Goal: Task Accomplishment & Management: Manage account settings

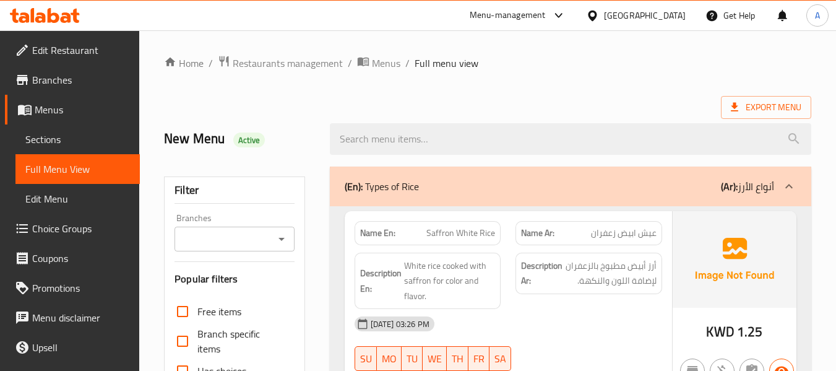
scroll to position [5448, 0]
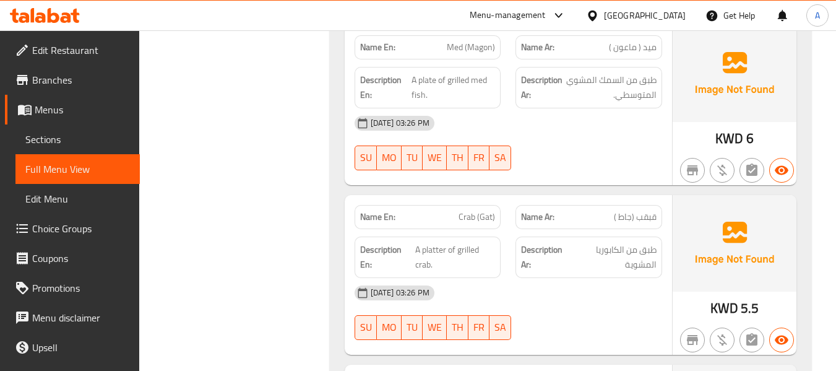
click at [69, 15] on icon at bounding box center [66, 17] width 11 height 11
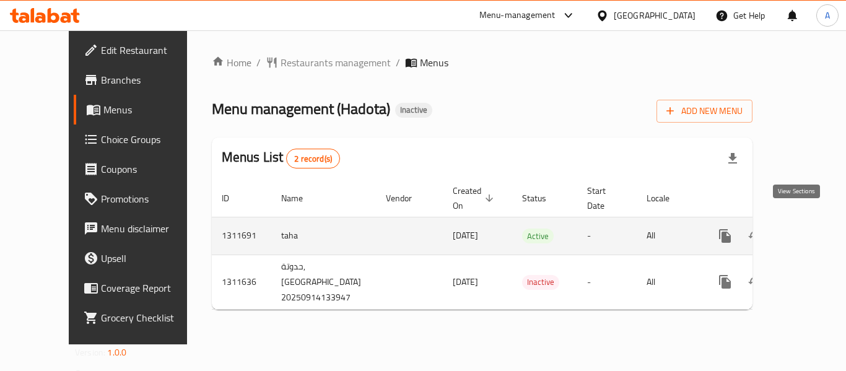
click at [807, 228] on icon "enhanced table" at bounding box center [814, 235] width 15 height 15
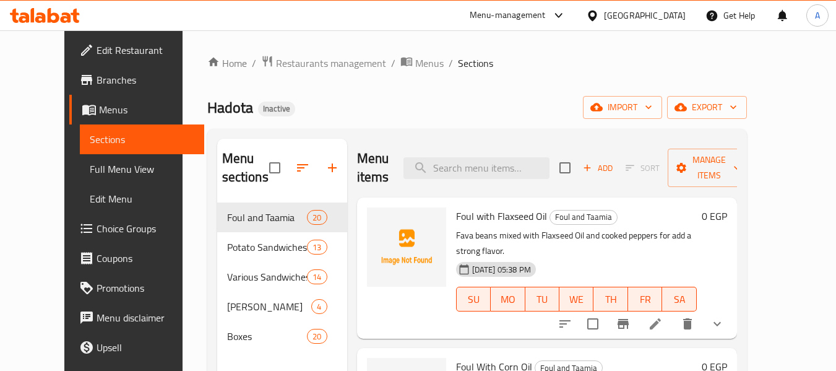
click at [90, 171] on span "Full Menu View" at bounding box center [142, 169] width 105 height 15
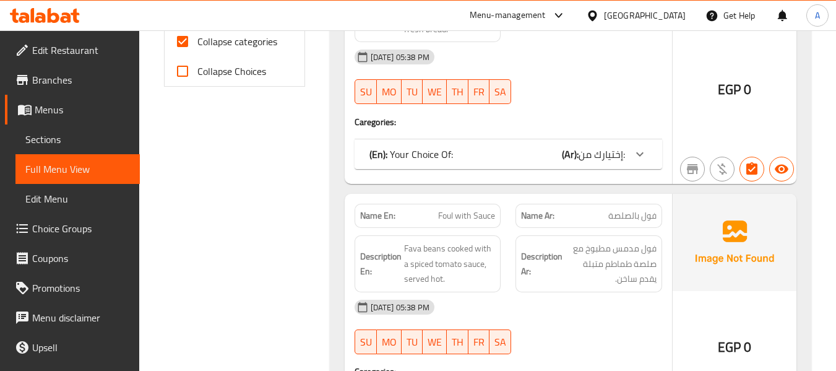
scroll to position [557, 0]
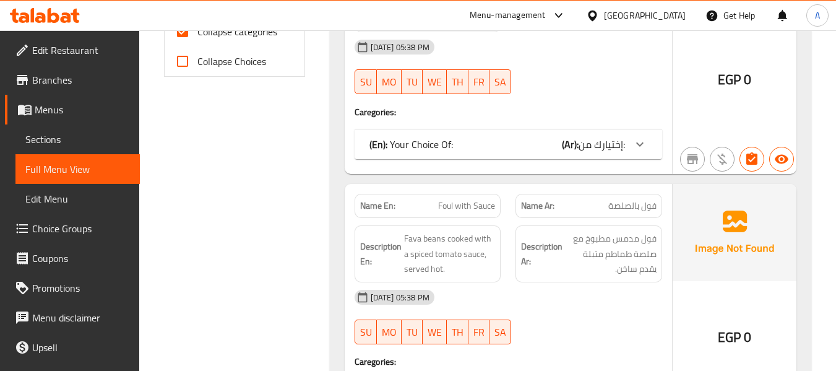
click at [261, 32] on span "Collapse categories" at bounding box center [238, 31] width 80 height 15
click at [198, 32] on input "Collapse categories" at bounding box center [183, 32] width 30 height 30
checkbox input "false"
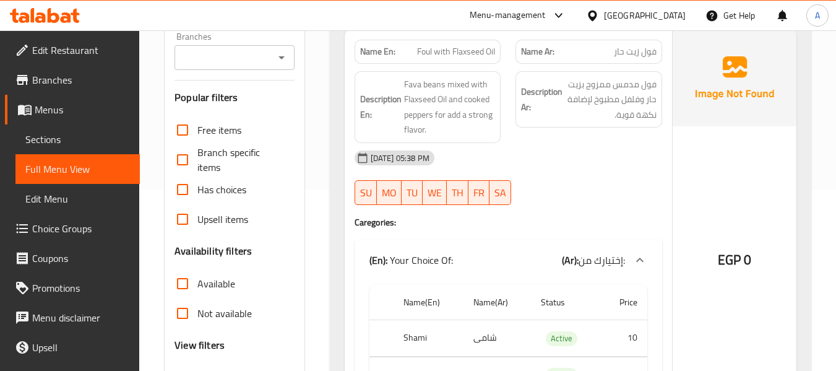
scroll to position [0, 0]
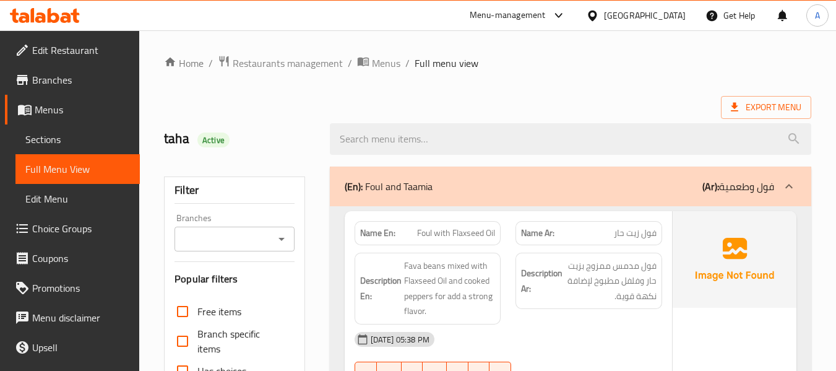
click at [339, 97] on div "Export Menu" at bounding box center [488, 107] width 648 height 23
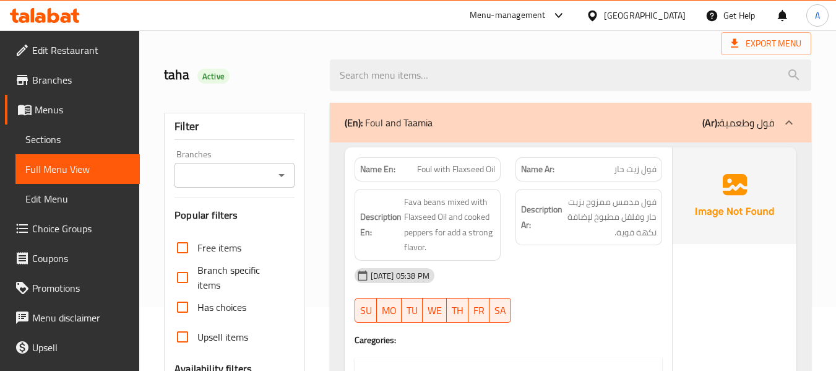
scroll to position [124, 0]
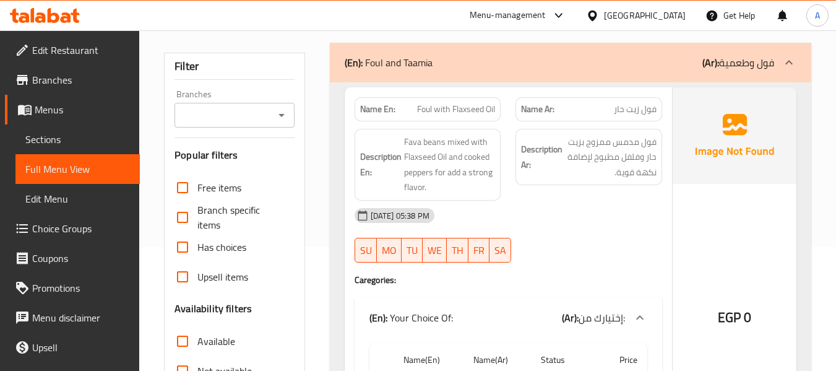
click at [371, 115] on strong "Name En:" at bounding box center [377, 109] width 35 height 13
copy strong "Name En:"
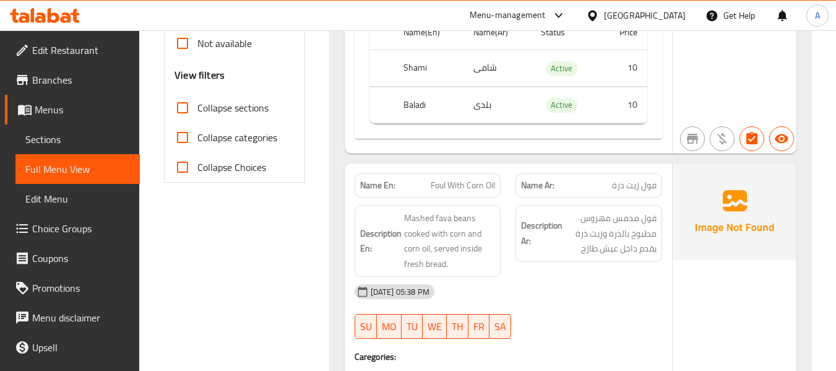
click at [387, 139] on div "Name(En) Name(Ar) Status Price Shami شامی Active 10 Baladi بلدی Active 10" at bounding box center [509, 74] width 308 height 129
click at [558, 72] on span "Active" at bounding box center [562, 68] width 32 height 14
copy span "Active"
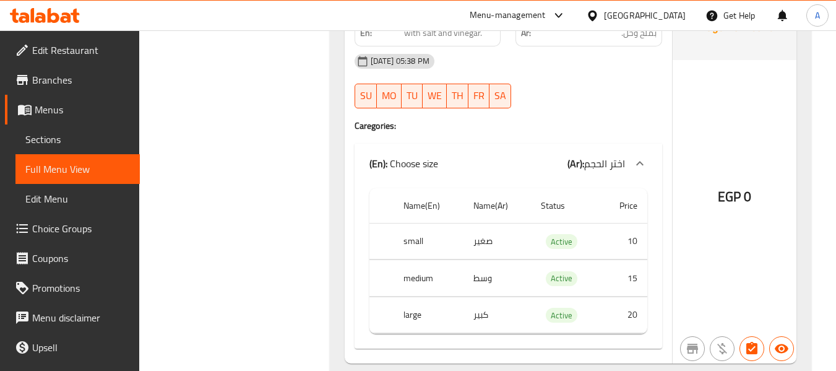
scroll to position [0, 0]
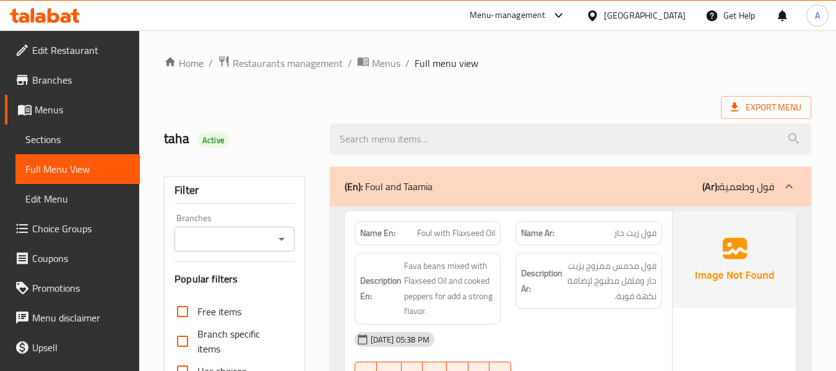
click at [324, 98] on div "Export Menu" at bounding box center [488, 107] width 648 height 23
click at [263, 101] on div "Export Menu" at bounding box center [488, 107] width 648 height 23
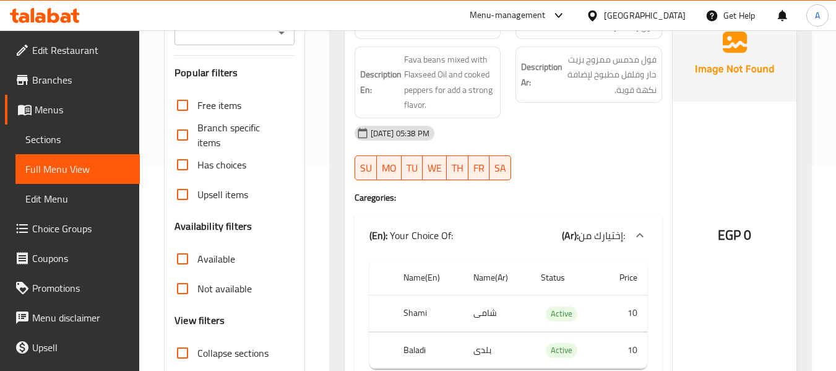
scroll to position [310, 0]
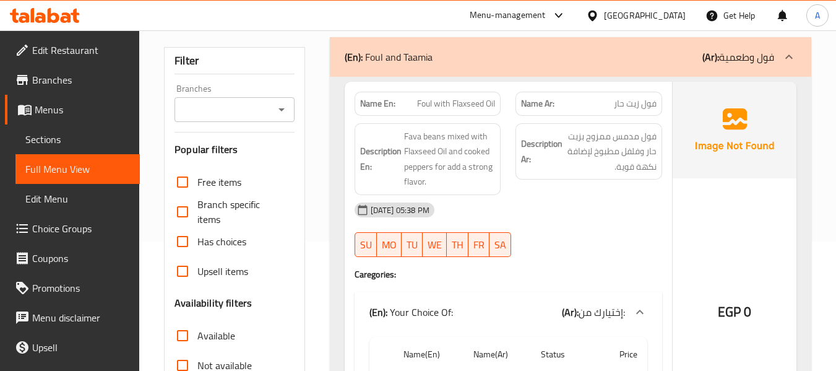
scroll to position [124, 0]
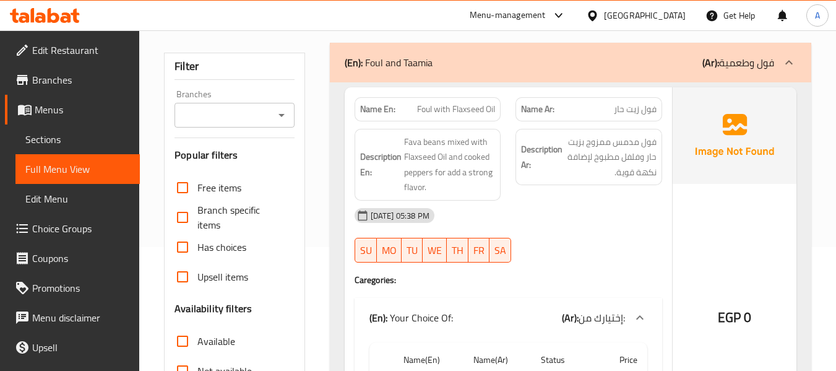
click at [393, 31] on div at bounding box center [571, 15] width 497 height 46
click at [87, 142] on span "Sections" at bounding box center [77, 139] width 105 height 15
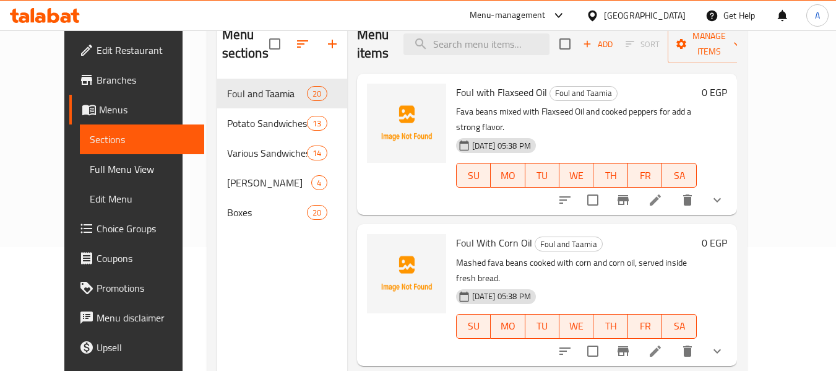
click at [418, 201] on div "Menu items Add Sort Manage items Foul with Flaxseed Oil Foul and Taamia Fava be…" at bounding box center [542, 200] width 390 height 371
click at [405, 206] on div "Menu items Add Sort Manage items Foul with Flaxseed Oil Foul and Taamia Fava be…" at bounding box center [542, 200] width 390 height 371
click at [297, 45] on icon "button" at bounding box center [302, 43] width 11 height 7
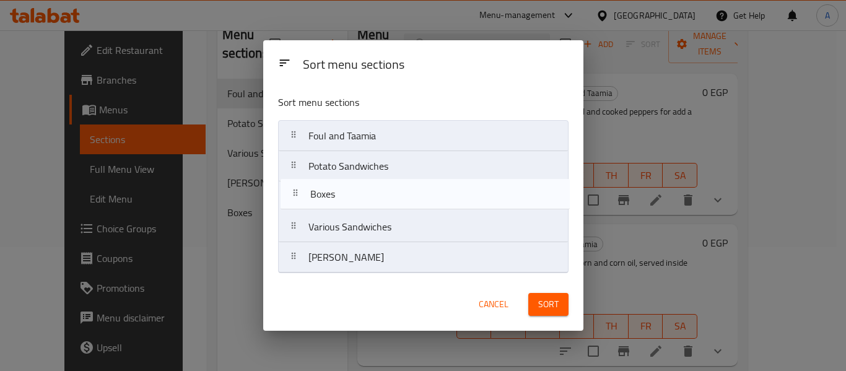
drag, startPoint x: 303, startPoint y: 260, endPoint x: 305, endPoint y: 187, distance: 73.1
click at [305, 187] on nav "Foul and Taamia Potato Sandwiches Various Sandwiches Taamia Hadouta Boxes" at bounding box center [423, 196] width 290 height 153
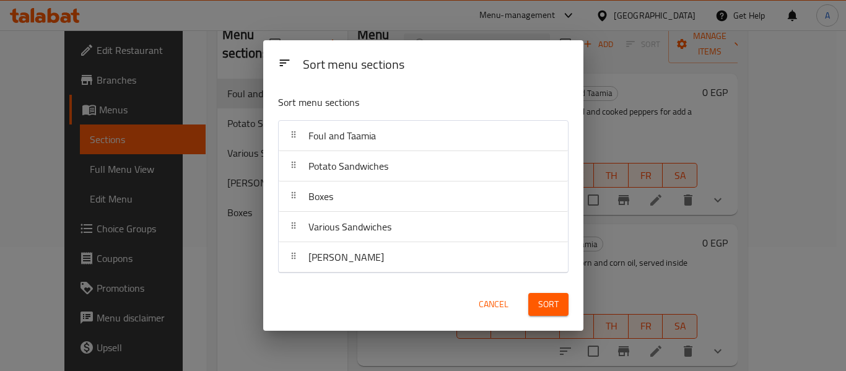
click at [407, 294] on div "Cancel Sort" at bounding box center [423, 304] width 305 height 38
click at [538, 302] on span "Sort" at bounding box center [548, 304] width 20 height 15
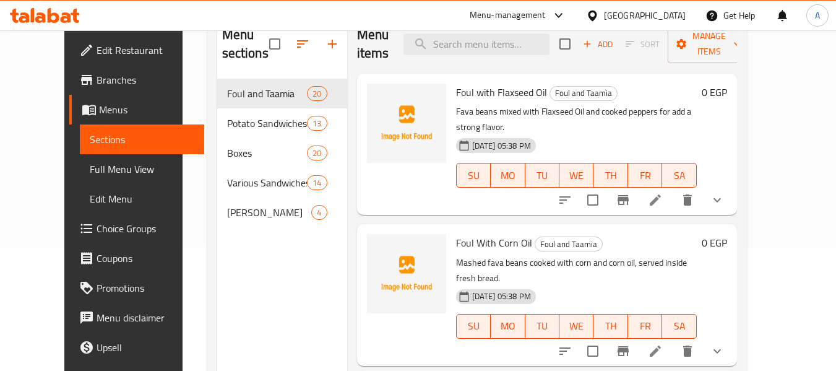
drag, startPoint x: 94, startPoint y: 161, endPoint x: 93, endPoint y: 169, distance: 8.1
click at [94, 161] on link "Full Menu View" at bounding box center [142, 169] width 124 height 30
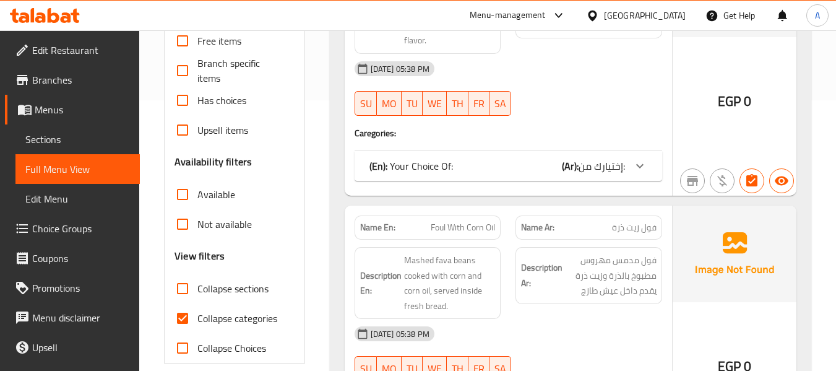
scroll to position [310, 0]
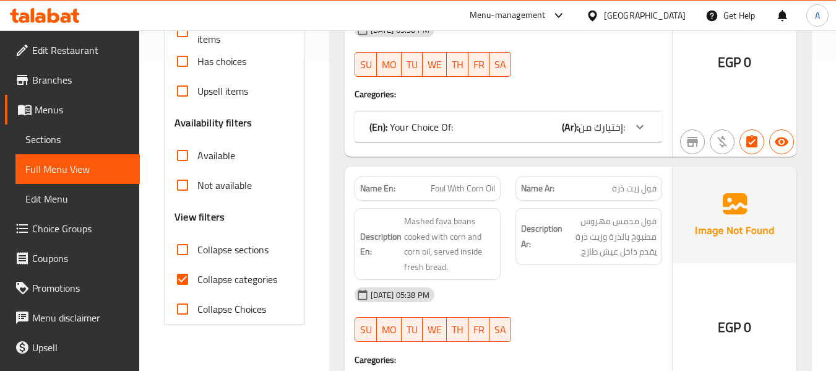
click at [231, 272] on span "Collapse categories" at bounding box center [238, 279] width 80 height 15
click at [198, 271] on input "Collapse categories" at bounding box center [183, 279] width 30 height 30
checkbox input "false"
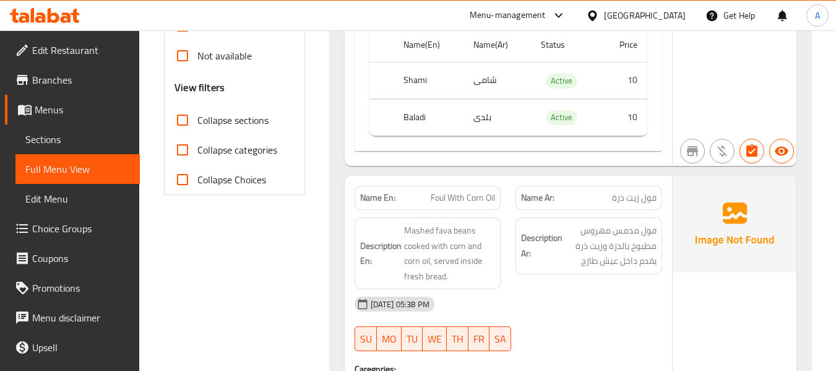
scroll to position [557, 0]
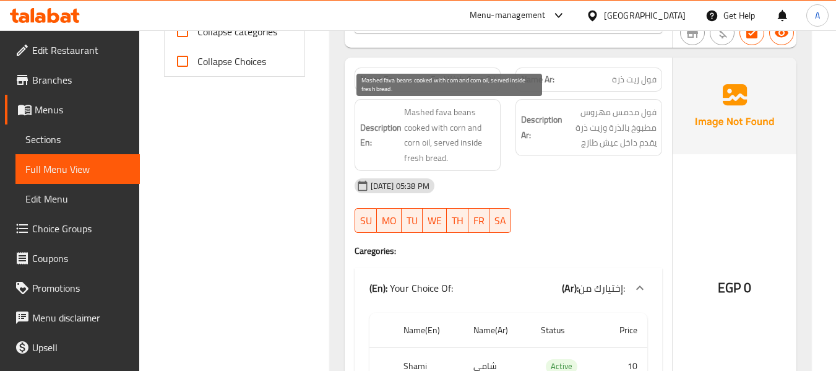
click at [427, 115] on span "Mashed fava beans cooked with corn and corn oil, served inside fresh bread." at bounding box center [450, 135] width 92 height 61
click at [462, 108] on span "Mashed fava beans cooked with corn and corn oil, served inside fresh bread." at bounding box center [450, 135] width 92 height 61
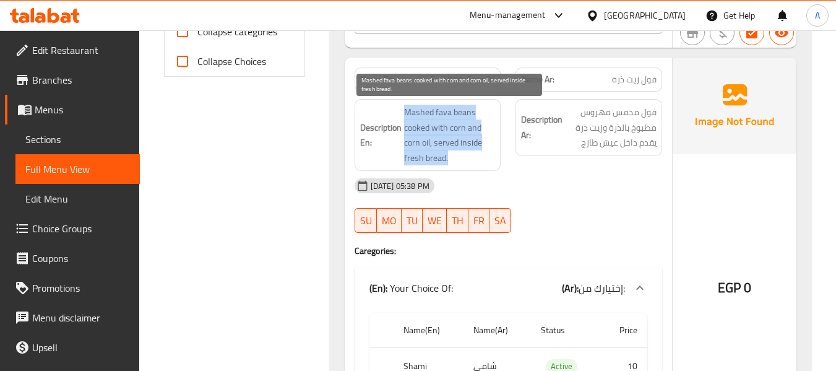
click at [462, 108] on span "Mashed fava beans cooked with corn and corn oil, served inside fresh bread." at bounding box center [450, 135] width 92 height 61
click at [477, 124] on span "Mashed fava beans cooked with corn and corn oil, served inside fresh bread." at bounding box center [450, 135] width 92 height 61
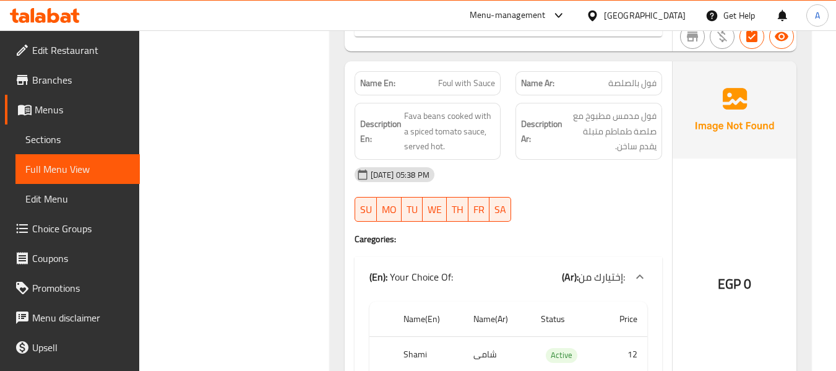
scroll to position [929, 0]
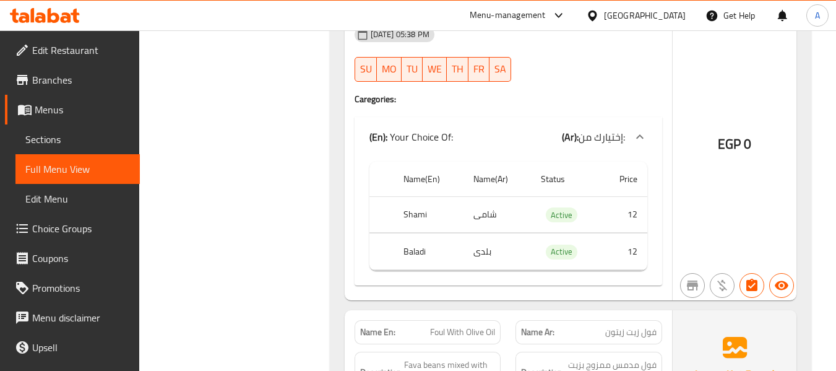
scroll to position [1362, 0]
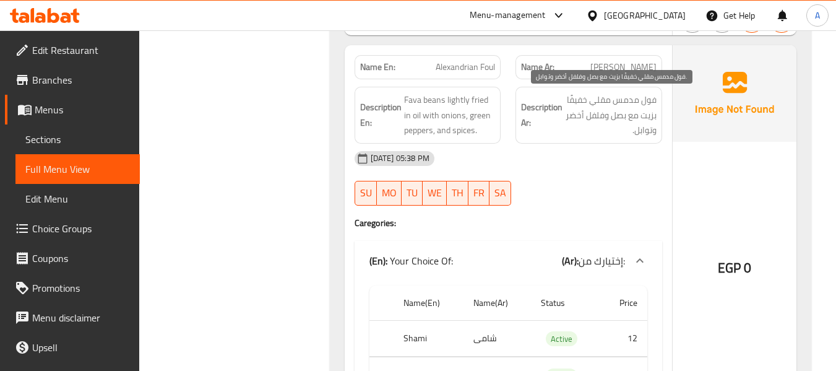
click at [592, 126] on span "فول مدمس مقلي خفيفًا بزيت مع بصل وفلفل أخضر وتوابل." at bounding box center [611, 115] width 92 height 46
click at [635, 107] on span "فول مدمس مقلي خفيفًا بزيت مع بصل وفلفل أخضر وتوابل." at bounding box center [611, 115] width 92 height 46
click at [637, 106] on span "فول مدمس مقلي خفيفًا بزيت مع بصل وفلفل أخضر وتوابل." at bounding box center [611, 115] width 92 height 46
click at [650, 101] on span "فول مدمس مقلي خفيفًا بزيت مع بصل وفلفل أخضر وتوابل." at bounding box center [611, 115] width 92 height 46
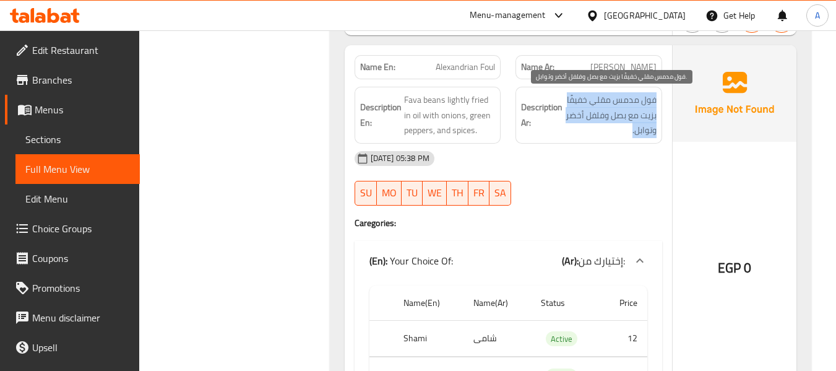
click at [650, 101] on span "فول مدمس مقلي خفيفًا بزيت مع بصل وفلفل أخضر وتوابل." at bounding box center [611, 115] width 92 height 46
click at [637, 111] on span "فول مدمس مقلي خفيفًا بزيت مع بصل وفلفل أخضر وتوابل." at bounding box center [611, 115] width 92 height 46
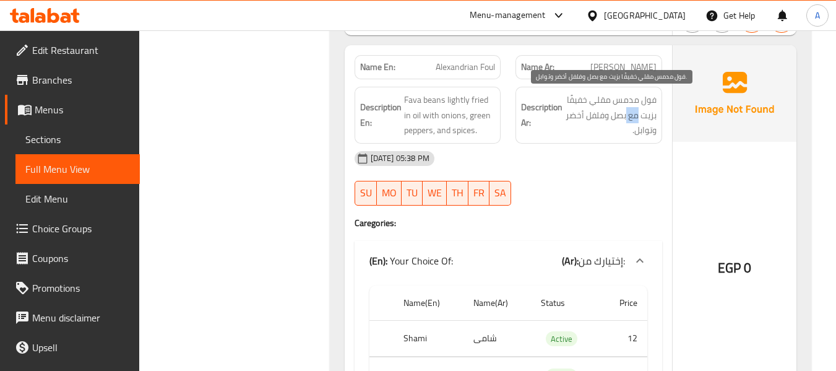
click at [637, 111] on span "فول مدمس مقلي خفيفًا بزيت مع بصل وفلفل أخضر وتوابل." at bounding box center [611, 115] width 92 height 46
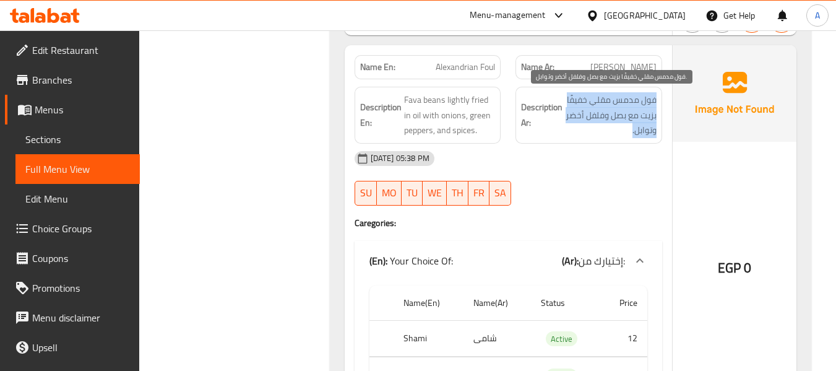
click at [637, 111] on span "فول مدمس مقلي خفيفًا بزيت مع بصل وفلفل أخضر وتوابل." at bounding box center [611, 115] width 92 height 46
click at [615, 107] on span "فول مدمس مقلي خفيفًا بزيت مع بصل وفلفل أخضر وتوابل." at bounding box center [611, 115] width 92 height 46
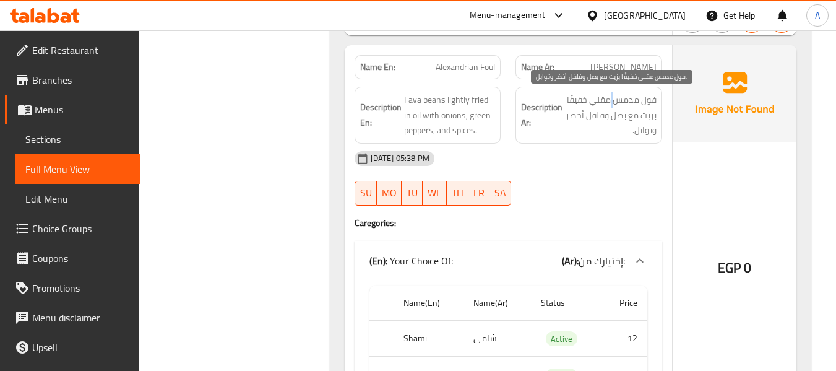
click at [615, 107] on span "فول مدمس مقلي خفيفًا بزيت مع بصل وفلفل أخضر وتوابل." at bounding box center [611, 115] width 92 height 46
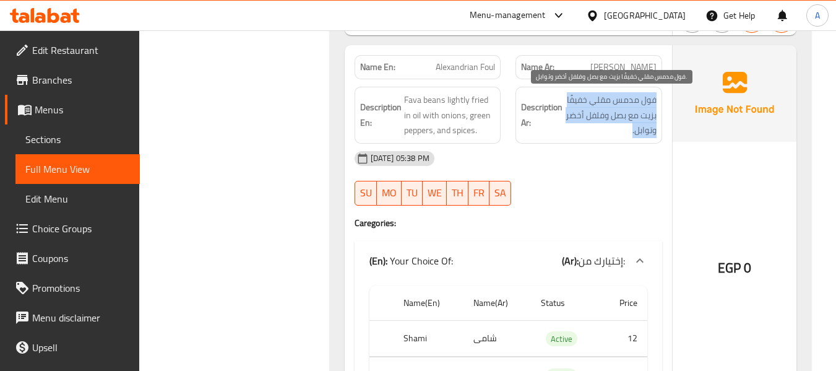
click at [615, 107] on span "فول مدمس مقلي خفيفًا بزيت مع بصل وفلفل أخضر وتوابل." at bounding box center [611, 115] width 92 height 46
click at [620, 104] on span "فول مدمس مقلي خفيفًا بزيت مع بصل وفلفل أخضر وتوابل." at bounding box center [611, 115] width 92 height 46
click at [617, 104] on span "فول مدمس مقلي خفيفًا بزيت مع بصل وفلفل أخضر وتوابل." at bounding box center [611, 115] width 92 height 46
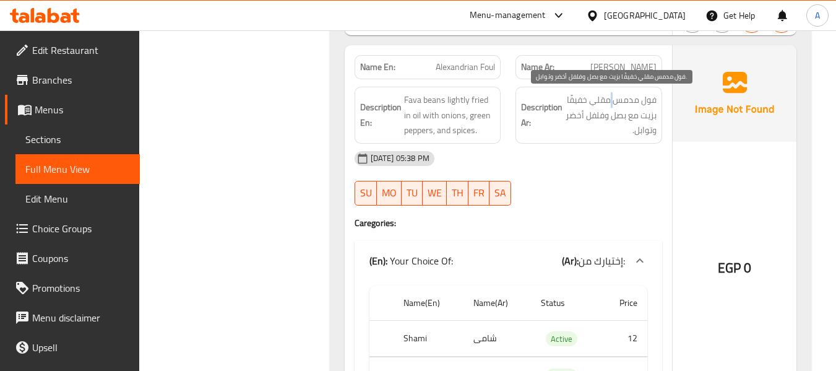
click at [617, 104] on span "فول مدمس مقلي خفيفًا بزيت مع بصل وفلفل أخضر وتوابل." at bounding box center [611, 115] width 92 height 46
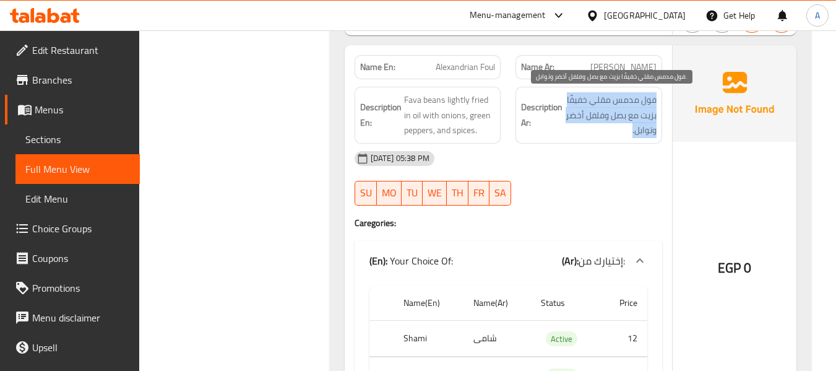
click at [617, 104] on span "فول مدمس مقلي خفيفًا بزيت مع بصل وفلفل أخضر وتوابل." at bounding box center [611, 115] width 92 height 46
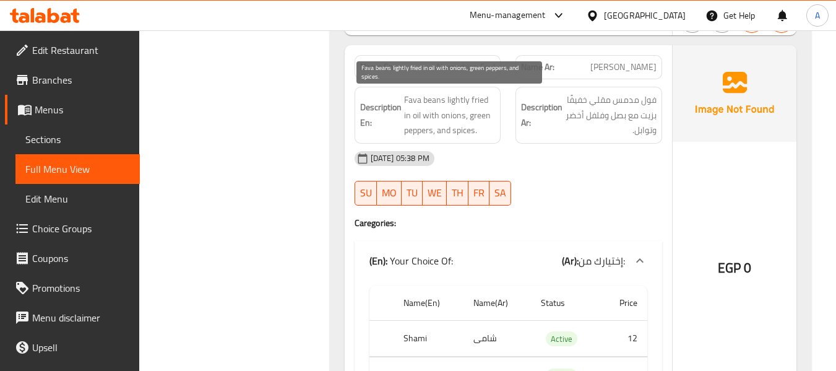
click at [433, 93] on span "Fava beans lightly fried in oil with onions, green peppers, and spices." at bounding box center [450, 115] width 92 height 46
click at [440, 106] on span "Fava beans lightly fried in oil with onions, green peppers, and spices." at bounding box center [450, 115] width 92 height 46
click at [442, 105] on span "Fava beans lightly fried in oil with onions, green peppers, and spices." at bounding box center [450, 115] width 92 height 46
click at [479, 97] on span "Fava beans lightly fried in oil with onions, green peppers, and spices." at bounding box center [450, 115] width 92 height 46
click at [461, 102] on span "Fava beans lightly fried in oil with onions, green peppers, and spices." at bounding box center [450, 115] width 92 height 46
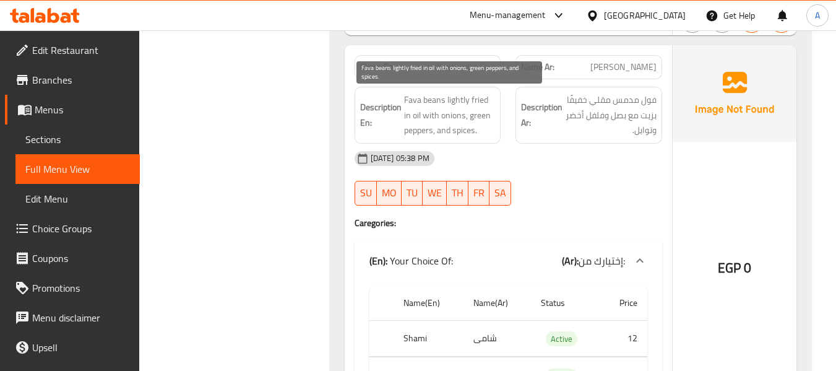
click at [418, 115] on span "Fava beans lightly fried in oil with onions, green peppers, and spices." at bounding box center [450, 115] width 92 height 46
click at [446, 115] on span "Fava beans lightly fried in oil with onions, green peppers, and spices." at bounding box center [450, 115] width 92 height 46
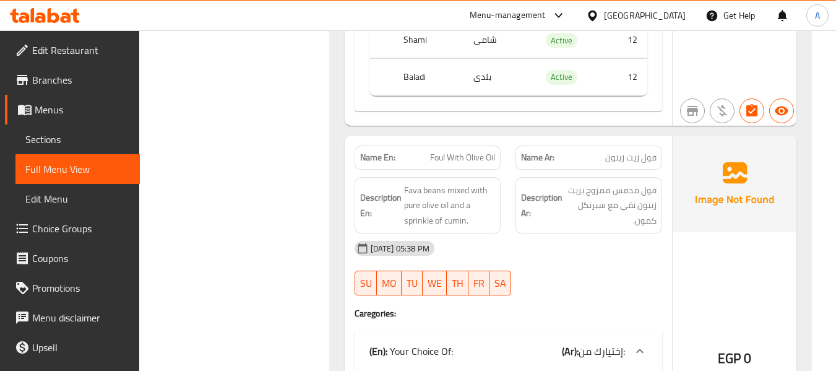
scroll to position [1672, 0]
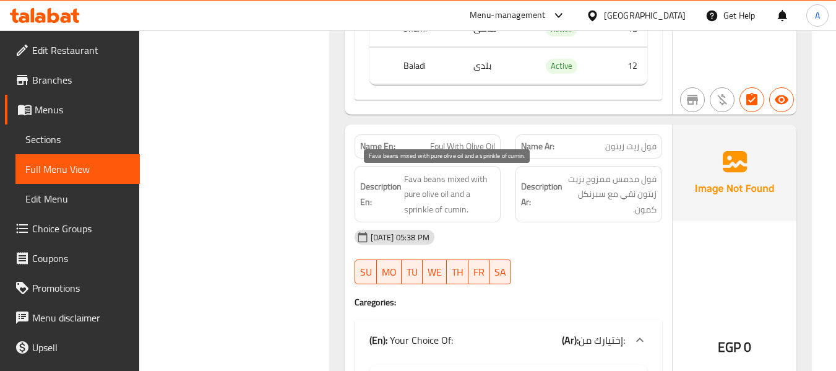
click at [412, 182] on span "Fava beans mixed with pure olive oil and a sprinkle of cumin." at bounding box center [450, 195] width 92 height 46
click at [482, 172] on span "Fava beans mixed with pure olive oil and a sprinkle of cumin." at bounding box center [450, 195] width 92 height 46
click at [424, 190] on span "Fava beans mixed with pure olive oil and a sprinkle of cumin." at bounding box center [450, 195] width 92 height 46
click at [443, 199] on span "Fava beans mixed with pure olive oil and a sprinkle of cumin." at bounding box center [450, 195] width 92 height 46
click at [437, 195] on span "Fava beans mixed with pure olive oil and a sprinkle of cumin." at bounding box center [450, 195] width 92 height 46
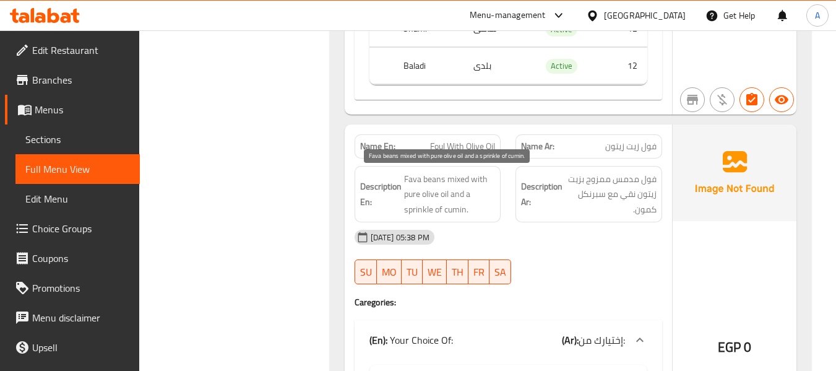
click at [410, 194] on span "Fava beans mixed with pure olive oil and a sprinkle of cumin." at bounding box center [450, 195] width 92 height 46
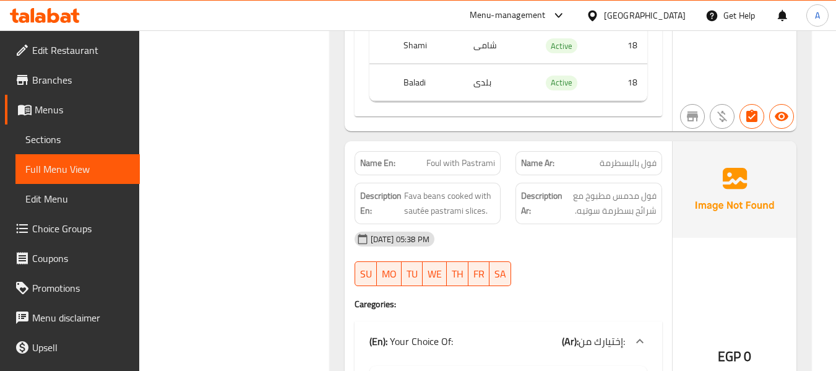
scroll to position [2848, 0]
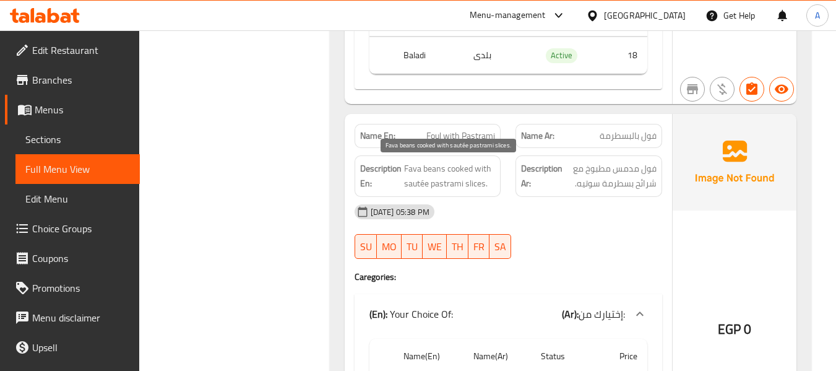
click at [413, 185] on span "Fava beans cooked with sautée pastrami slices." at bounding box center [450, 176] width 92 height 30
copy span "sautée"
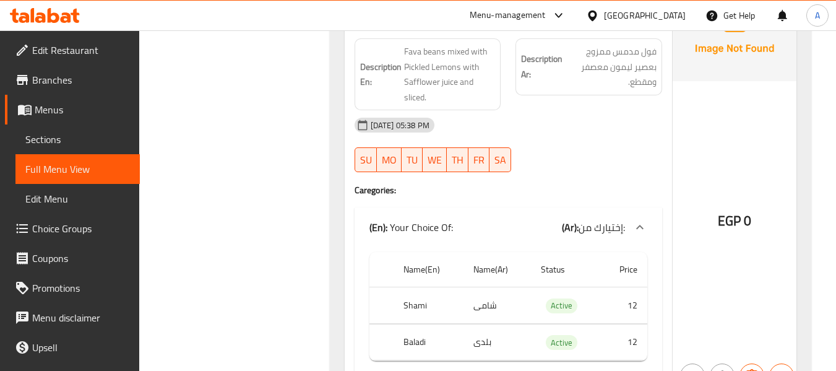
scroll to position [3220, 0]
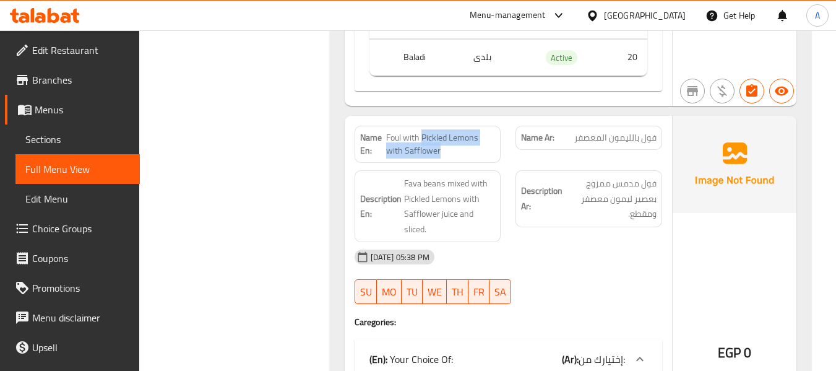
drag, startPoint x: 422, startPoint y: 135, endPoint x: 438, endPoint y: 156, distance: 26.9
click at [438, 156] on span "Foul with Pickled Lemons with Safflower" at bounding box center [441, 144] width 110 height 26
copy span "Pickled Lemons with Safflower"
drag, startPoint x: 570, startPoint y: 141, endPoint x: 604, endPoint y: 144, distance: 34.2
click at [604, 144] on p "Name Ar: فول بالليمون المعصفر" at bounding box center [589, 137] width 136 height 13
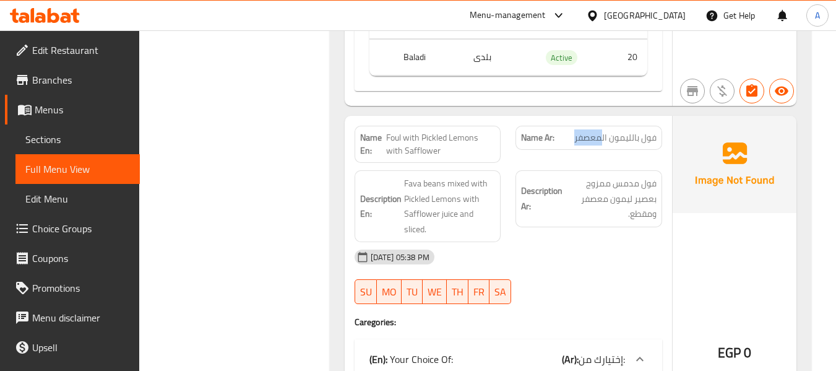
copy span "معصفر"
click at [485, 141] on span "Foul with Pickled Lemons with Safflower" at bounding box center [441, 144] width 110 height 26
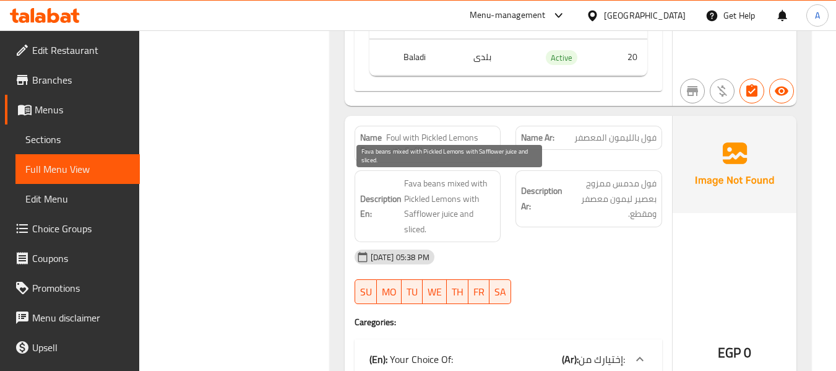
click at [420, 217] on span "Fava beans mixed with Pickled Lemons with Safflower juice and sliced." at bounding box center [450, 206] width 92 height 61
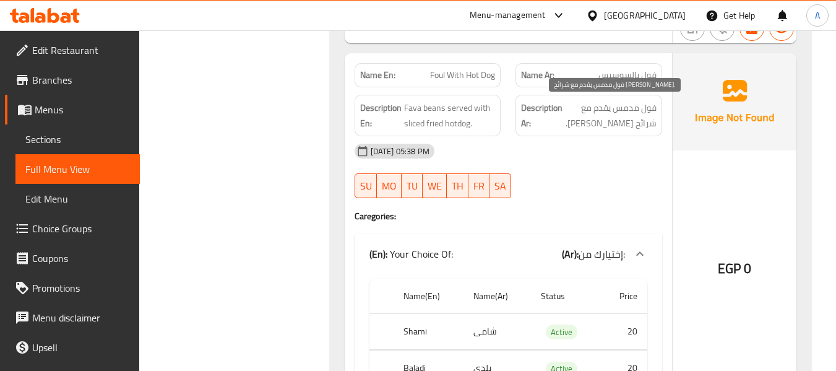
scroll to position [3653, 0]
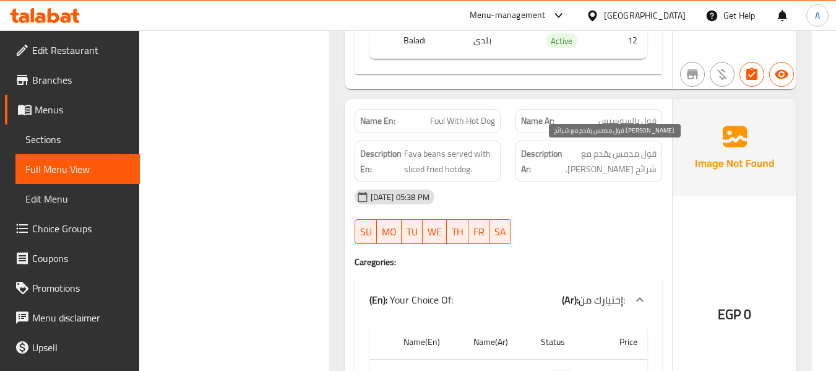
click at [648, 166] on span "فول مدمس يقدم مع شرائح [PERSON_NAME]." at bounding box center [611, 161] width 92 height 30
copy span "شرائح"
click at [563, 231] on div "14-09-2025 05:38 PM SU MO TU WE TH FR SA" at bounding box center [508, 216] width 323 height 69
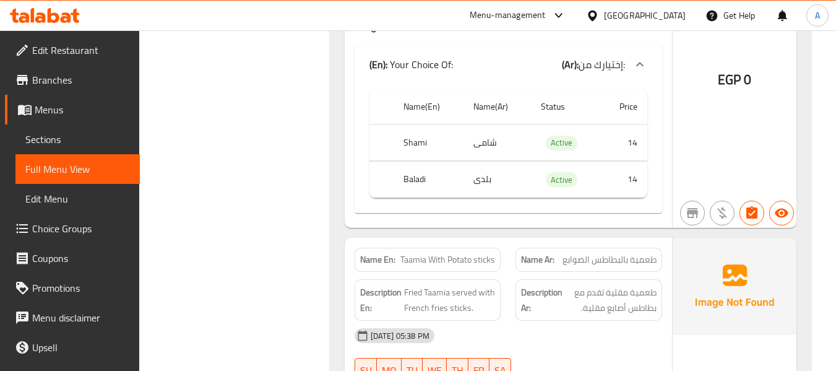
scroll to position [6625, 0]
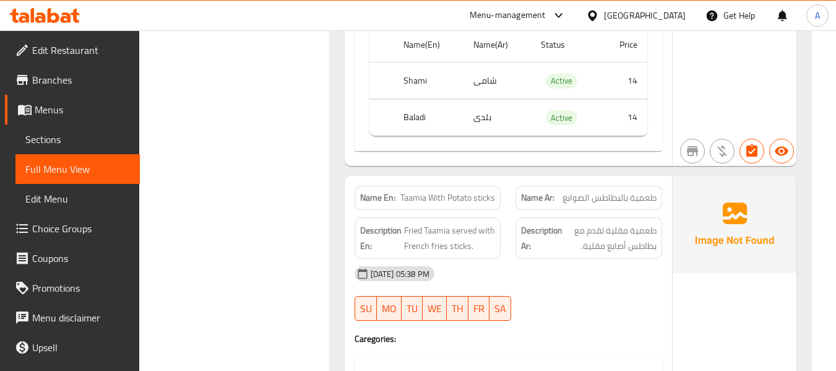
click at [482, 191] on span "Taamia With Potato sticks" at bounding box center [448, 197] width 95 height 13
copy span "sticks"
drag, startPoint x: 563, startPoint y: 188, endPoint x: 584, endPoint y: 185, distance: 20.7
click at [584, 191] on span "طعمية بالبطاطس الصوابع" at bounding box center [610, 197] width 94 height 13
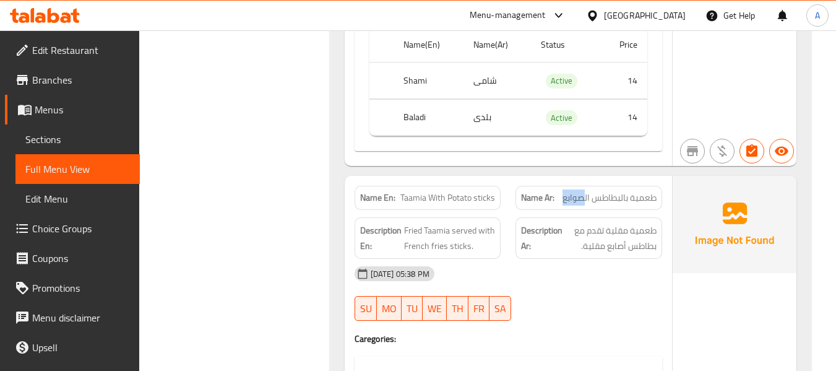
copy span "صوابع"
click at [571, 191] on span "طعمية بالبطاطس الصوابع" at bounding box center [610, 197] width 94 height 13
drag, startPoint x: 565, startPoint y: 185, endPoint x: 660, endPoint y: 189, distance: 95.4
click at [660, 189] on div "Name Ar: طعمية بالبطاطس الصوابع" at bounding box center [589, 198] width 147 height 24
copy span "طعمية بالبطاطس الصوابع"
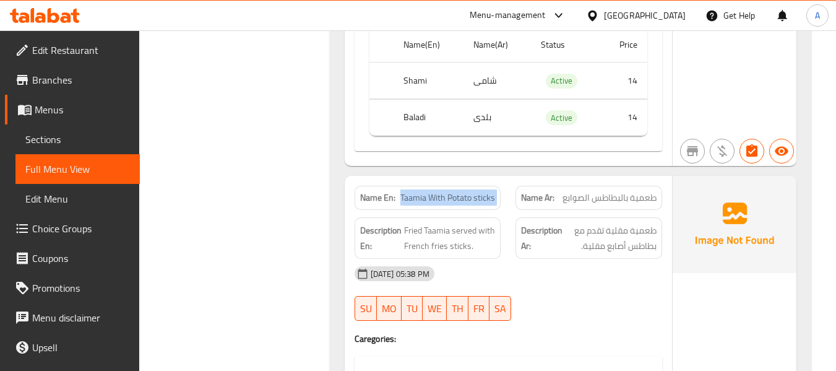
drag, startPoint x: 415, startPoint y: 186, endPoint x: 511, endPoint y: 185, distance: 95.4
click at [511, 185] on div "Name En: Taamia With Potato sticks Name Ar: طعمية بالبطاطس الصوابع" at bounding box center [508, 197] width 323 height 39
copy span "Taamia With Potato sticks"
click at [427, 223] on span "Fried Taamia served with French fries sticks." at bounding box center [450, 238] width 92 height 30
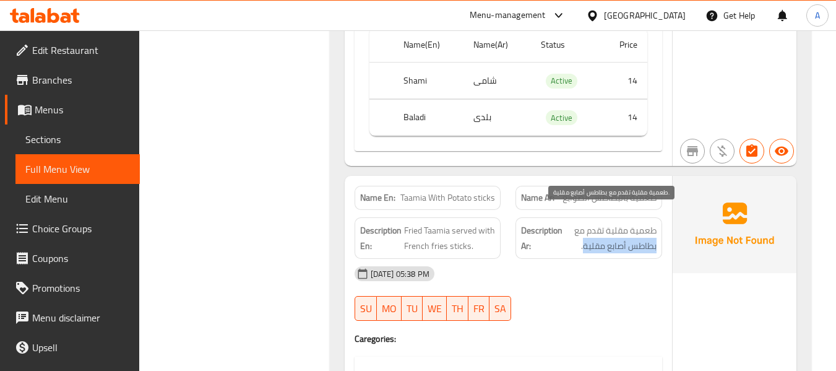
drag, startPoint x: 583, startPoint y: 231, endPoint x: 656, endPoint y: 237, distance: 73.3
click at [656, 237] on span "طعمية مقلية تقدم مع بطاطس أصابع مقلية." at bounding box center [611, 238] width 92 height 30
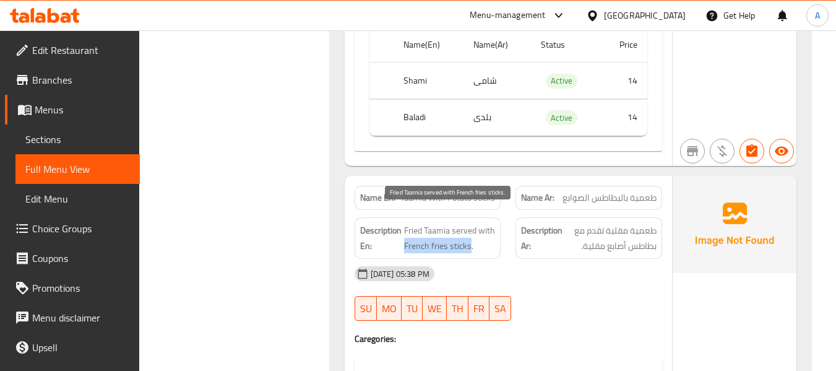
drag, startPoint x: 404, startPoint y: 232, endPoint x: 469, endPoint y: 233, distance: 65.0
click at [469, 233] on span "Fried Taamia served with French fries sticks." at bounding box center [450, 238] width 92 height 30
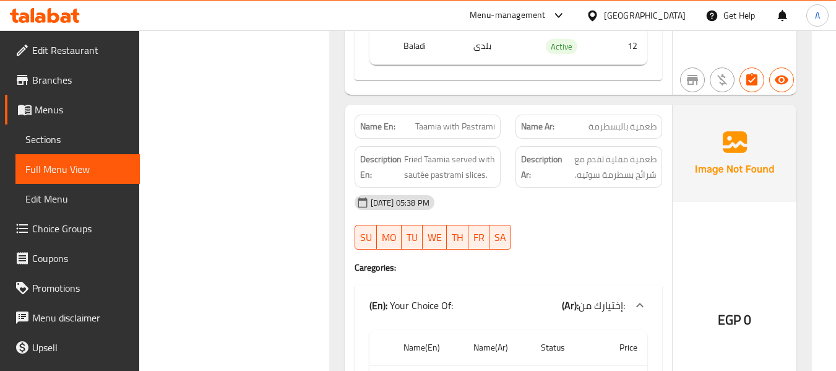
scroll to position [7492, 0]
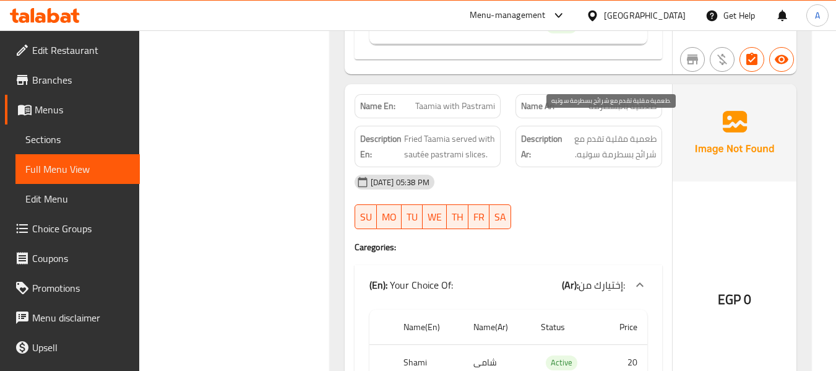
click at [571, 131] on span "طعمية مقلية تقدم مع شرائح بسطرمة سوتيه." at bounding box center [611, 146] width 92 height 30
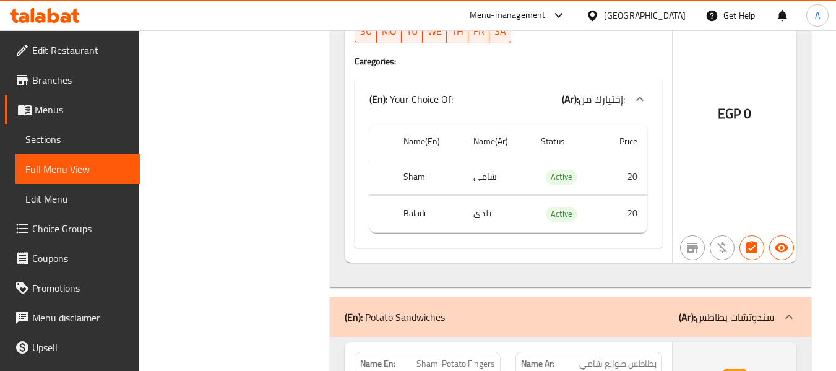
scroll to position [7925, 0]
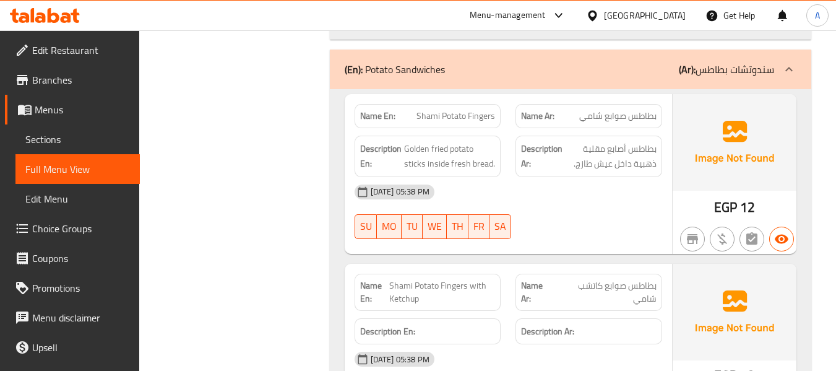
click at [502, 177] on div "[DATE] 05:38 PM" at bounding box center [508, 192] width 323 height 30
drag, startPoint x: 607, startPoint y: 132, endPoint x: 657, endPoint y: 134, distance: 49.6
click at [657, 136] on div "Description Ar: بطاطس أصابع مقلية ذهبية داخل عيش طازج." at bounding box center [589, 156] width 147 height 41
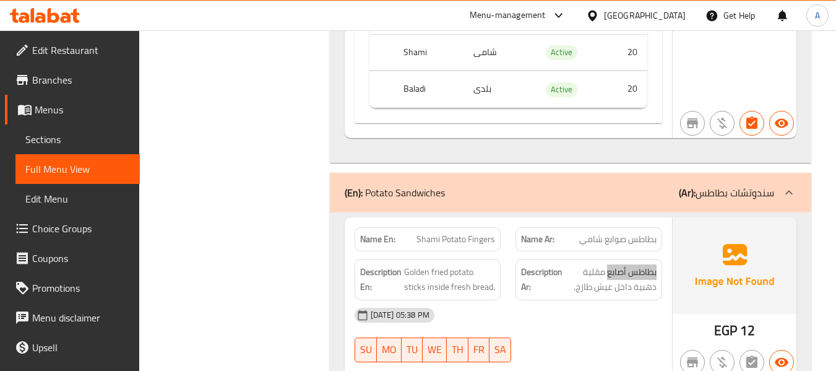
scroll to position [7801, 0]
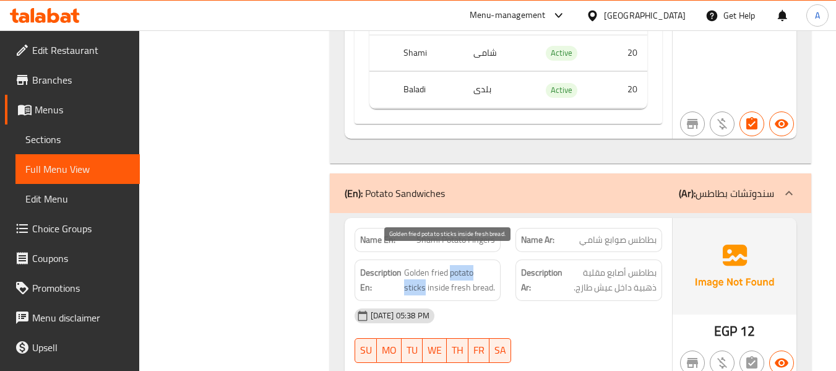
drag, startPoint x: 450, startPoint y: 256, endPoint x: 424, endPoint y: 275, distance: 32.0
click at [424, 275] on span "Golden fried potato sticks inside fresh bread." at bounding box center [450, 280] width 92 height 30
click at [459, 271] on span "Golden fried potato sticks inside fresh bread." at bounding box center [450, 280] width 92 height 30
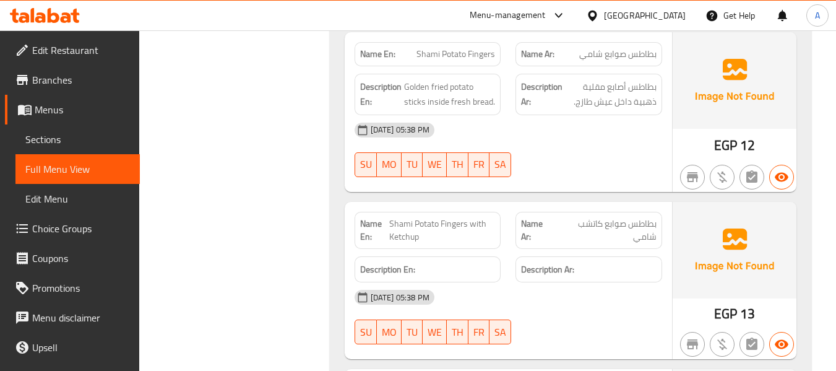
scroll to position [8049, 0]
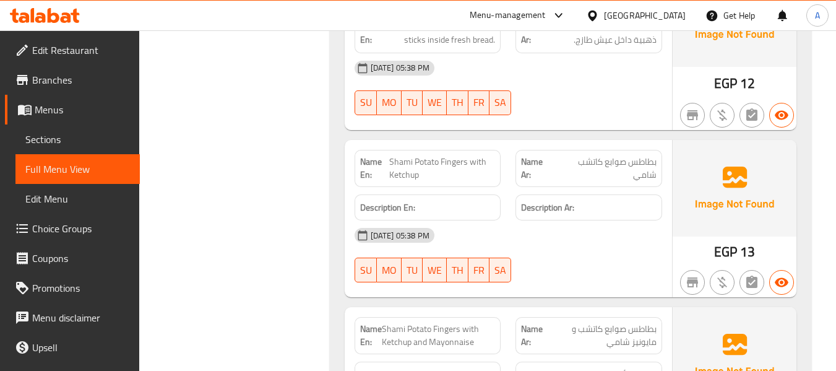
click at [622, 220] on div "[DATE] 05:38 PM" at bounding box center [508, 235] width 323 height 30
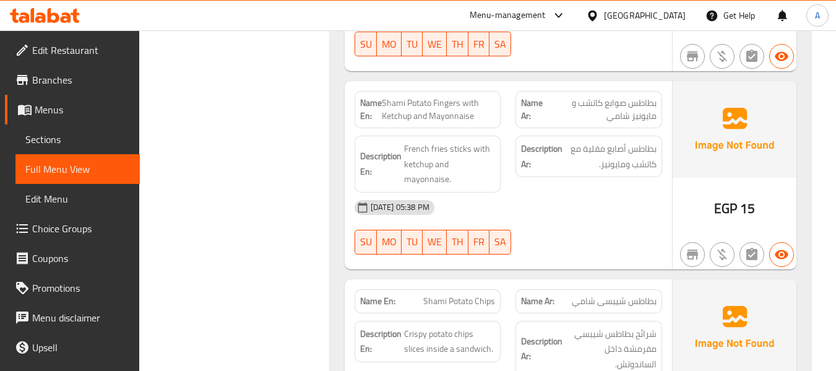
scroll to position [8297, 0]
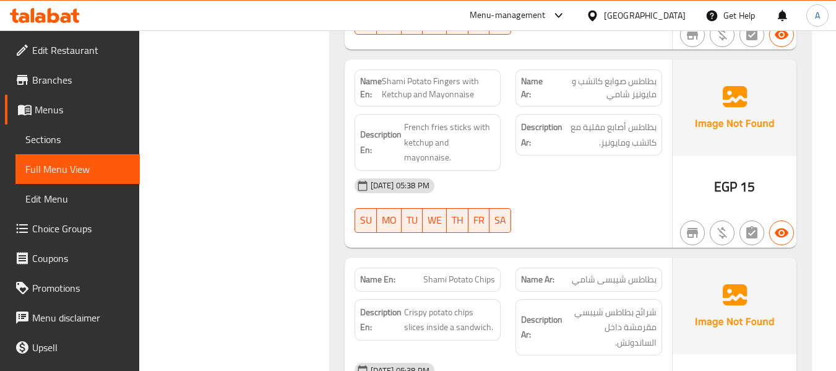
click at [529, 258] on div "Name En: Shami Potato Chips Name Ar: بطاطس شيبسى شامي Description En: Crispy po…" at bounding box center [509, 345] width 328 height 175
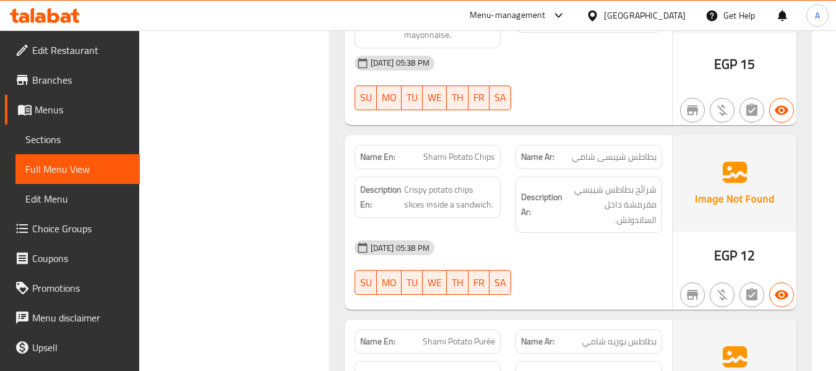
scroll to position [8420, 0]
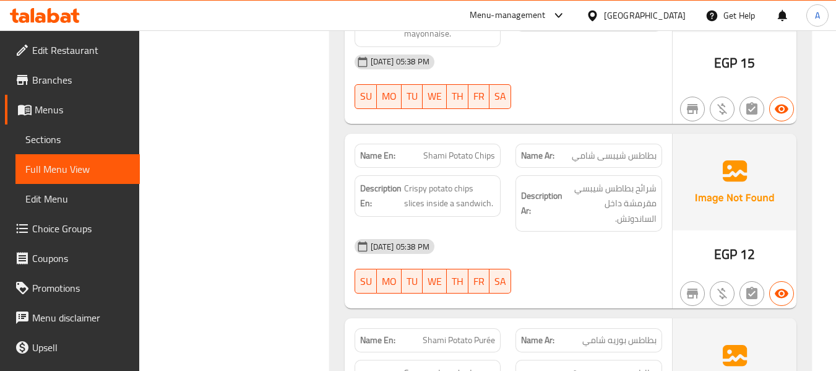
click at [462, 149] on span "Shami Potato Chips" at bounding box center [459, 155] width 72 height 13
click at [427, 149] on span "Shami Potato Chips" at bounding box center [459, 155] width 72 height 13
click at [467, 149] on div "Name En: Shami Potato Chips" at bounding box center [428, 156] width 147 height 24
drag, startPoint x: 556, startPoint y: 339, endPoint x: 560, endPoint y: 345, distance: 8.1
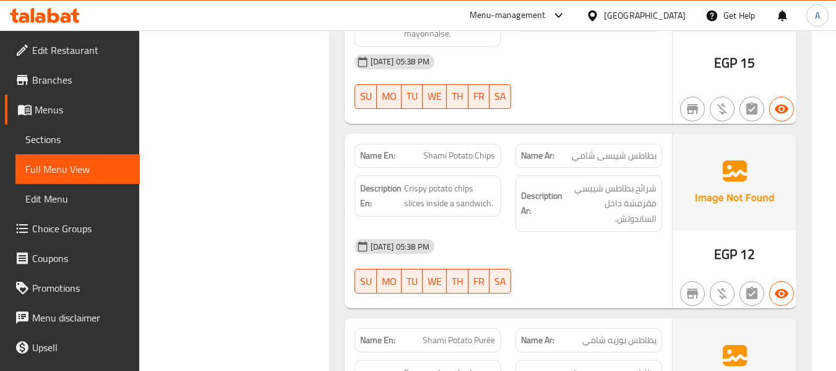
click at [544, 257] on div "14-09-2025 05:38 PM SU MO TU WE TH FR SA" at bounding box center [508, 266] width 323 height 69
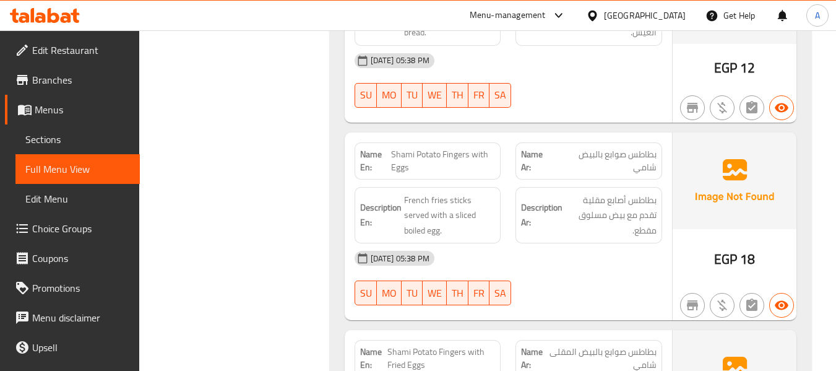
scroll to position [8792, 0]
click at [448, 192] on span "French fries sticks served with a sliced ​​boiled egg." at bounding box center [450, 215] width 92 height 46
click at [416, 192] on span "French fries sticks served with a sliced ​​boiled egg." at bounding box center [450, 215] width 92 height 46
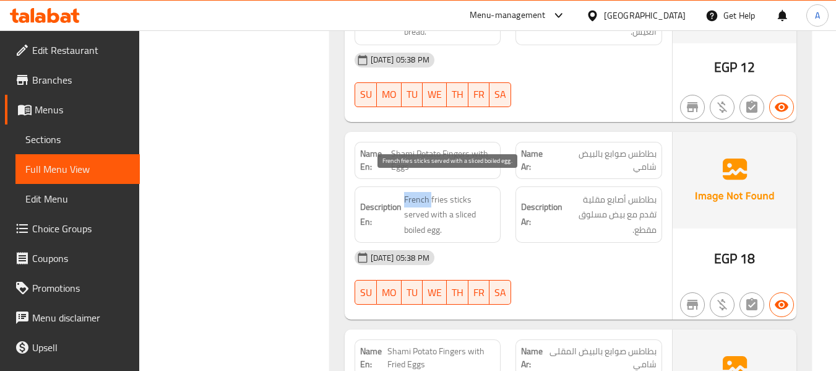
click at [416, 192] on span "French fries sticks served with a sliced ​​boiled egg." at bounding box center [450, 215] width 92 height 46
click at [436, 192] on span "French fries sticks served with a sliced ​​boiled egg." at bounding box center [450, 215] width 92 height 46
click at [453, 192] on span "French fries sticks served with a sliced ​​boiled egg." at bounding box center [450, 215] width 92 height 46
click at [424, 192] on span "French fries sticks served with a sliced ​​boiled egg." at bounding box center [450, 215] width 92 height 46
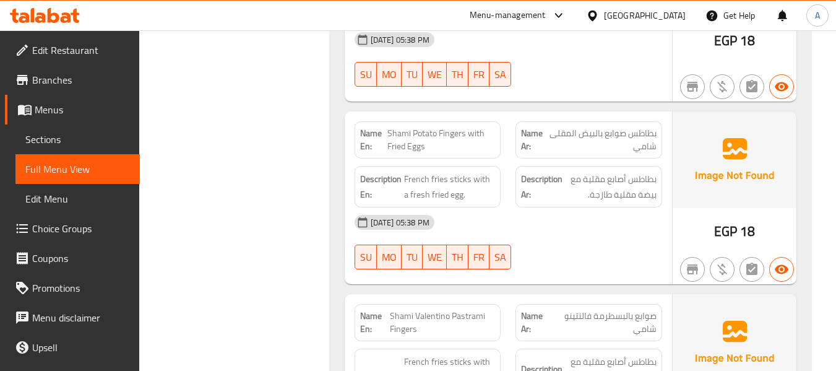
scroll to position [9040, 0]
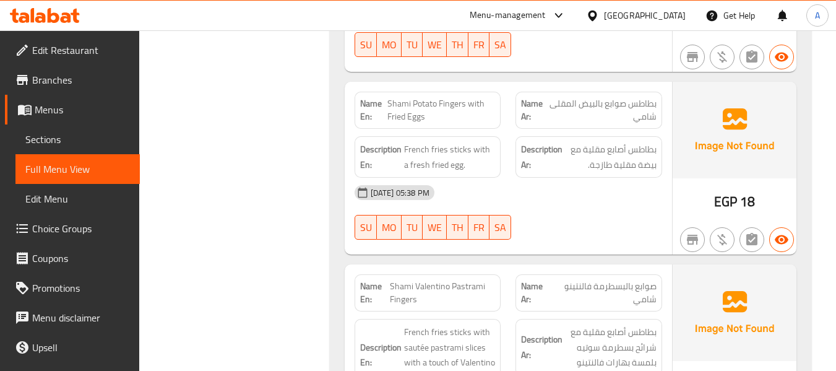
click at [489, 178] on div "[DATE] 05:38 PM" at bounding box center [508, 193] width 323 height 30
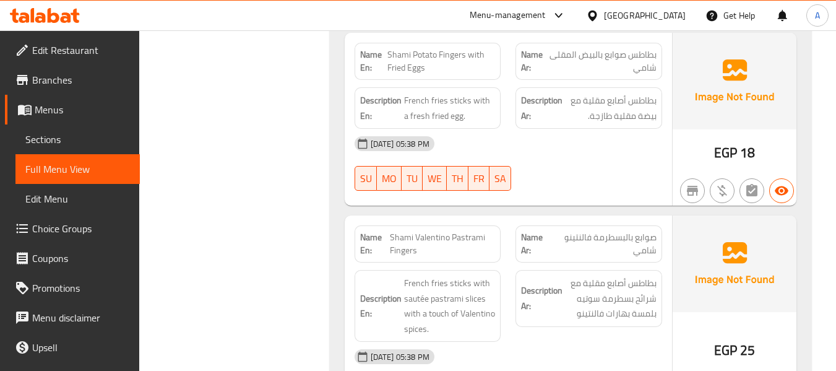
scroll to position [9225, 0]
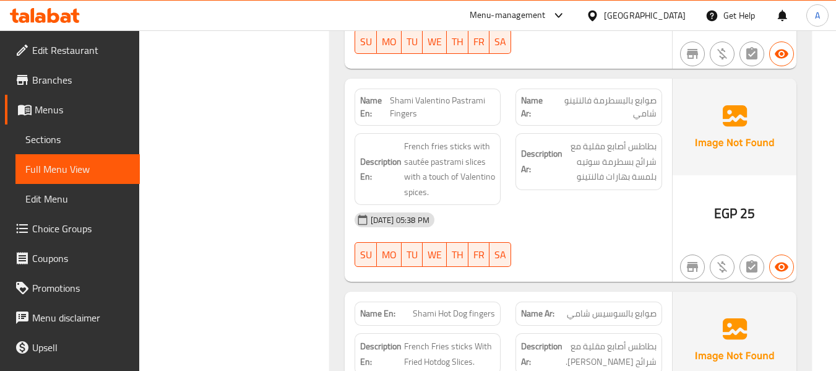
drag, startPoint x: 498, startPoint y: 207, endPoint x: 505, endPoint y: 204, distance: 7.5
click at [502, 206] on div "[DATE] 05:38 PM" at bounding box center [508, 220] width 323 height 30
click at [506, 206] on div "[DATE] 05:38 PM" at bounding box center [508, 220] width 323 height 30
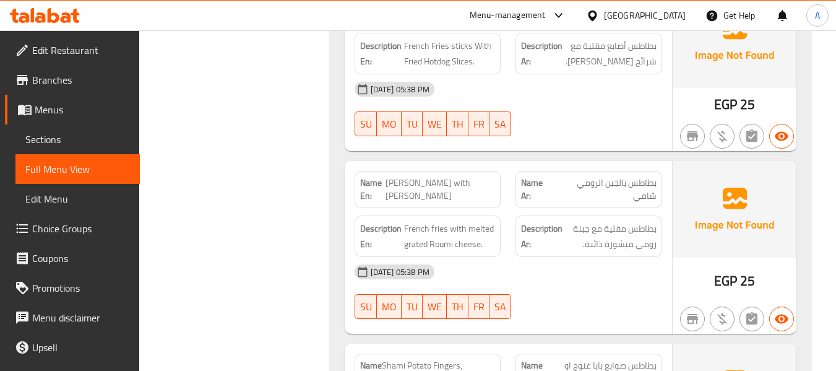
scroll to position [9597, 0]
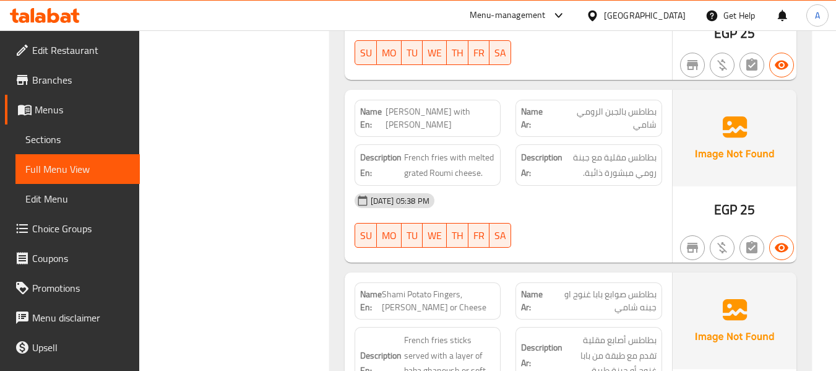
click at [401, 155] on strong "Description En:" at bounding box center [380, 165] width 41 height 30
click at [410, 156] on span "French fries with melted grated Roumi cheese." at bounding box center [450, 165] width 92 height 30
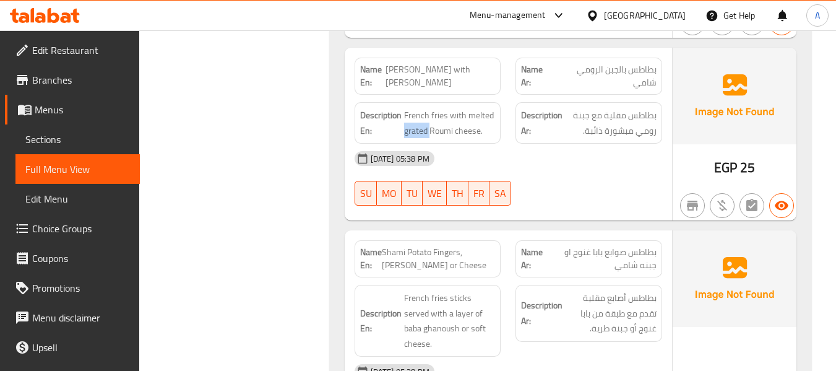
scroll to position [9721, 0]
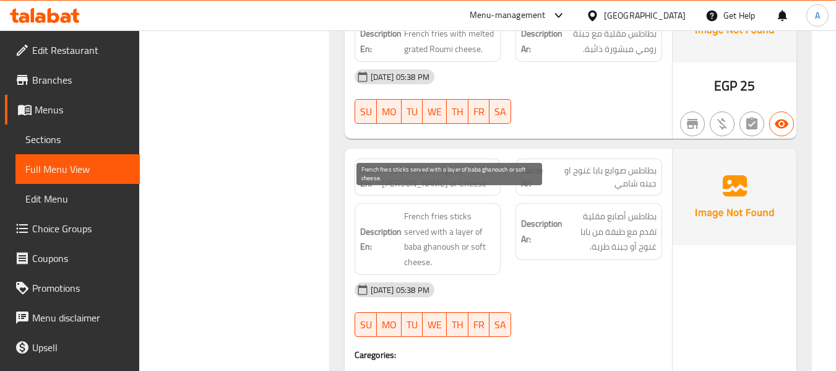
click at [470, 219] on span "French fries sticks served with a layer of baba ghanoush or soft cheese." at bounding box center [450, 239] width 92 height 61
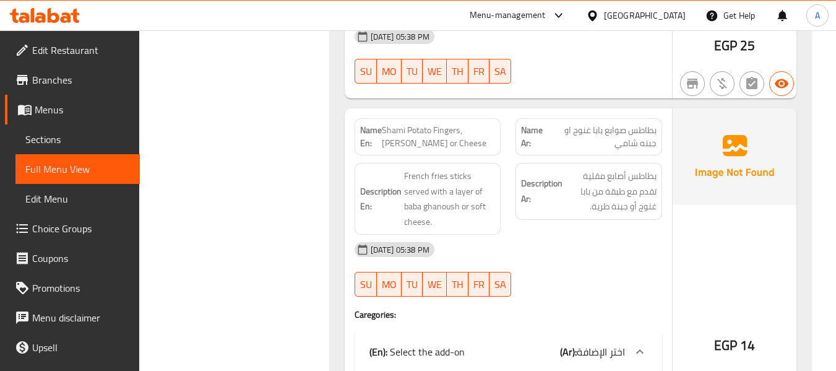
scroll to position [9783, 0]
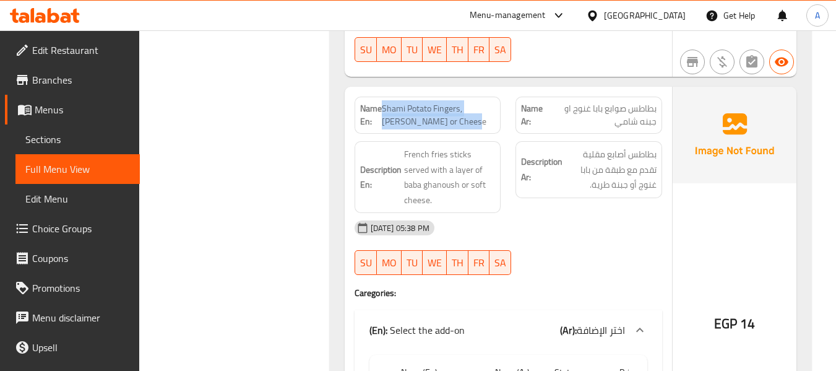
drag, startPoint x: 383, startPoint y: 90, endPoint x: 450, endPoint y: 108, distance: 69.4
click at [450, 108] on span "Shami Potato Fingers, [PERSON_NAME] or Cheese" at bounding box center [439, 115] width 114 height 26
click at [549, 213] on div "[DATE] 05:38 PM" at bounding box center [508, 228] width 323 height 30
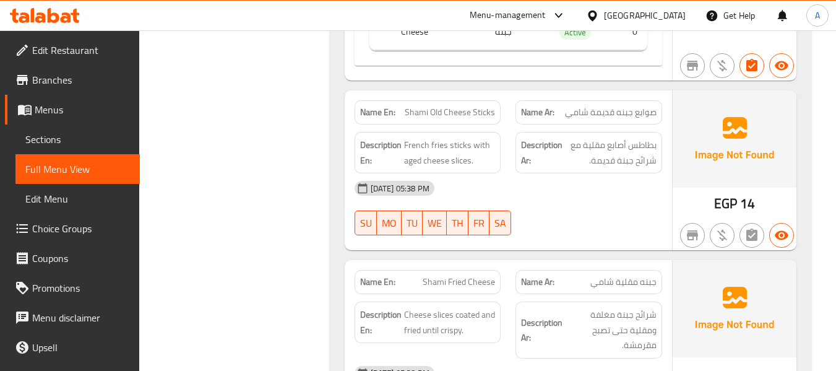
scroll to position [10216, 0]
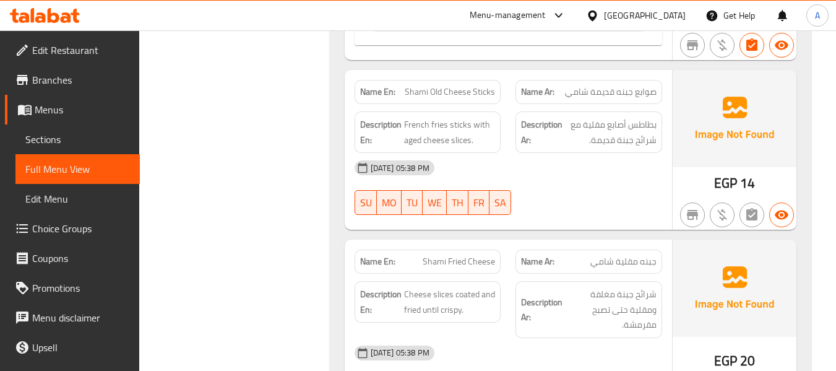
click at [651, 85] on span "صوابع جبنه قديمة شامي" at bounding box center [611, 91] width 92 height 13
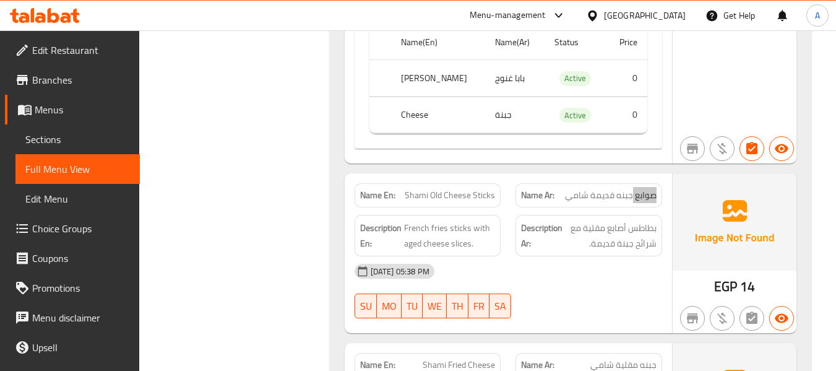
scroll to position [10092, 0]
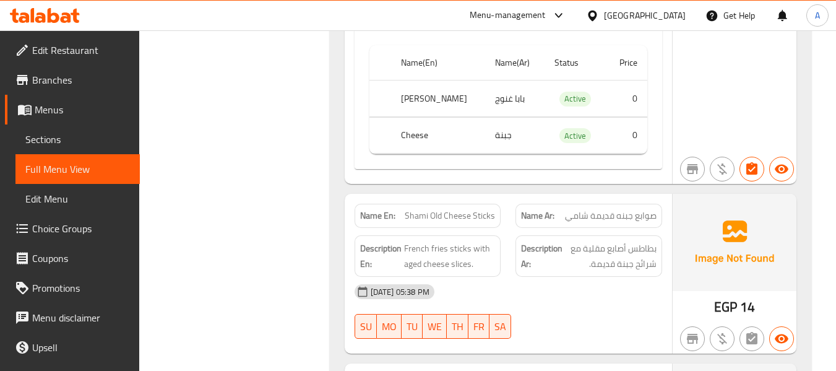
click at [485, 209] on span "Shami Old Cheese Sticks" at bounding box center [450, 215] width 90 height 13
click at [525, 245] on strong "Description Ar:" at bounding box center [541, 256] width 41 height 30
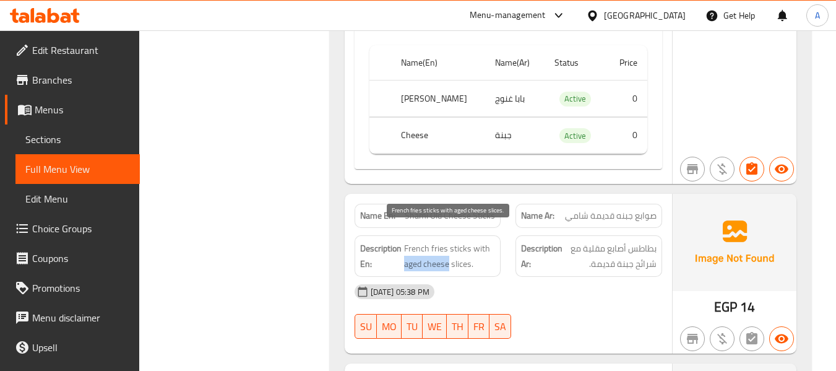
drag, startPoint x: 405, startPoint y: 250, endPoint x: 447, endPoint y: 252, distance: 42.2
click at [447, 252] on span "French fries sticks with aged cheese slices." at bounding box center [450, 256] width 92 height 30
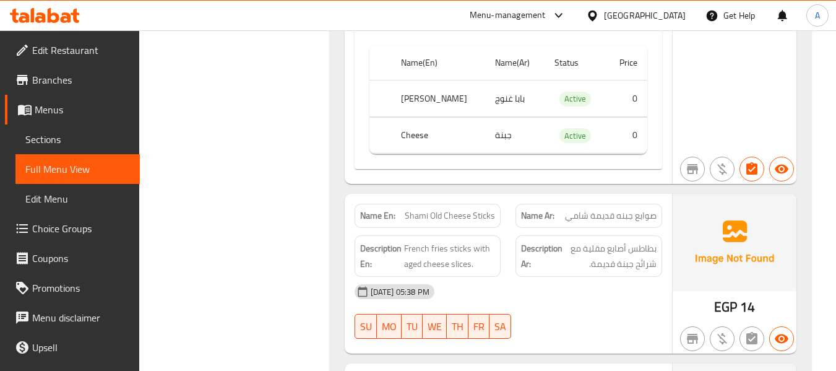
click at [401, 248] on strong "Description En:" at bounding box center [380, 256] width 41 height 30
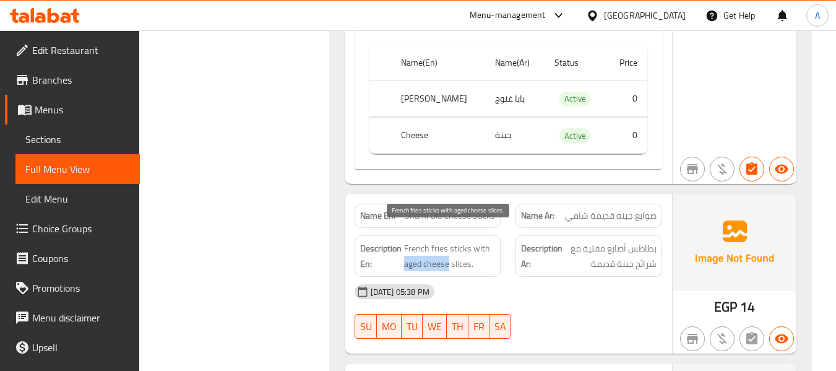
drag, startPoint x: 404, startPoint y: 251, endPoint x: 449, endPoint y: 253, distance: 44.6
click at [449, 253] on span "French fries sticks with aged cheese slices." at bounding box center [450, 256] width 92 height 30
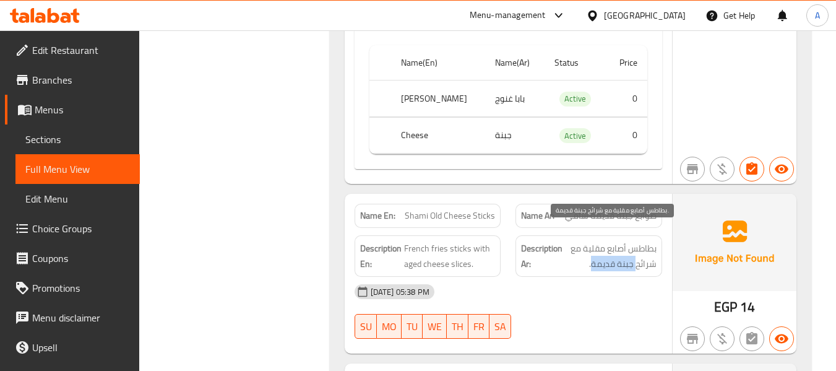
drag, startPoint x: 594, startPoint y: 248, endPoint x: 636, endPoint y: 251, distance: 42.2
click at [636, 251] on span "بطاطس أصابع مقلية مع شرائح جبنة قديمة." at bounding box center [611, 256] width 92 height 30
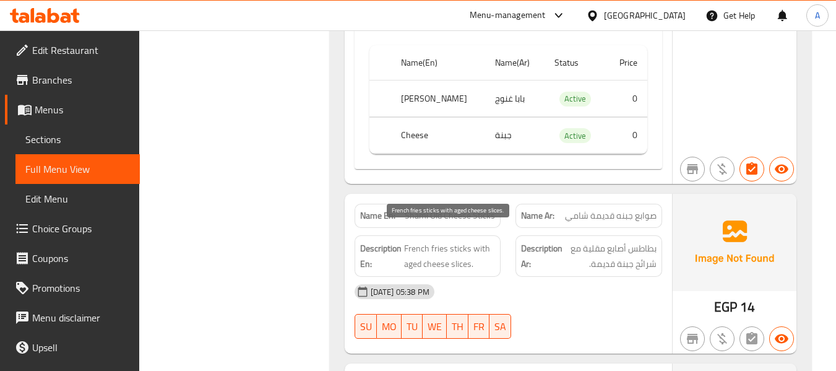
click at [455, 244] on span "French fries sticks with aged cheese slices." at bounding box center [450, 256] width 92 height 30
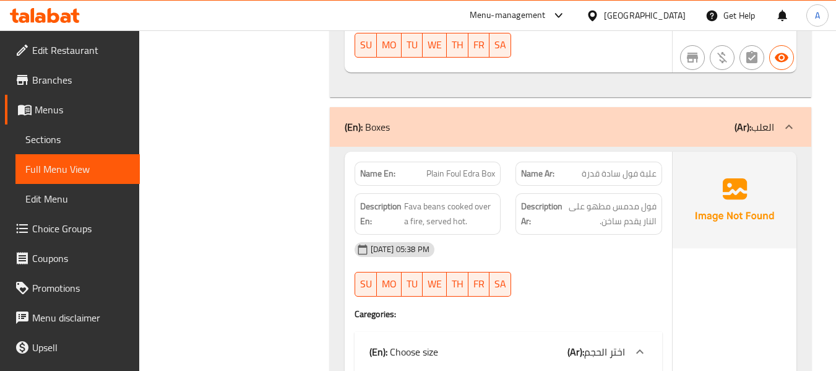
scroll to position [10587, 0]
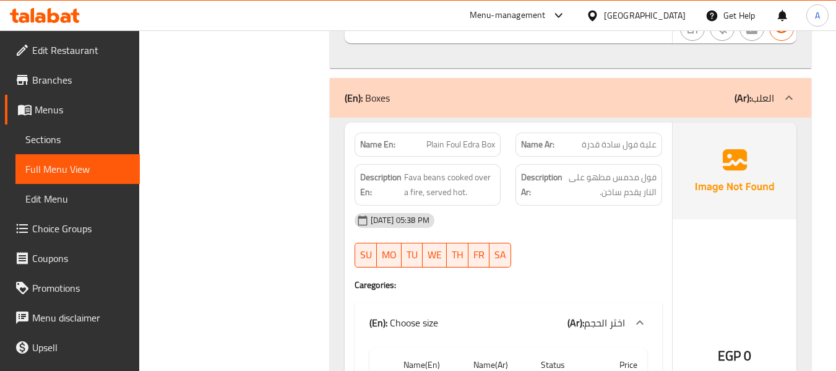
click at [591, 138] on span "علبة فول سادة قدرة" at bounding box center [619, 144] width 75 height 13
click at [460, 138] on span "Plain Foul Edra Box" at bounding box center [461, 144] width 69 height 13
click at [493, 138] on span "Plain Foul Edra Box" at bounding box center [461, 144] width 69 height 13
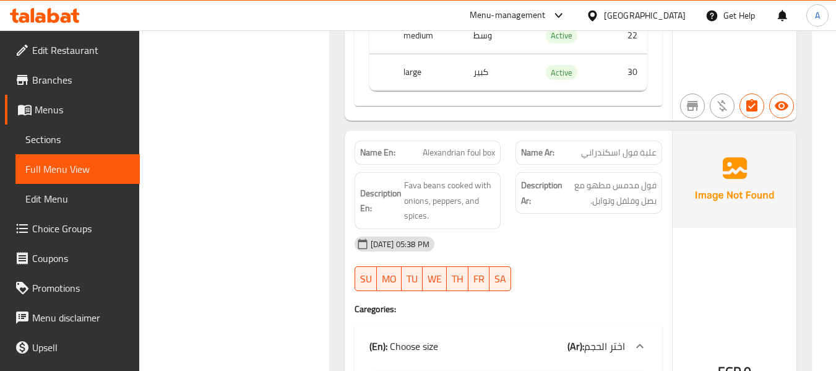
scroll to position [12692, 0]
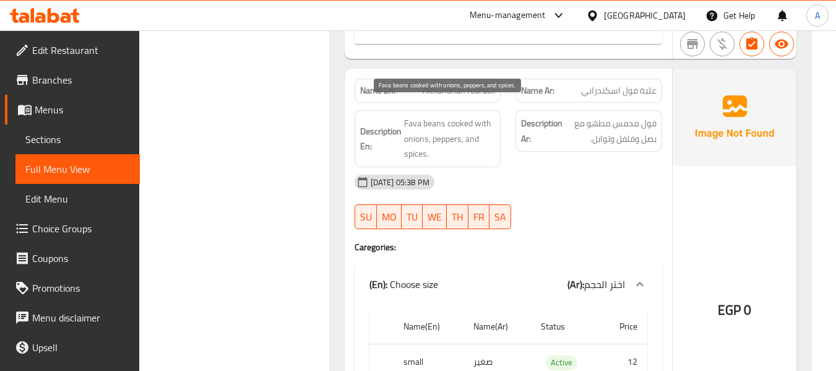
click at [459, 126] on span "Fava beans cooked with onions, peppers, and spices." at bounding box center [450, 139] width 92 height 46
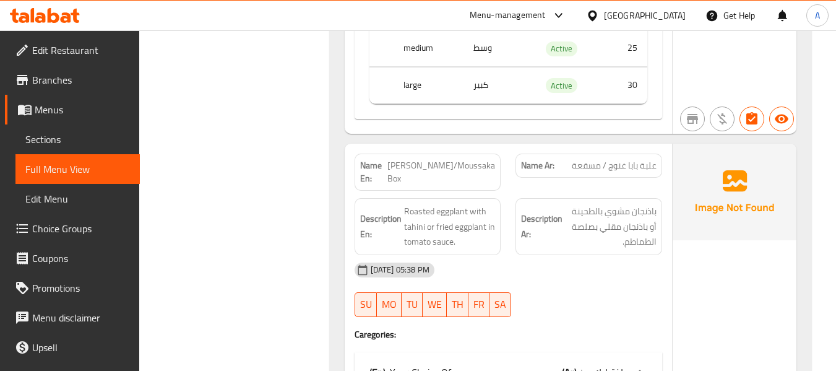
scroll to position [13807, 0]
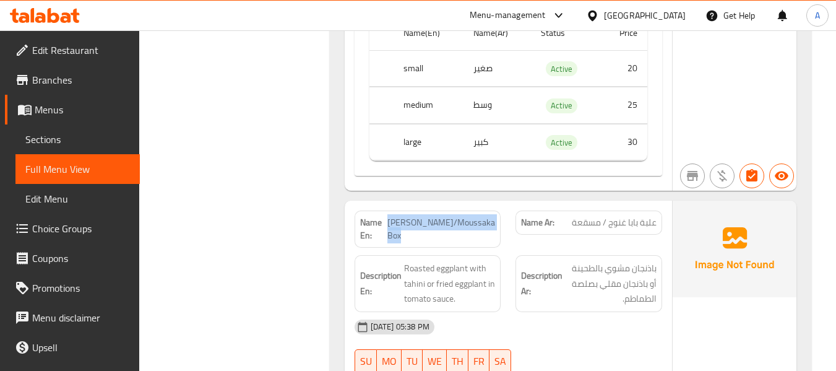
drag, startPoint x: 392, startPoint y: 206, endPoint x: 407, endPoint y: 225, distance: 24.3
click at [407, 225] on span "[PERSON_NAME]/Moussaka Box" at bounding box center [442, 229] width 108 height 26
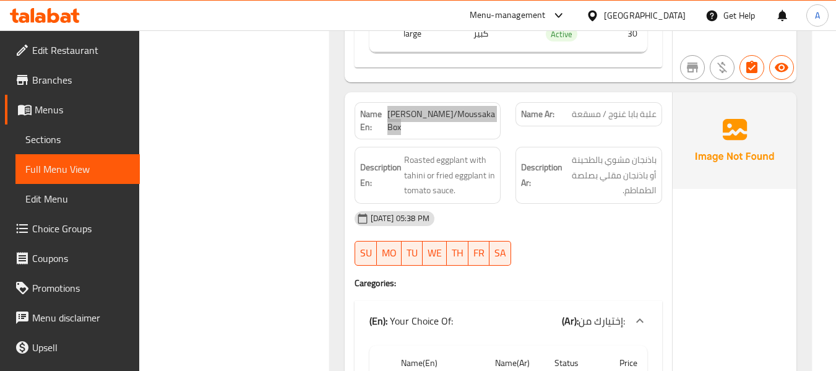
scroll to position [13993, 0]
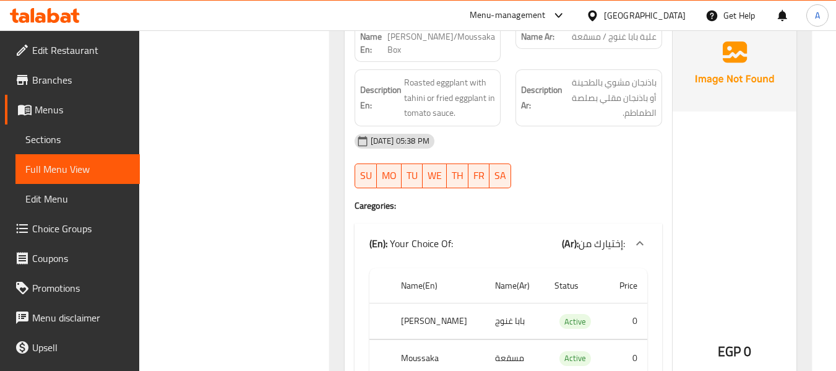
click at [555, 181] on div at bounding box center [589, 188] width 162 height 15
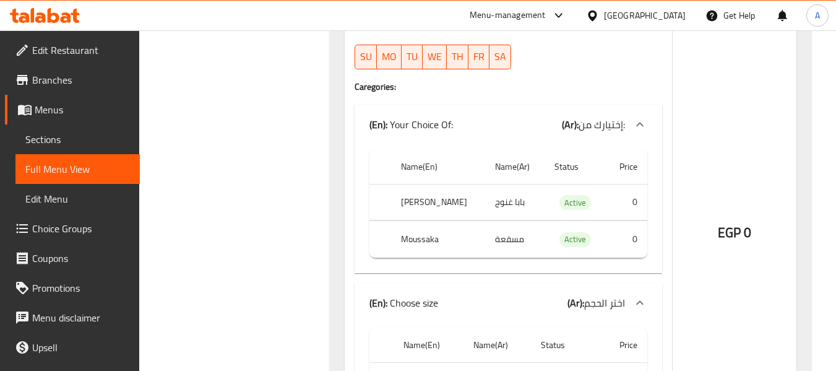
scroll to position [14117, 0]
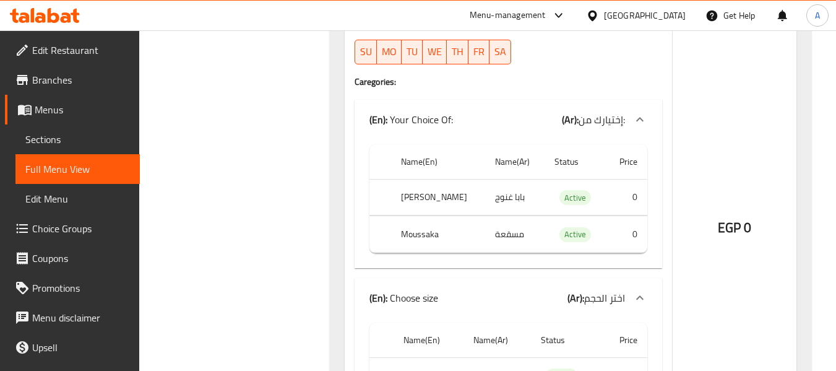
click at [426, 223] on th "Moussaka" at bounding box center [438, 234] width 94 height 37
click at [495, 219] on td "مسقعة" at bounding box center [514, 234] width 59 height 37
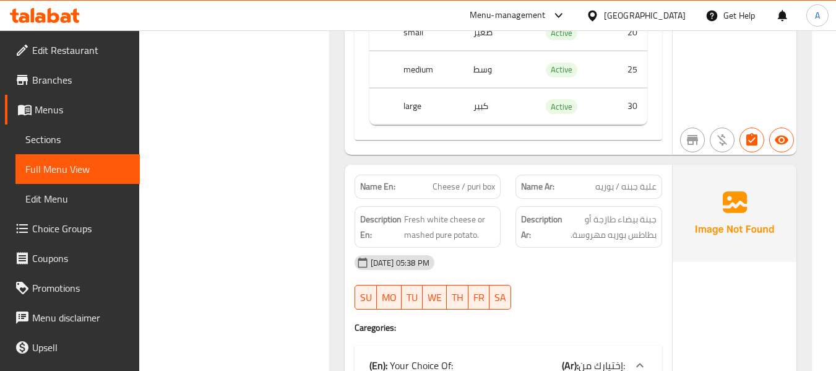
scroll to position [14488, 0]
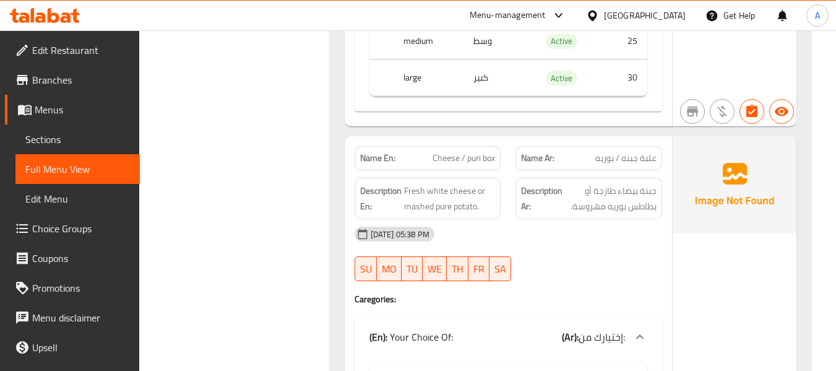
click at [606, 152] on span "علبة جبنه / بوريه" at bounding box center [626, 158] width 61 height 13
click at [436, 194] on span "Fresh white cheese or mashed pure potato." at bounding box center [450, 198] width 92 height 30
drag, startPoint x: 433, startPoint y: 142, endPoint x: 497, endPoint y: 149, distance: 64.2
click at [497, 149] on div "Name En: Cheese / puri box" at bounding box center [428, 158] width 147 height 24
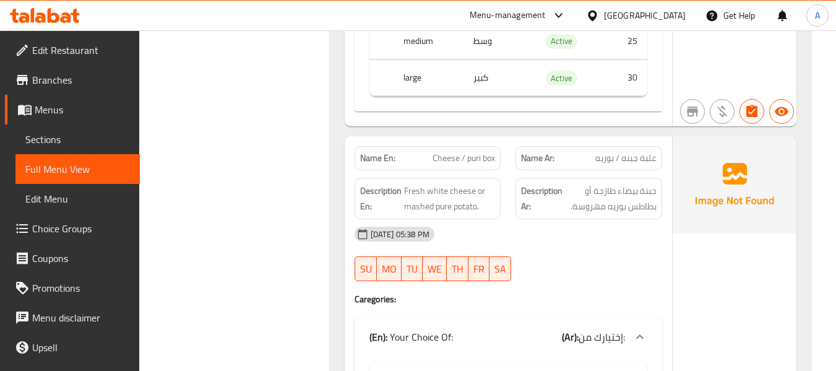
click at [500, 178] on div "Description En: Fresh white cheese or mashed pure potato." at bounding box center [428, 198] width 147 height 41
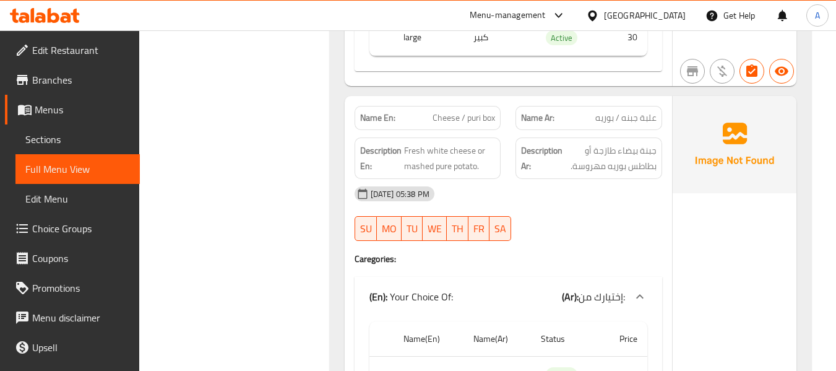
scroll to position [14550, 0]
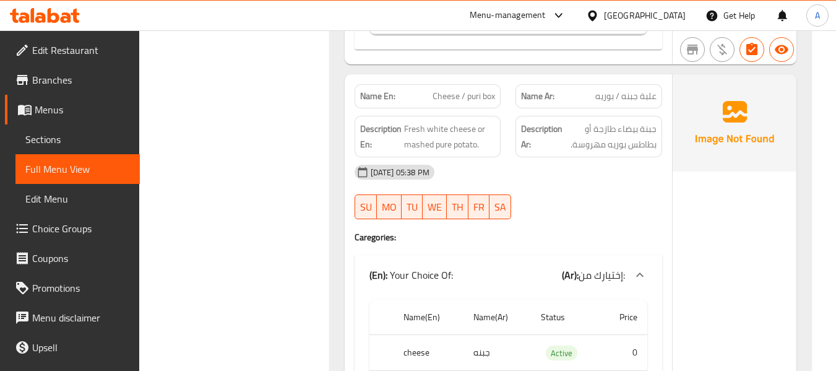
click at [547, 191] on div "14-09-2025 05:38 PM SU MO TU WE TH FR SA" at bounding box center [508, 191] width 323 height 69
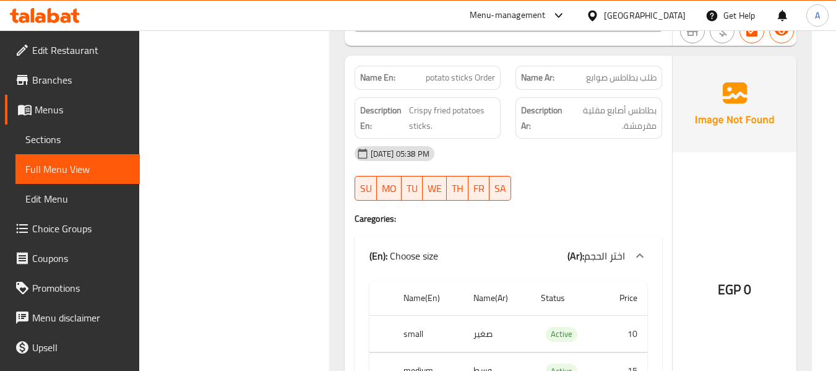
scroll to position [15169, 0]
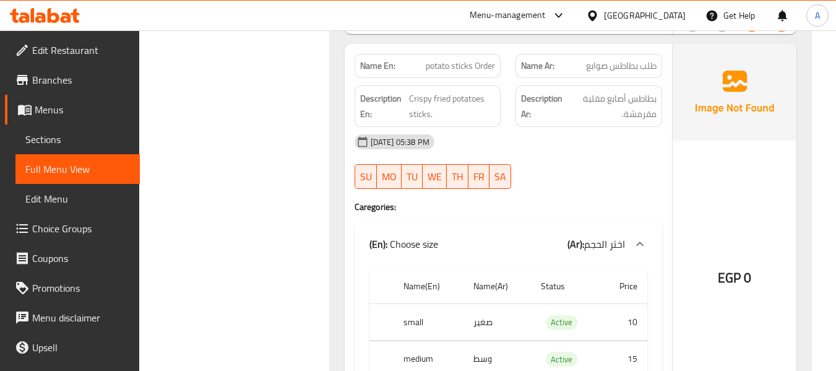
click at [439, 201] on h4 "Caregories:" at bounding box center [509, 207] width 308 height 12
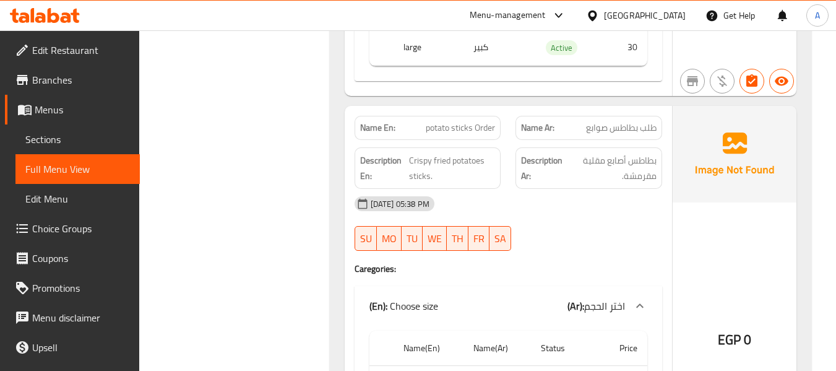
click at [504, 190] on div "[DATE] 05:38 PM" at bounding box center [508, 204] width 323 height 30
click at [535, 200] on div "[DATE] 05:38 PM" at bounding box center [508, 204] width 323 height 30
click at [562, 200] on div "[DATE] 05:38 PM" at bounding box center [508, 204] width 323 height 30
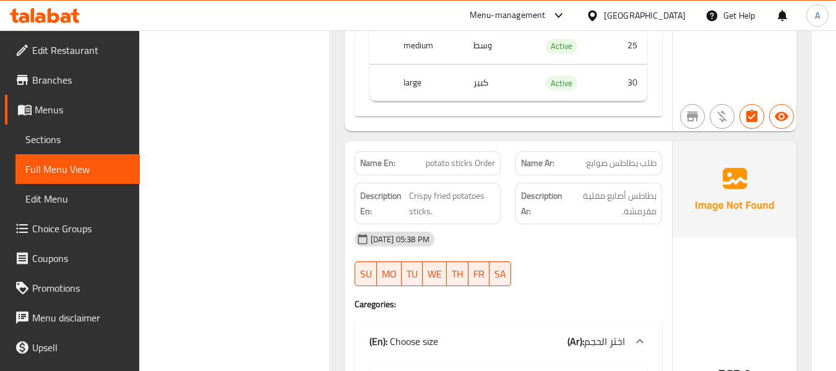
scroll to position [15045, 0]
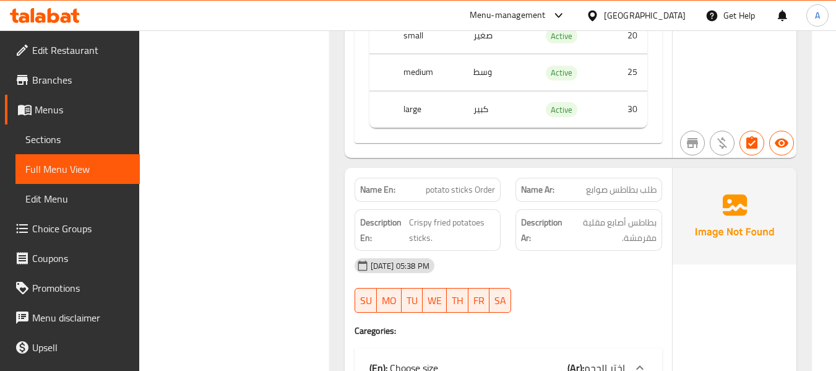
click at [651, 183] on span "طلب بطاطس صوابع" at bounding box center [621, 189] width 71 height 13
click at [640, 183] on span "طلب بطاطس صوابع" at bounding box center [621, 189] width 71 height 13
click at [646, 183] on span "طلب بطاطس صوابع" at bounding box center [621, 189] width 71 height 13
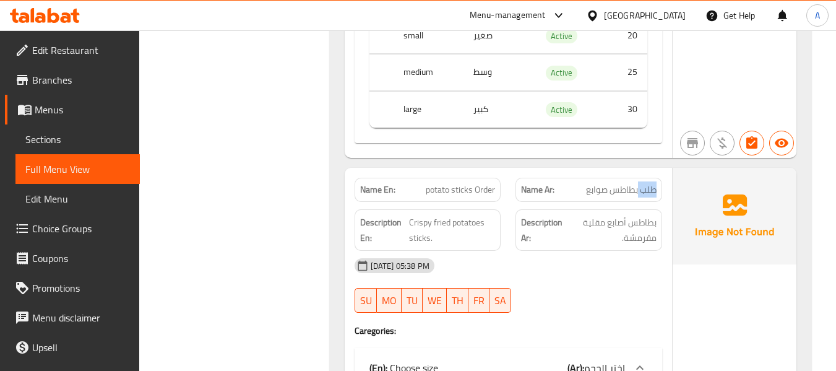
click at [646, 183] on span "طلب بطاطس صوابع" at bounding box center [621, 189] width 71 height 13
drag, startPoint x: 403, startPoint y: 201, endPoint x: 404, endPoint y: 184, distance: 16.7
click at [403, 215] on strong "Description En:" at bounding box center [383, 230] width 47 height 30
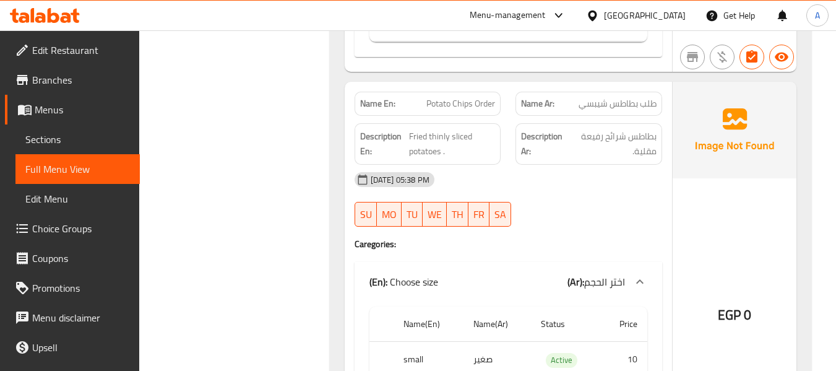
scroll to position [15541, 0]
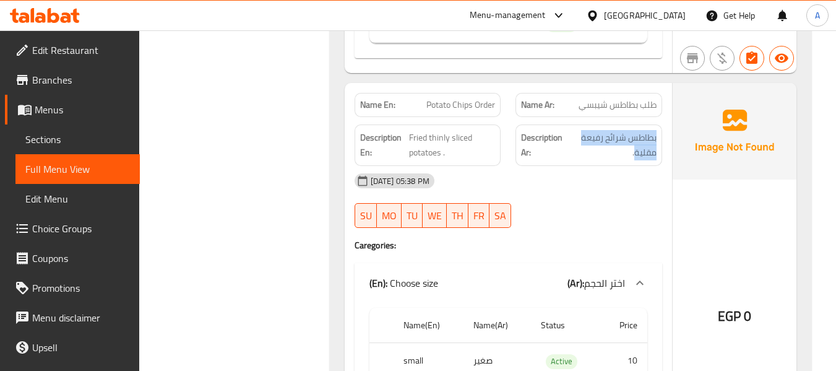
drag, startPoint x: 635, startPoint y: 138, endPoint x: 659, endPoint y: 106, distance: 39.8
click at [659, 117] on div "Description Ar: بطاطس شرائح رفيعة مقلية." at bounding box center [589, 145] width 162 height 56
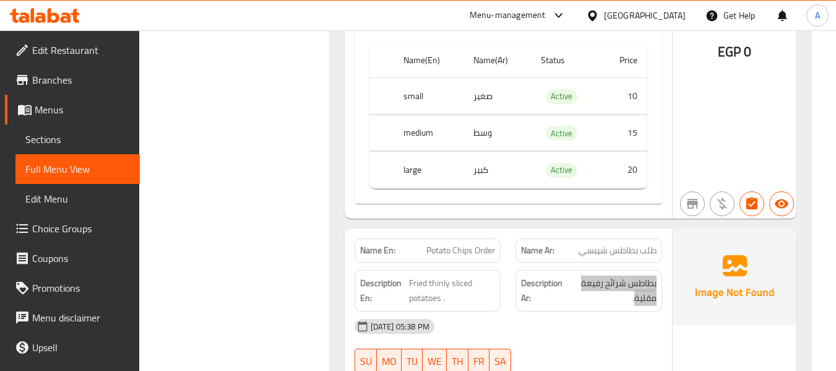
scroll to position [15417, 0]
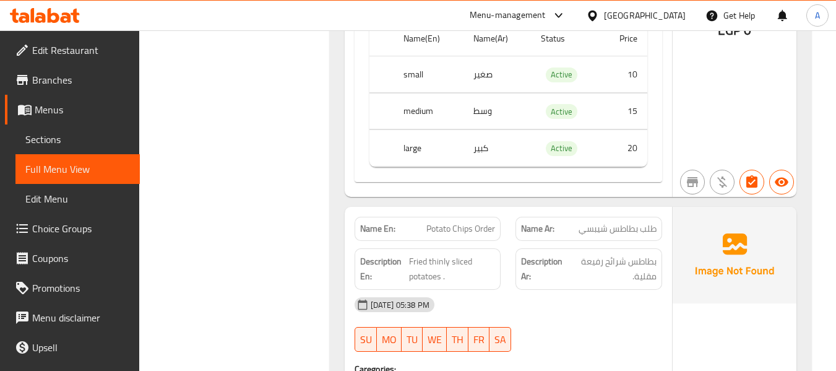
drag, startPoint x: 569, startPoint y: 261, endPoint x: 570, endPoint y: 255, distance: 6.2
click at [570, 261] on h6 "Description Ar: بطاطس شرائح رفيعة مقلية." at bounding box center [589, 269] width 136 height 30
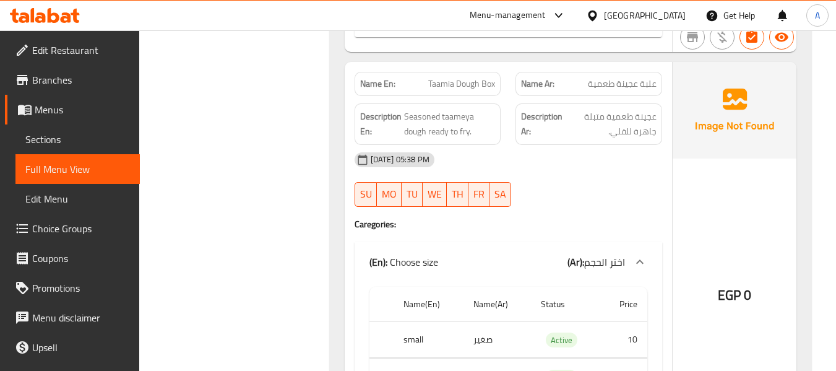
scroll to position [15974, 0]
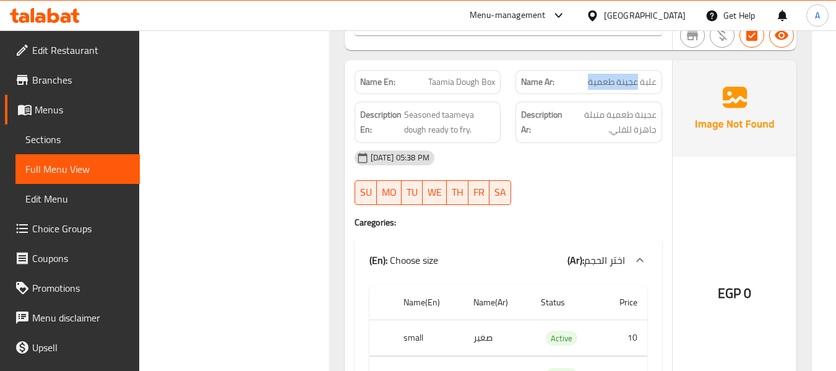
drag, startPoint x: 587, startPoint y: 67, endPoint x: 638, endPoint y: 70, distance: 51.4
click at [638, 76] on p "Name Ar: علبة عجينة طعمية" at bounding box center [589, 82] width 136 height 13
drag, startPoint x: 276, startPoint y: 236, endPoint x: 370, endPoint y: 220, distance: 95.4
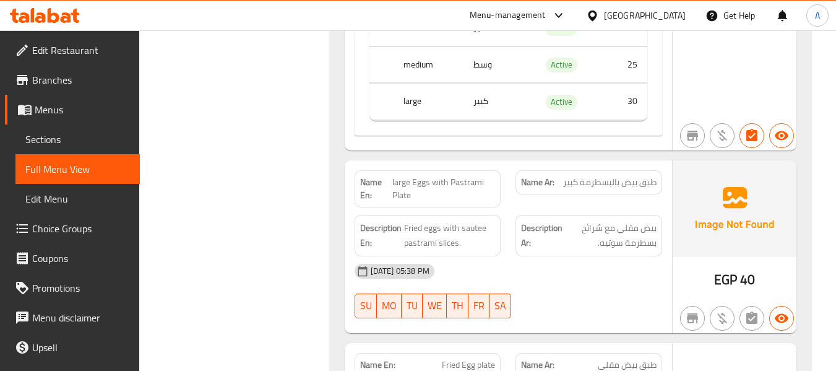
scroll to position [16717, 0]
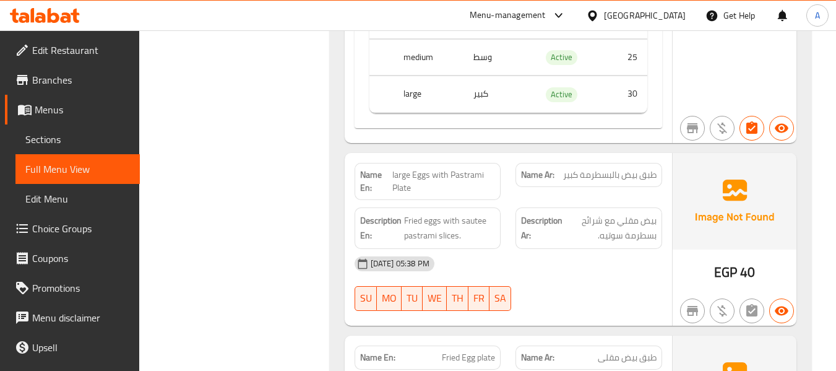
click at [476, 249] on div "[DATE] 05:38 PM" at bounding box center [508, 264] width 323 height 30
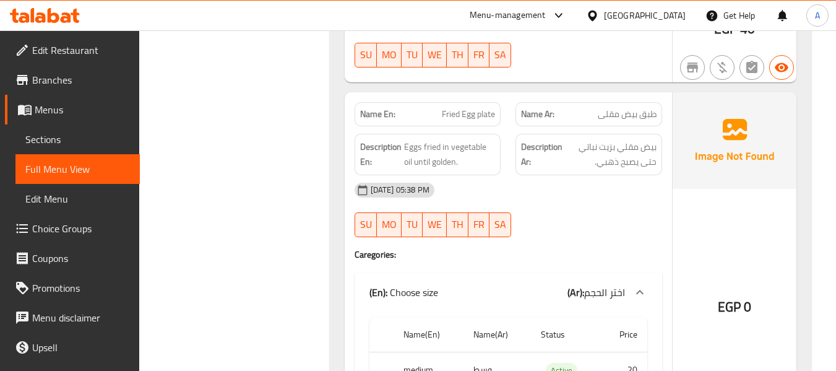
scroll to position [16965, 0]
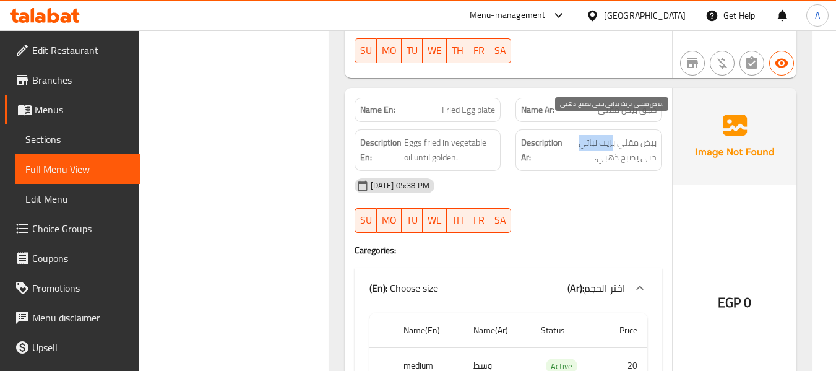
drag, startPoint x: 612, startPoint y: 126, endPoint x: 579, endPoint y: 129, distance: 33.0
click at [579, 135] on span "بيض مقلي بزيت نباتي حتى يصبح ذهبي." at bounding box center [611, 150] width 92 height 30
click at [555, 191] on div "14-09-2025 05:38 PM SU MO TU WE TH FR SA" at bounding box center [508, 205] width 323 height 69
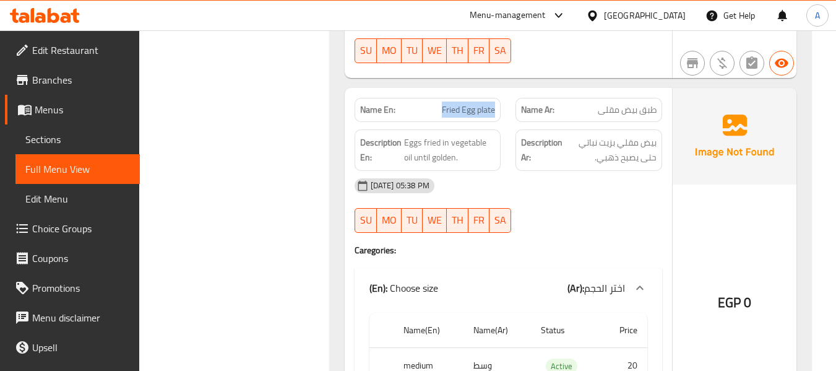
drag, startPoint x: 439, startPoint y: 92, endPoint x: 497, endPoint y: 99, distance: 58.1
click at [497, 99] on div "Name En: Fried Egg plate" at bounding box center [428, 110] width 147 height 24
click at [471, 103] on span "Fried Egg plate" at bounding box center [468, 109] width 53 height 13
click at [596, 103] on p "Name Ar: طبق بيض مقلى" at bounding box center [589, 109] width 136 height 13
click at [616, 186] on div "14-09-2025 05:38 PM SU MO TU WE TH FR SA" at bounding box center [508, 205] width 323 height 69
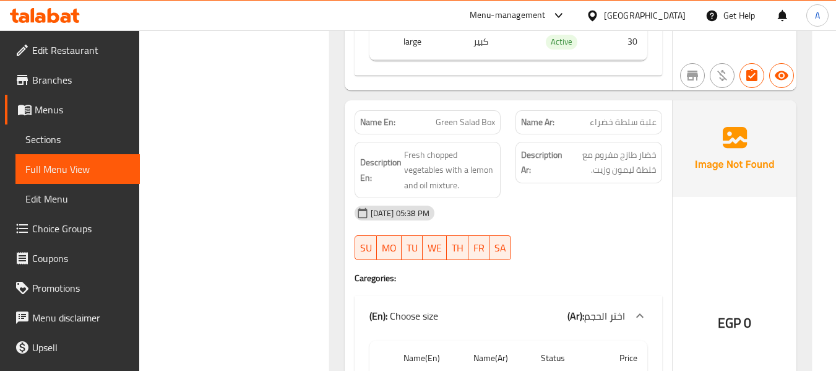
scroll to position [17336, 0]
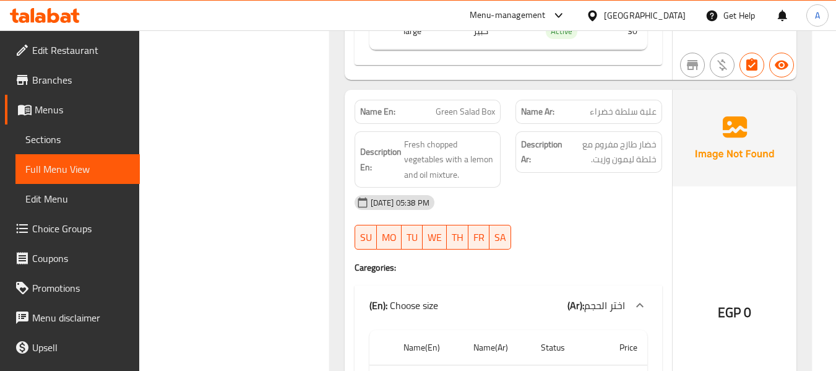
click at [352, 199] on div "[DATE] 05:38 PM" at bounding box center [508, 203] width 323 height 30
click at [490, 188] on div "[DATE] 05:38 PM" at bounding box center [508, 203] width 323 height 30
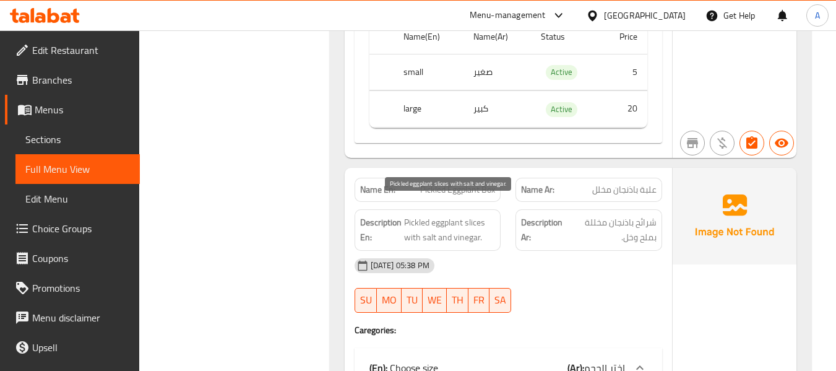
scroll to position [17646, 0]
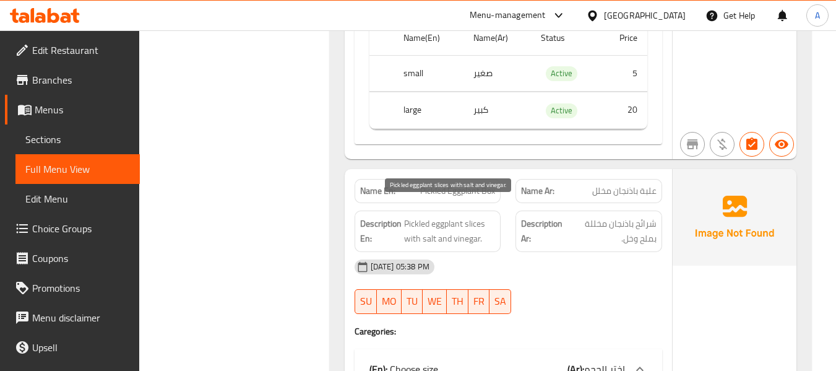
click at [464, 226] on span "Pickled eggplant slices with salt and vinegar." at bounding box center [450, 231] width 92 height 30
click at [480, 225] on span "Pickled eggplant slices with salt and vinegar." at bounding box center [450, 231] width 92 height 30
click at [492, 216] on span "Pickled eggplant slices with salt and vinegar." at bounding box center [450, 231] width 92 height 30
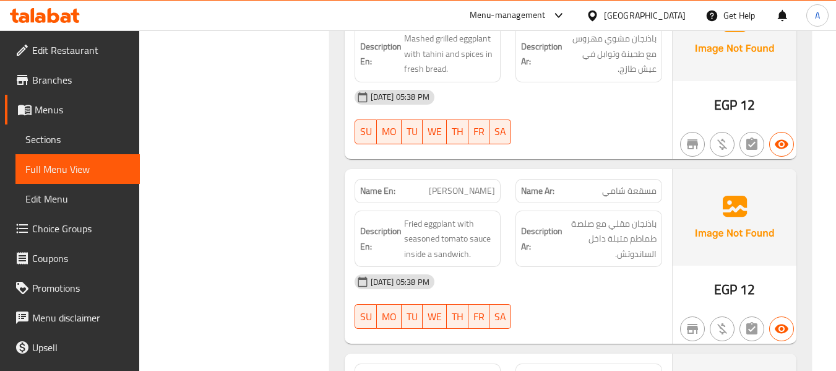
scroll to position [18884, 0]
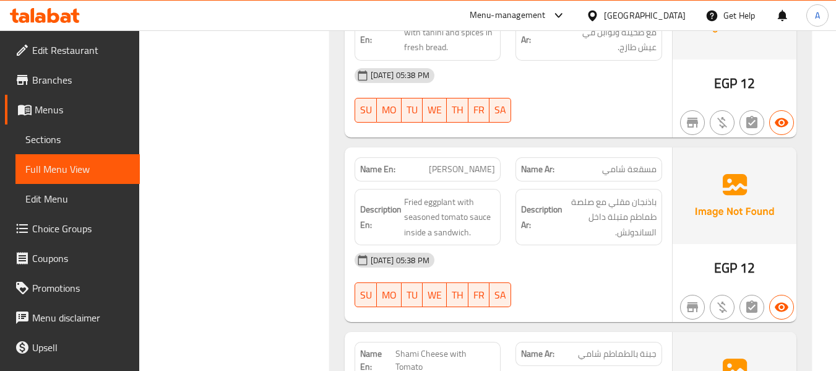
click at [491, 163] on span "[PERSON_NAME]" at bounding box center [462, 169] width 66 height 13
click at [640, 163] on span "مسقعة شامي" at bounding box center [629, 169] width 54 height 13
click at [494, 163] on span "[PERSON_NAME]" at bounding box center [462, 169] width 66 height 13
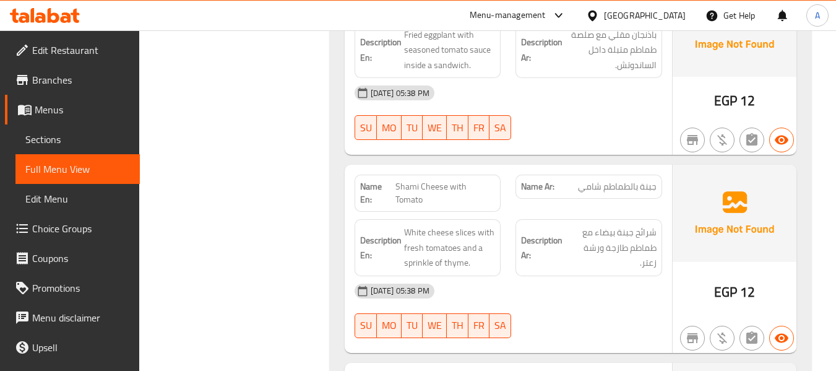
scroll to position [19070, 0]
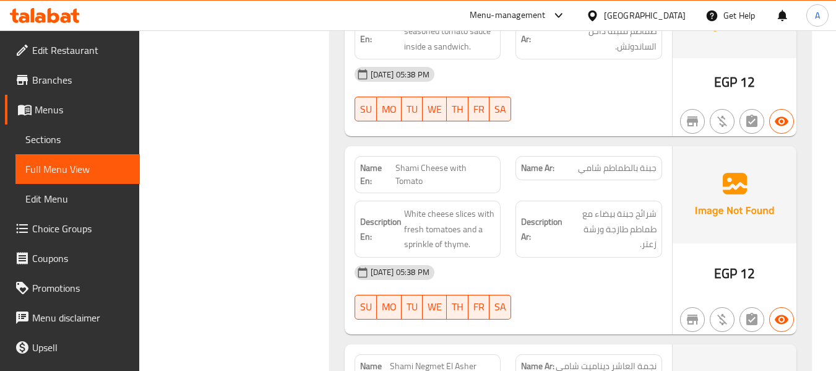
click at [440, 162] on span "Shami Cheese with Tomato" at bounding box center [446, 175] width 100 height 26
click at [470, 162] on span "Shami Cheese with Tomato" at bounding box center [446, 175] width 100 height 26
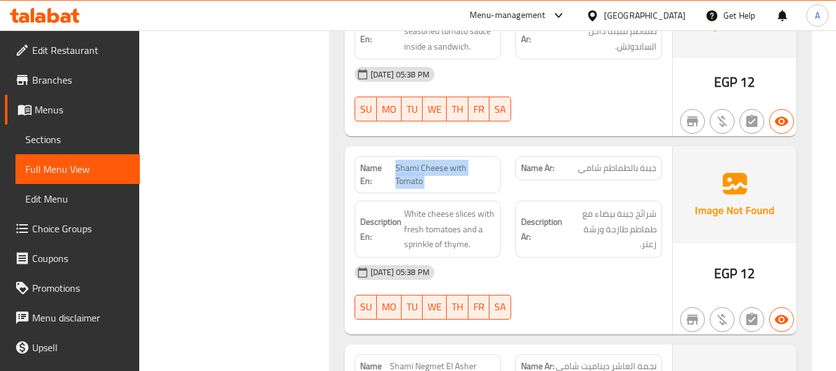
click at [470, 162] on span "Shami Cheese with Tomato" at bounding box center [446, 175] width 100 height 26
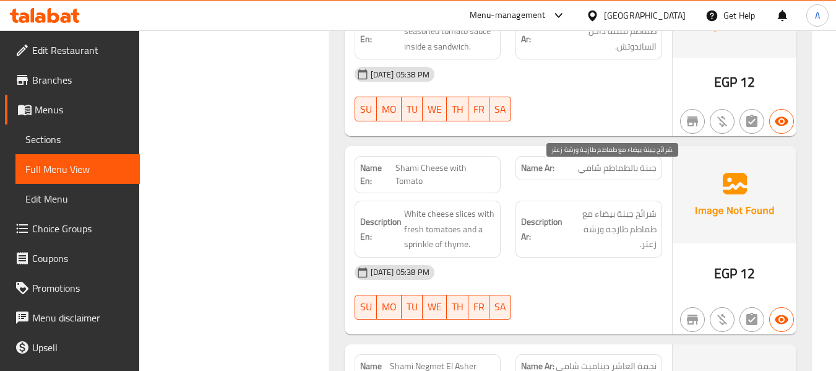
click at [604, 206] on span "شرائح جبنة بيضاء مع طماطم طازجة ورشة زعتر." at bounding box center [611, 229] width 92 height 46
click at [594, 162] on span "جبنة بالطماطم شامي" at bounding box center [617, 168] width 79 height 13
click at [575, 162] on p "Name Ar: جبنة بالطماطم شامي" at bounding box center [589, 168] width 136 height 13
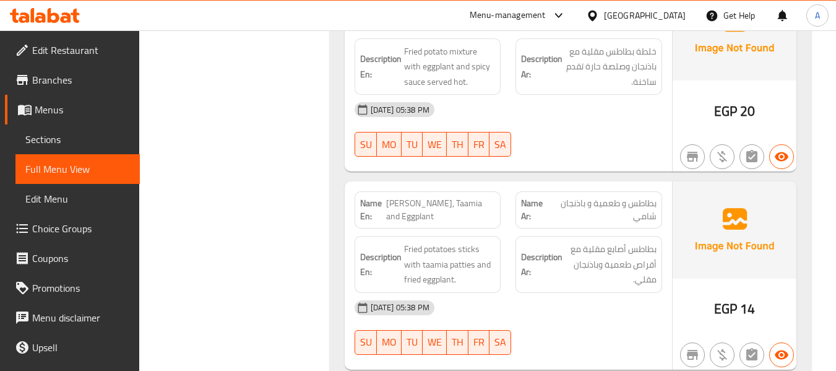
scroll to position [19441, 0]
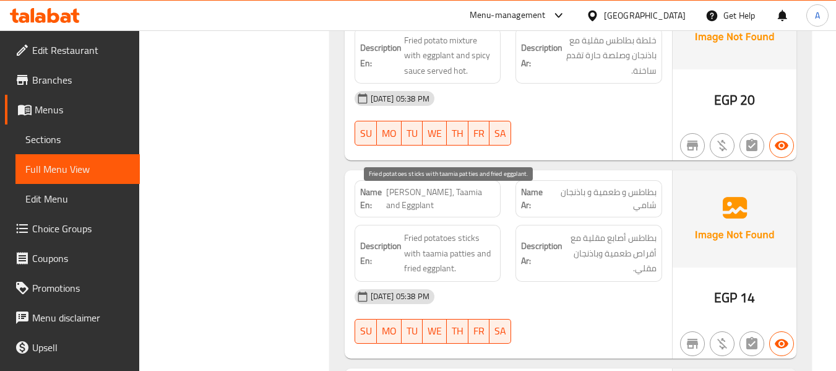
click at [490, 230] on span "Fried potatoes sticks with taamia patties and fried eggplant." at bounding box center [450, 253] width 92 height 46
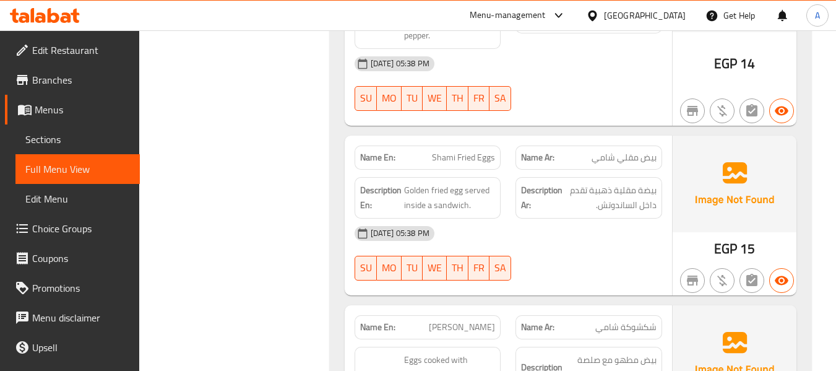
scroll to position [19875, 0]
drag, startPoint x: 435, startPoint y: 113, endPoint x: 498, endPoint y: 119, distance: 64.0
click at [498, 145] on div "Name En: Shami Fried Eggs" at bounding box center [428, 157] width 147 height 24
drag, startPoint x: 594, startPoint y: 120, endPoint x: 660, endPoint y: 123, distance: 65.7
click at [660, 145] on div "Name Ar: بيض مقلي شامي" at bounding box center [589, 157] width 147 height 24
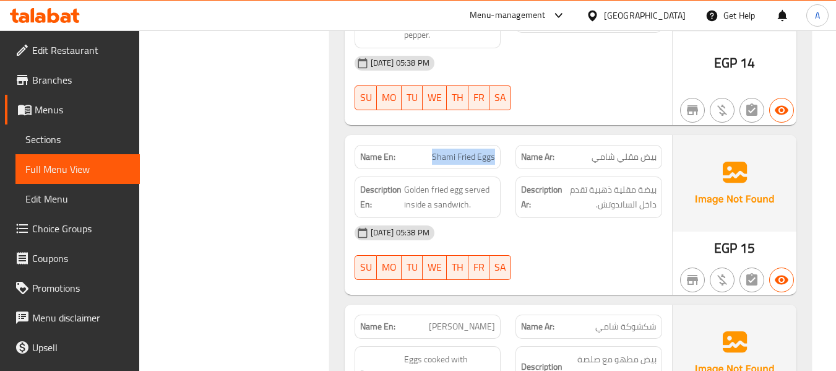
drag, startPoint x: 433, startPoint y: 115, endPoint x: 497, endPoint y: 119, distance: 64.0
click at [497, 145] on div "Name En: Shami Fried Eggs" at bounding box center [428, 157] width 147 height 24
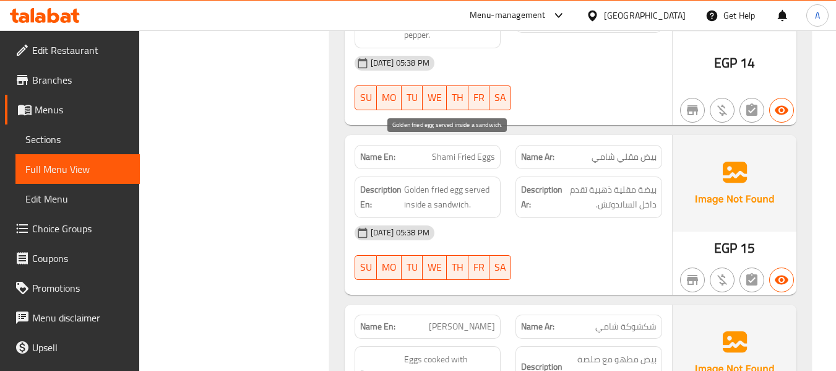
click at [456, 182] on span "Golden fried egg served inside a sandwich." at bounding box center [450, 197] width 92 height 30
click at [440, 182] on span "Golden fried egg served inside a sandwich." at bounding box center [450, 197] width 92 height 30
click at [425, 182] on span "Golden fried egg served inside a sandwich." at bounding box center [450, 197] width 92 height 30
click at [474, 182] on span "Golden fried egg served inside a sandwich." at bounding box center [450, 197] width 92 height 30
click at [429, 182] on span "Golden fried egg served inside a sandwich." at bounding box center [450, 197] width 92 height 30
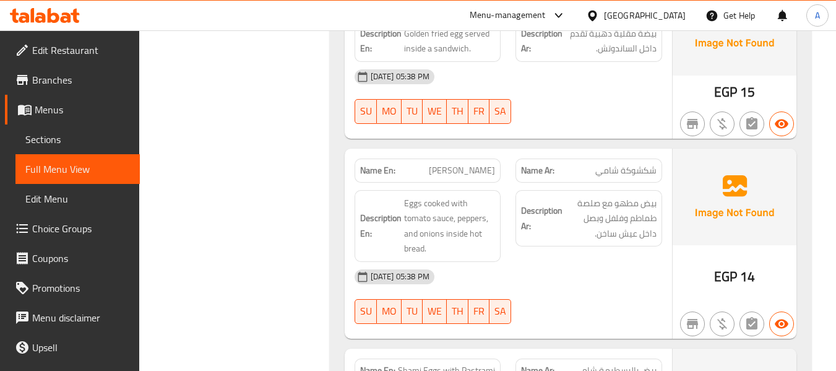
scroll to position [20060, 0]
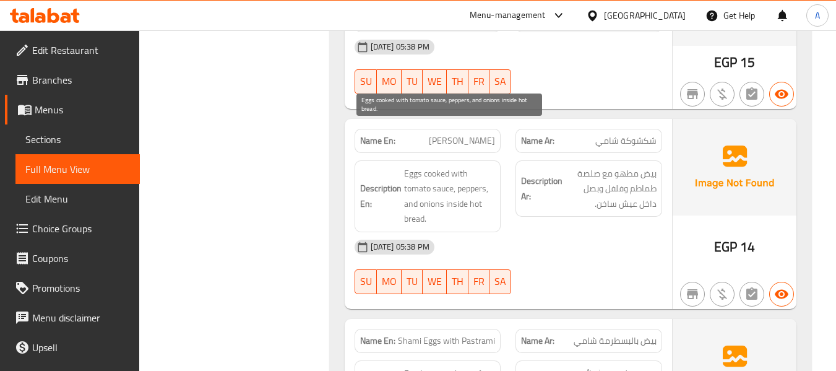
click at [472, 166] on span "Eggs cooked with tomato sauce, peppers, and onions inside hot bread." at bounding box center [450, 196] width 92 height 61
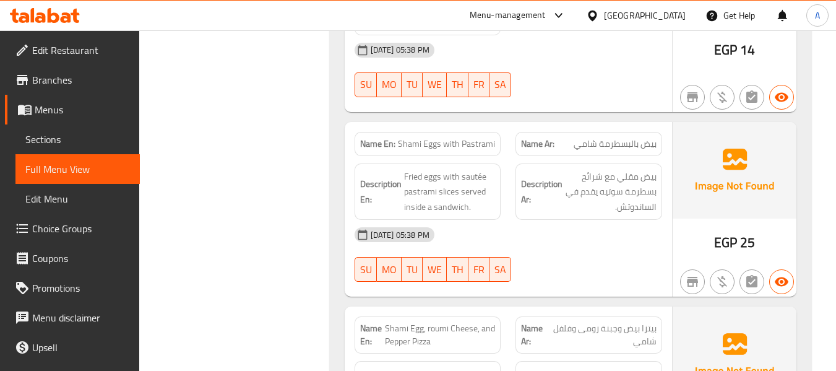
scroll to position [20246, 0]
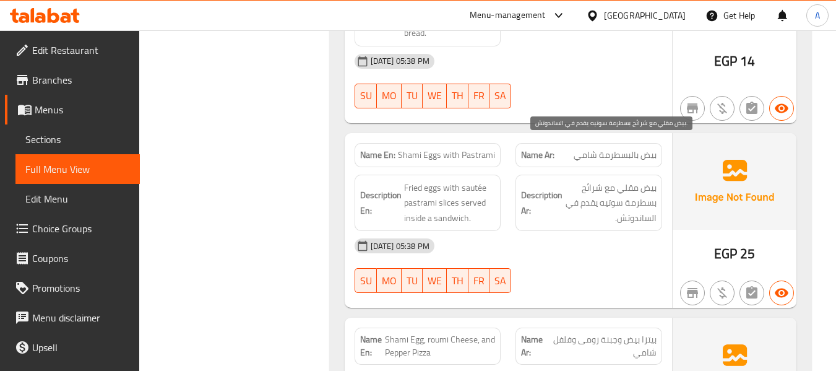
drag, startPoint x: 606, startPoint y: 144, endPoint x: 585, endPoint y: 134, distance: 23.0
drag, startPoint x: 585, startPoint y: 134, endPoint x: 571, endPoint y: 159, distance: 28.6
click at [571, 180] on span "بيض مقلي مع شرائح بسطرمة سوتيه يقدم في الساندوتش." at bounding box center [611, 203] width 92 height 46
click at [560, 231] on div "[DATE] 05:38 PM" at bounding box center [508, 246] width 323 height 30
click at [503, 231] on div "[DATE] 05:38 PM" at bounding box center [508, 246] width 323 height 30
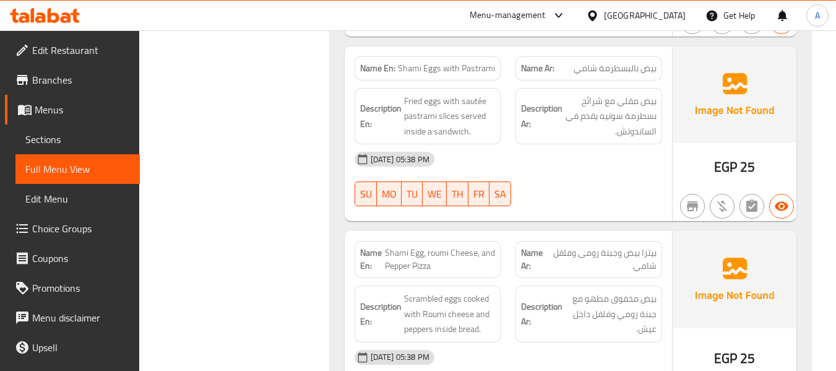
scroll to position [20370, 0]
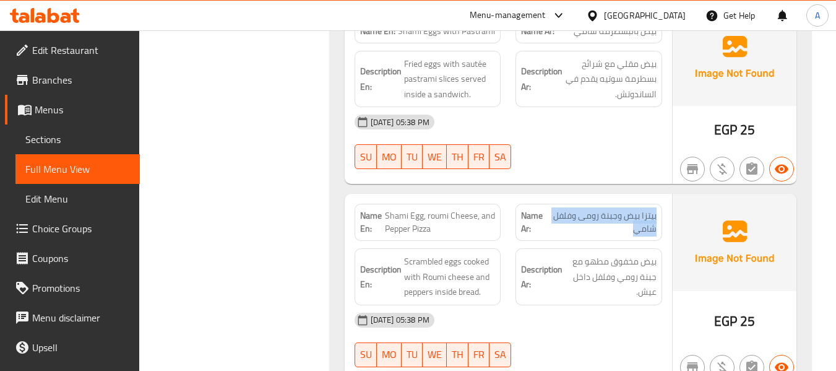
drag, startPoint x: 630, startPoint y: 191, endPoint x: 661, endPoint y: 175, distance: 34.6
click at [661, 204] on div "Name Ar: بيتزا بيض وجبنة رومى وفلفل شامي" at bounding box center [589, 222] width 147 height 37
click at [453, 209] on span "Shami Egg, roumi Cheese, and Pepper Pizza" at bounding box center [440, 222] width 111 height 26
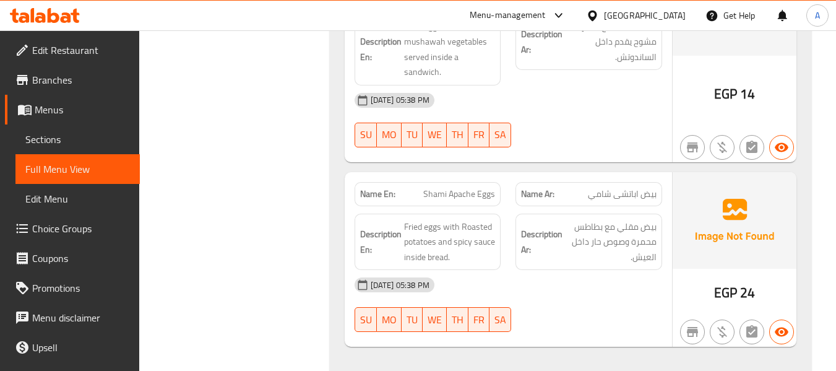
scroll to position [20989, 0]
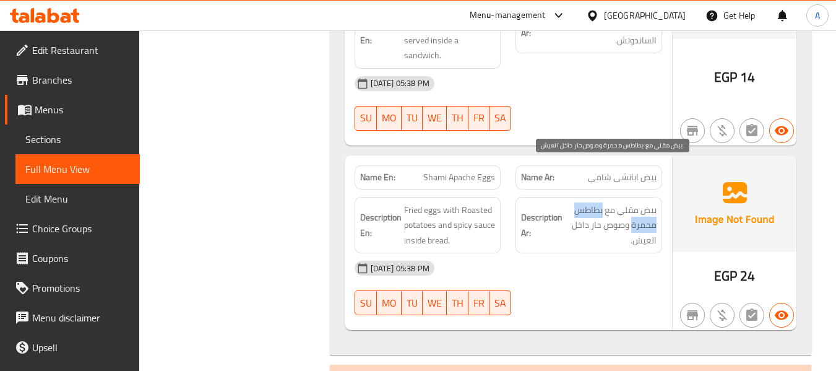
drag, startPoint x: 602, startPoint y: 171, endPoint x: 633, endPoint y: 192, distance: 37.4
click at [633, 202] on span "بيض مقلي مع بطاطس محمرة وصوص حار داخل العيش." at bounding box center [611, 225] width 92 height 46
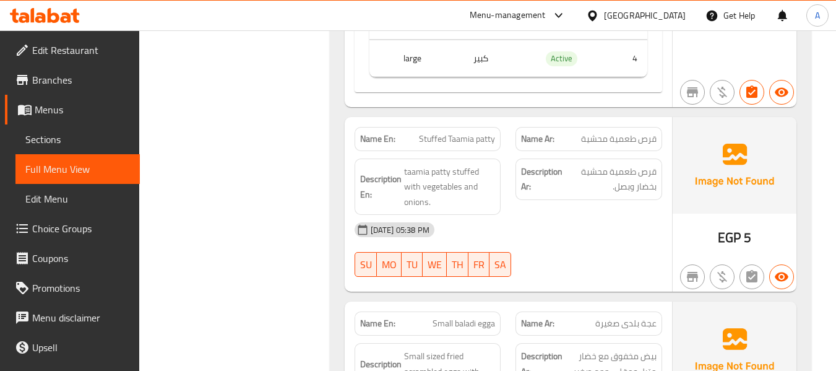
scroll to position [21732, 0]
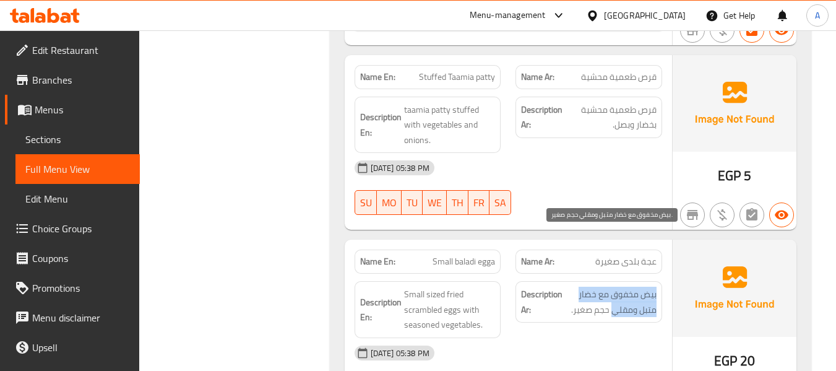
drag, startPoint x: 658, startPoint y: 238, endPoint x: 615, endPoint y: 256, distance: 47.2
click at [615, 281] on div "Description Ar: بيض مخفوق مع خضار متبل ومقلي حجم صغير." at bounding box center [589, 301] width 147 height 41
click at [508, 275] on div "Description Ar: بيض مخفوق مع خضار متبل ومقلي حجم صغير." at bounding box center [589, 310] width 162 height 72
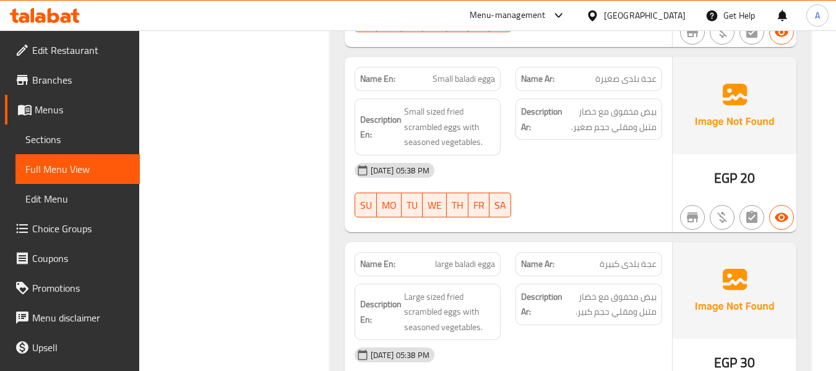
scroll to position [21954, 0]
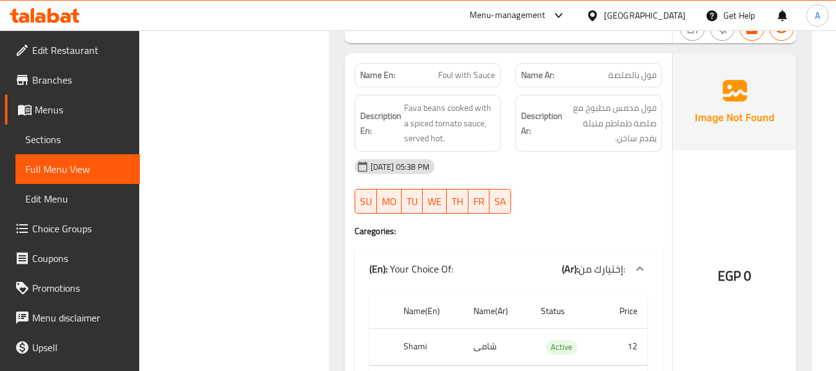
scroll to position [0, 0]
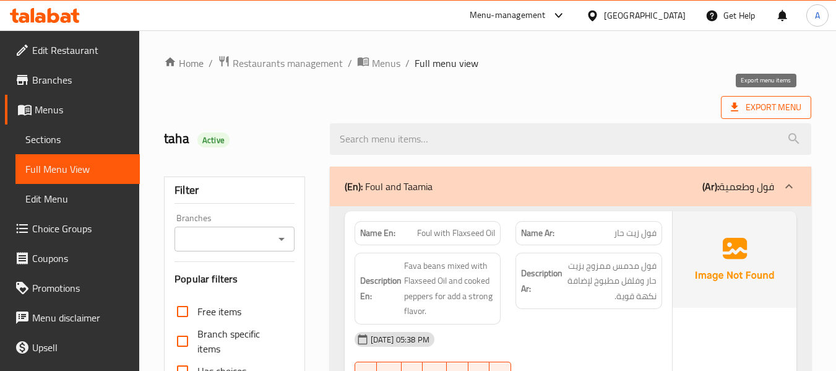
click at [731, 100] on span "Export Menu" at bounding box center [766, 107] width 71 height 15
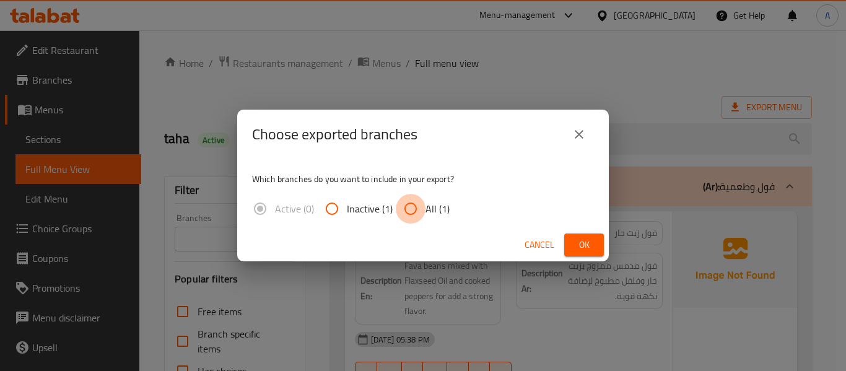
click at [411, 213] on input "All (1)" at bounding box center [411, 209] width 30 height 30
radio input "true"
click at [581, 234] on button "Ok" at bounding box center [584, 244] width 40 height 23
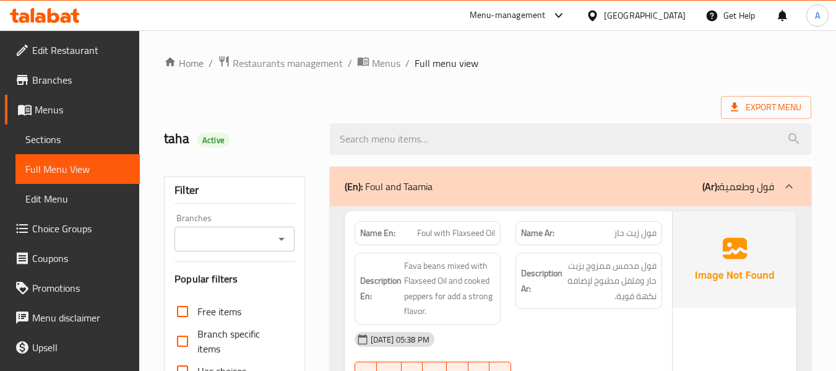
click at [525, 239] on strong "Name Ar:" at bounding box center [537, 233] width 33 height 13
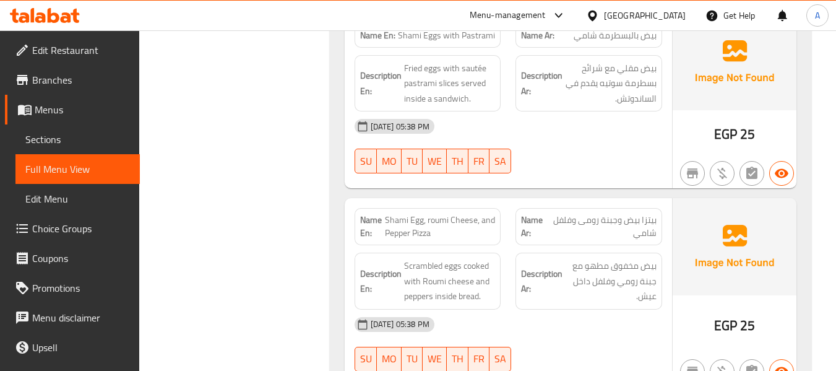
click at [588, 310] on div "[DATE] 05:38 PM" at bounding box center [508, 325] width 323 height 30
click at [589, 310] on div "[DATE] 05:38 PM" at bounding box center [508, 325] width 323 height 30
click at [656, 310] on div "[DATE] 05:38 PM" at bounding box center [508, 325] width 323 height 30
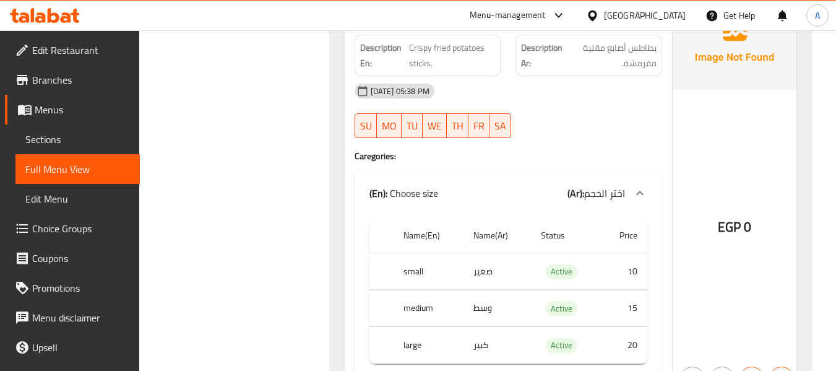
scroll to position [15034, 0]
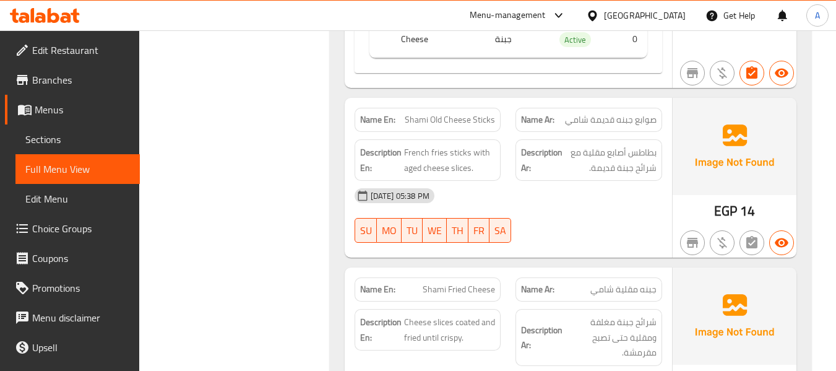
scroll to position [10169, 0]
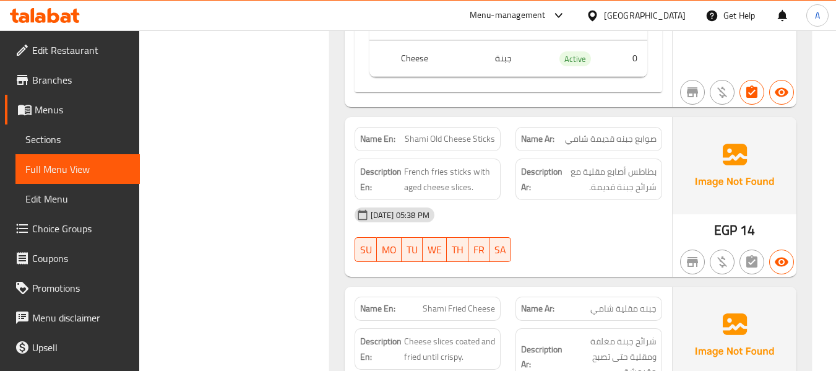
click at [67, 108] on span "Menus" at bounding box center [82, 109] width 95 height 15
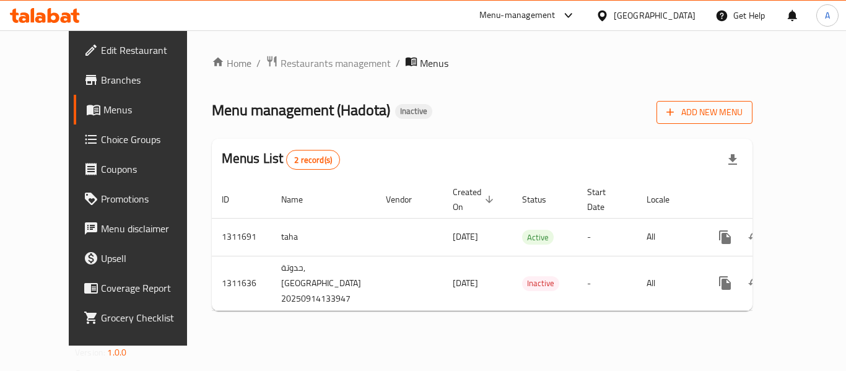
click at [742, 108] on span "Add New Menu" at bounding box center [704, 112] width 76 height 15
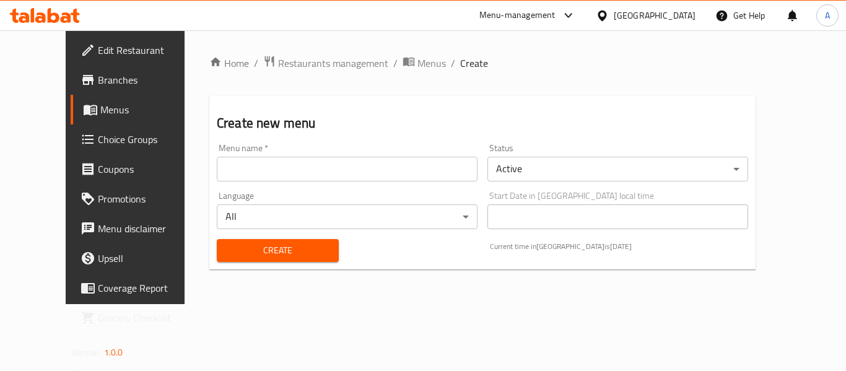
click at [306, 173] on input "text" at bounding box center [347, 169] width 261 height 25
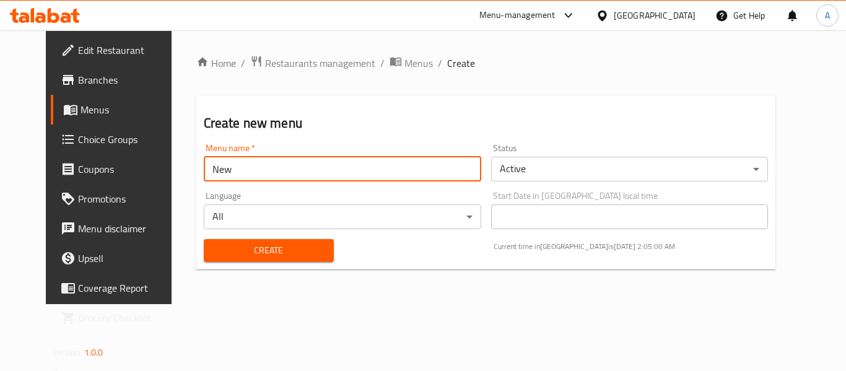
type input "New"
click at [204, 239] on button "Create" at bounding box center [269, 250] width 130 height 23
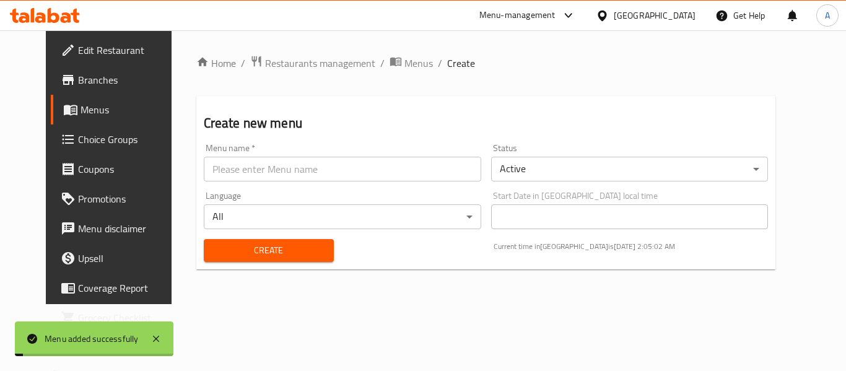
click at [376, 46] on div "Home / Restaurants management / Menus / Create Create new menu Menu name   * Me…" at bounding box center [486, 167] width 629 height 274
click at [404, 59] on span "Menus" at bounding box center [418, 63] width 28 height 15
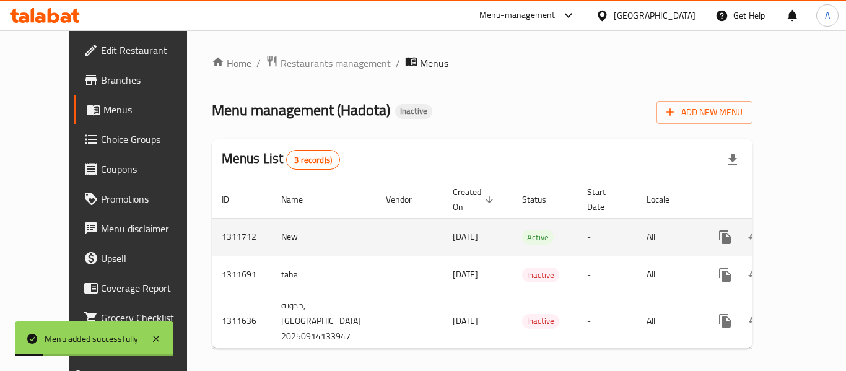
click at [809, 232] on icon "enhanced table" at bounding box center [814, 237] width 11 height 11
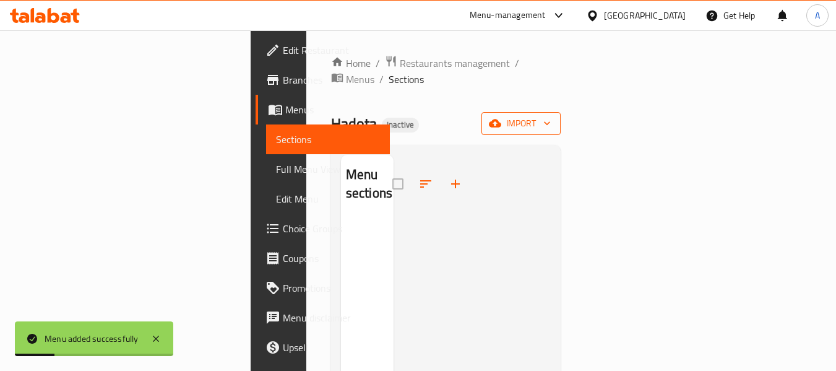
click at [561, 112] on button "import" at bounding box center [521, 123] width 79 height 23
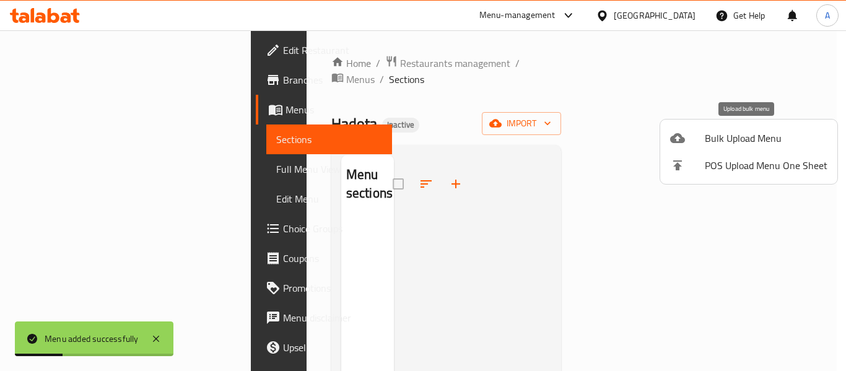
click at [710, 142] on span "Bulk Upload Menu" at bounding box center [766, 138] width 123 height 15
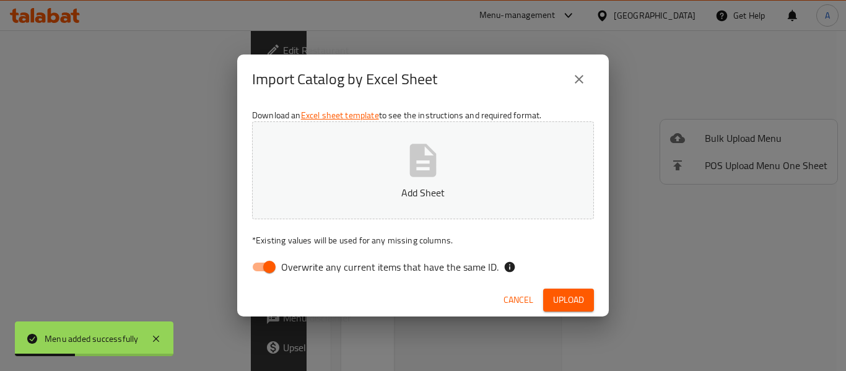
click at [422, 264] on span "Overwrite any current items that have the same ID." at bounding box center [389, 266] width 217 height 15
click at [305, 264] on input "Overwrite any current items that have the same ID." at bounding box center [269, 267] width 71 height 24
checkbox input "false"
click at [407, 168] on icon "button" at bounding box center [423, 161] width 40 height 40
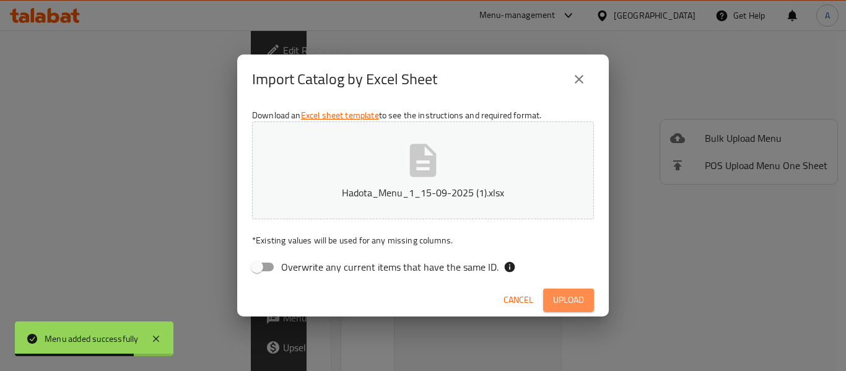
click at [560, 294] on span "Upload" at bounding box center [568, 299] width 31 height 15
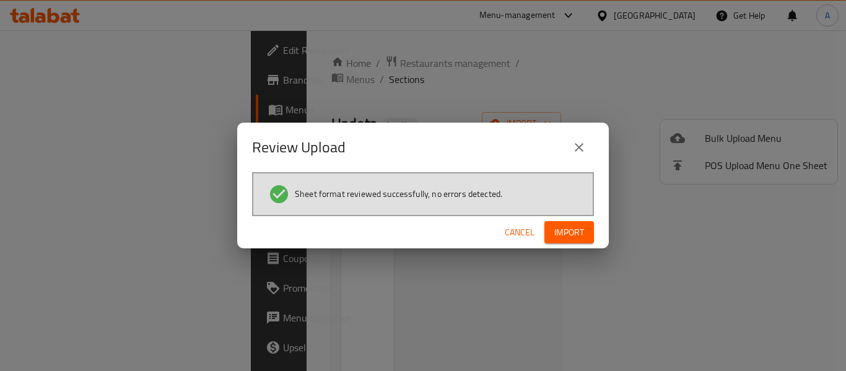
click at [559, 235] on span "Import" at bounding box center [569, 232] width 30 height 15
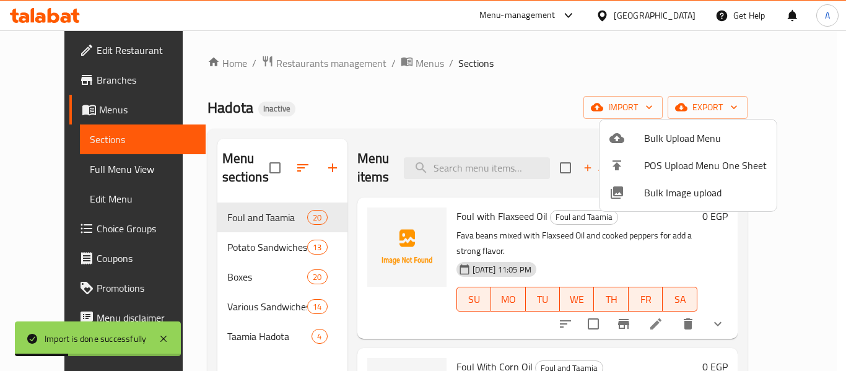
click at [469, 118] on div at bounding box center [423, 185] width 846 height 371
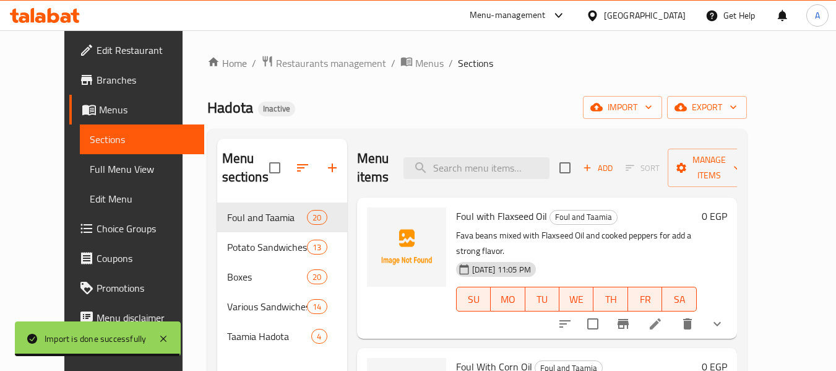
click at [459, 103] on div "Hadota Inactive import export" at bounding box center [477, 107] width 540 height 23
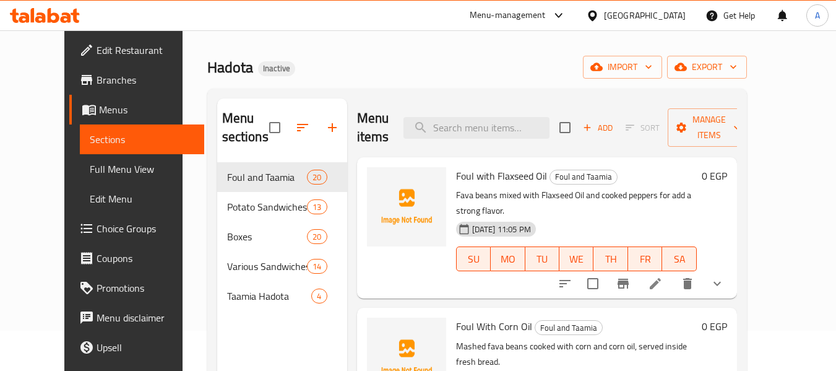
scroll to position [62, 0]
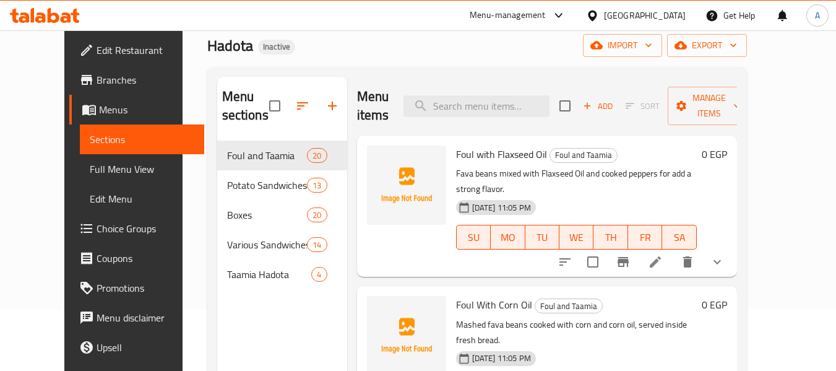
drag, startPoint x: 92, startPoint y: 167, endPoint x: 136, endPoint y: 104, distance: 76.6
click at [92, 167] on span "Full Menu View" at bounding box center [142, 169] width 105 height 15
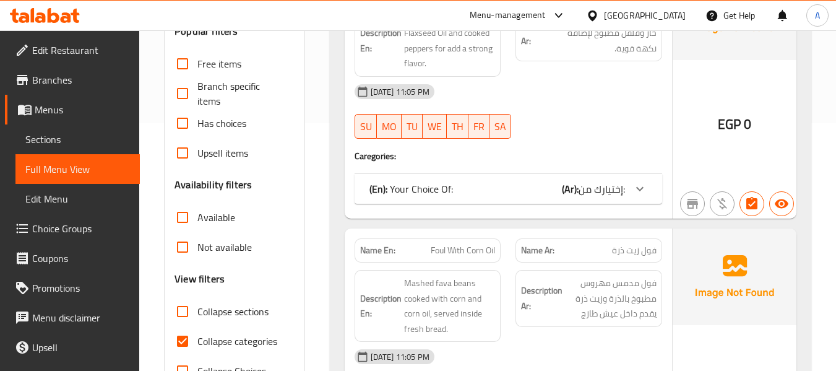
scroll to position [433, 0]
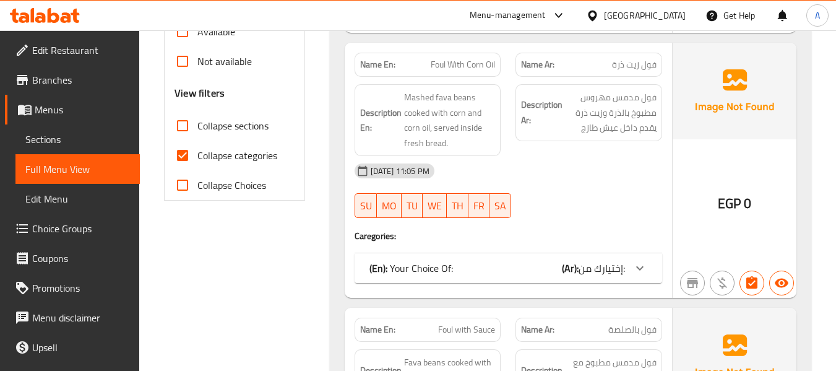
click at [245, 159] on span "Collapse categories" at bounding box center [238, 155] width 80 height 15
click at [198, 159] on input "Collapse categories" at bounding box center [183, 156] width 30 height 30
checkbox input "false"
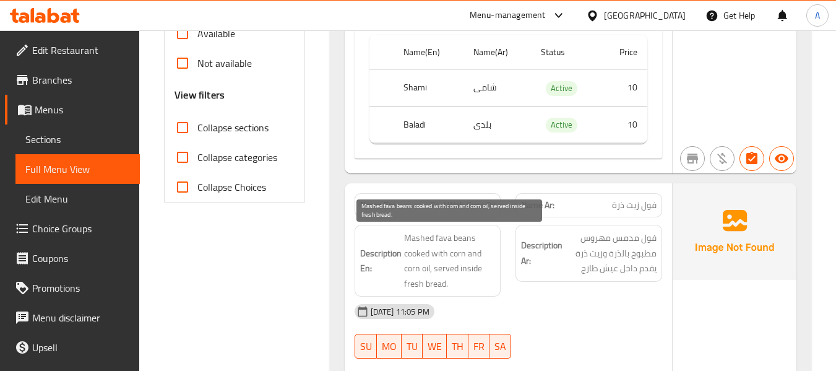
scroll to position [371, 0]
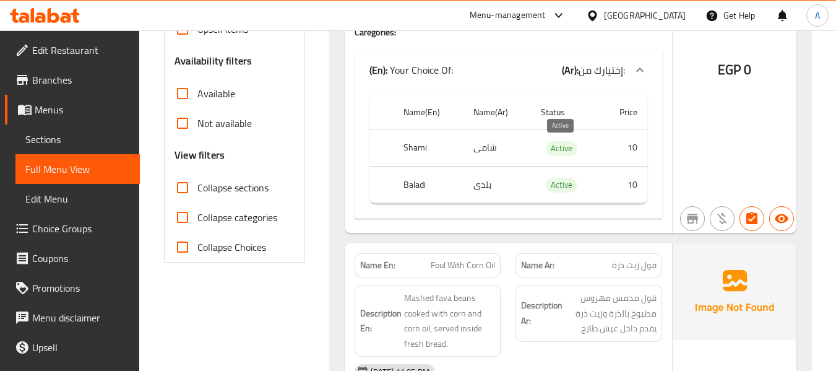
click at [559, 155] on span "Active" at bounding box center [562, 148] width 32 height 14
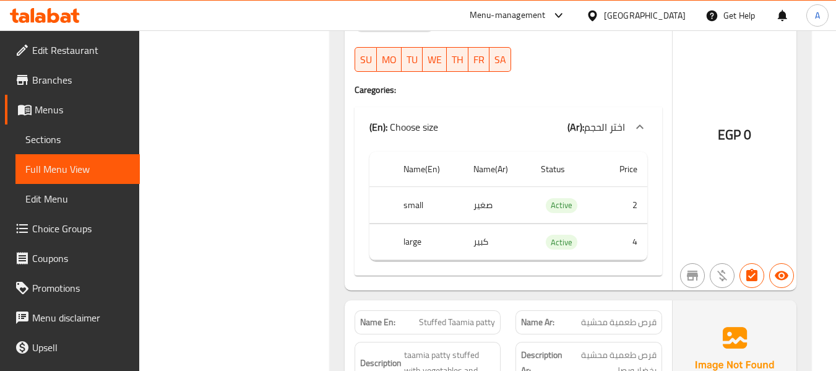
scroll to position [21874, 0]
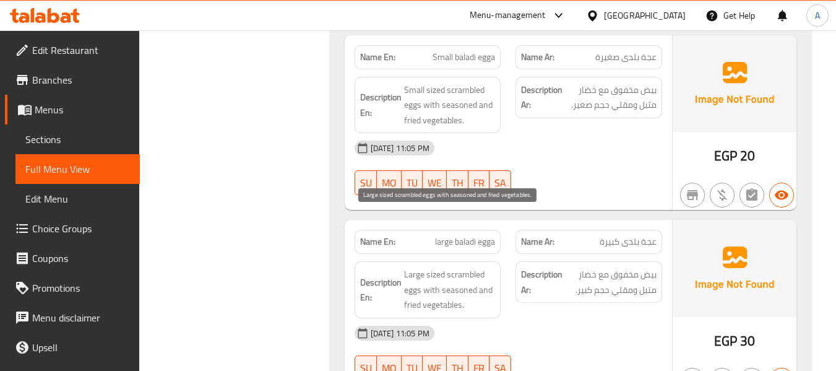
click at [465, 267] on span "Large sized scrambled eggs with seasoned and fried vegetables." at bounding box center [450, 290] width 92 height 46
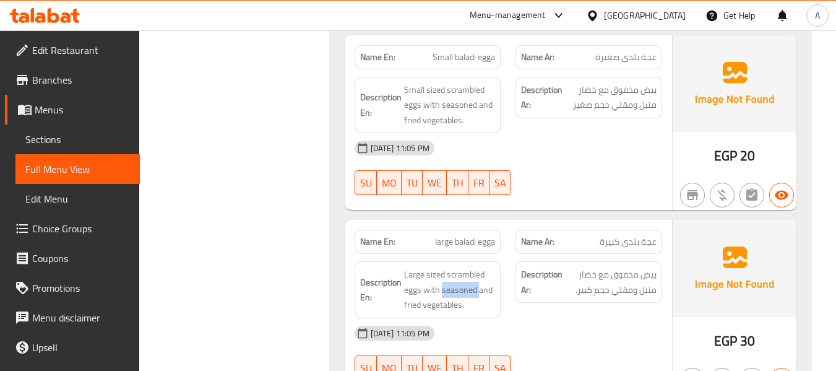
click at [59, 113] on span "Menus" at bounding box center [82, 109] width 95 height 15
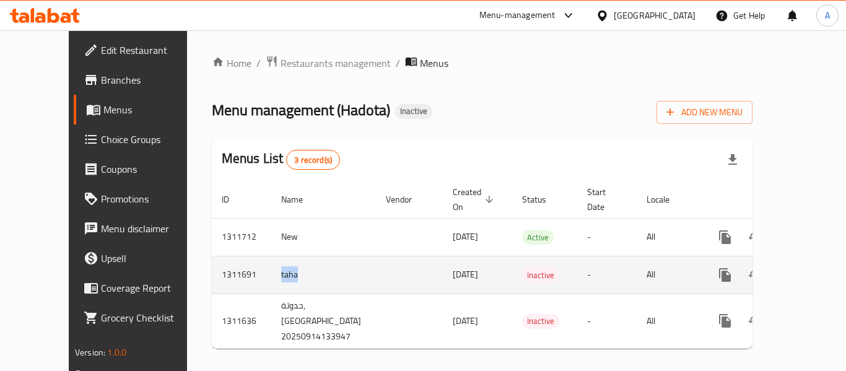
drag, startPoint x: 255, startPoint y: 259, endPoint x: 231, endPoint y: 261, distance: 24.2
click at [271, 261] on td "taha" at bounding box center [323, 275] width 105 height 38
click at [780, 269] on icon "enhanced table" at bounding box center [784, 274] width 9 height 11
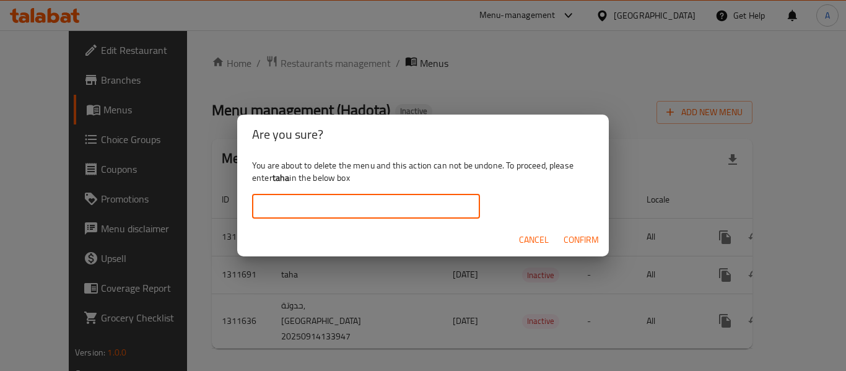
click at [352, 201] on input "text" at bounding box center [366, 206] width 228 height 25
paste input "taha"
type input "taha"
click at [570, 237] on span "Confirm" at bounding box center [580, 239] width 35 height 15
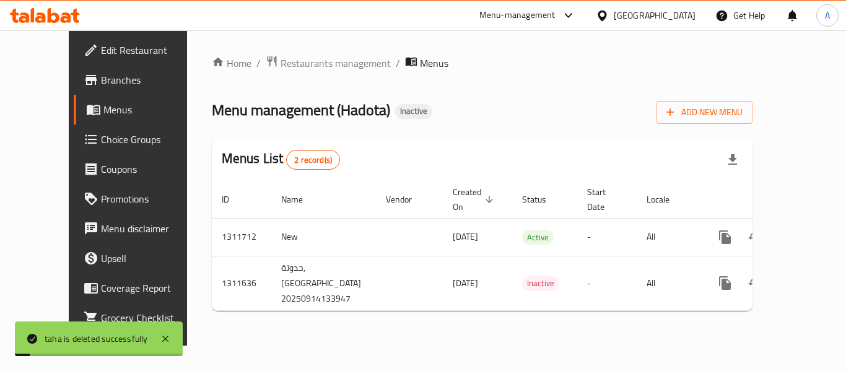
click at [536, 112] on div "Menu management ( Hadota ) Inactive Add New Menu" at bounding box center [482, 110] width 541 height 28
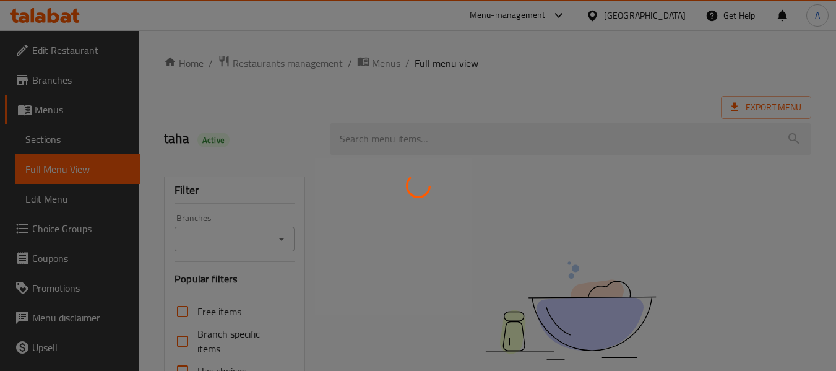
click at [92, 47] on div at bounding box center [418, 185] width 836 height 371
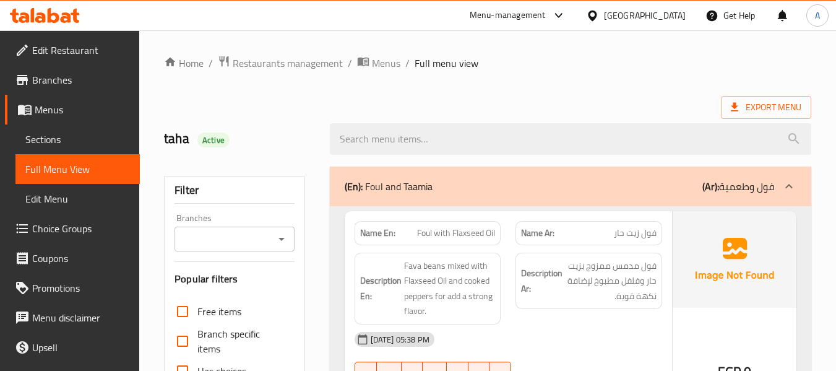
click at [92, 47] on span "Edit Restaurant" at bounding box center [81, 50] width 98 height 15
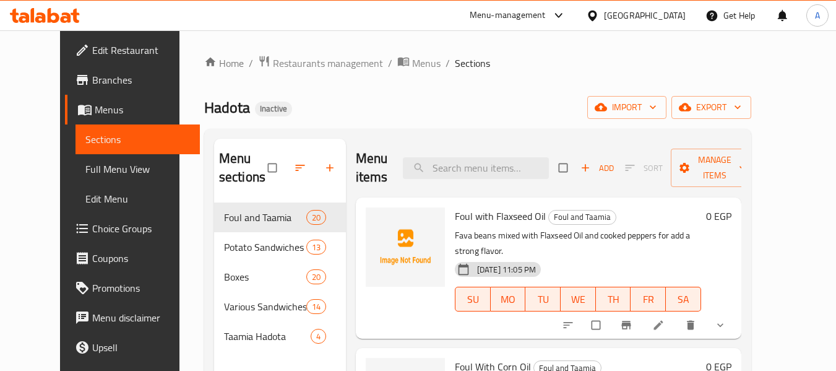
click at [65, 98] on link "Menus" at bounding box center [132, 110] width 135 height 30
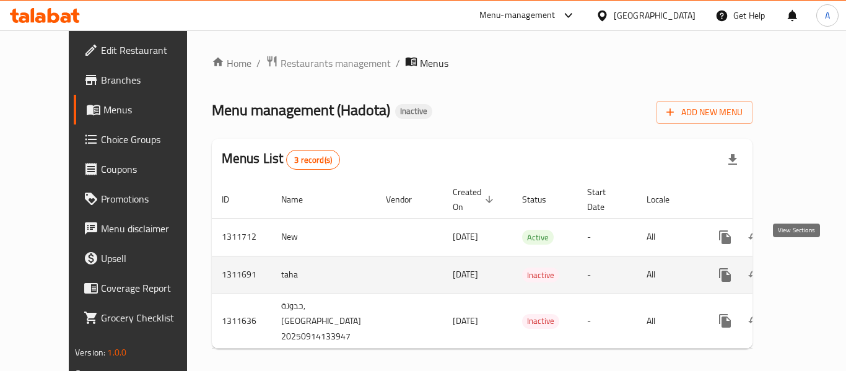
click at [799, 260] on link "enhanced table" at bounding box center [814, 275] width 30 height 30
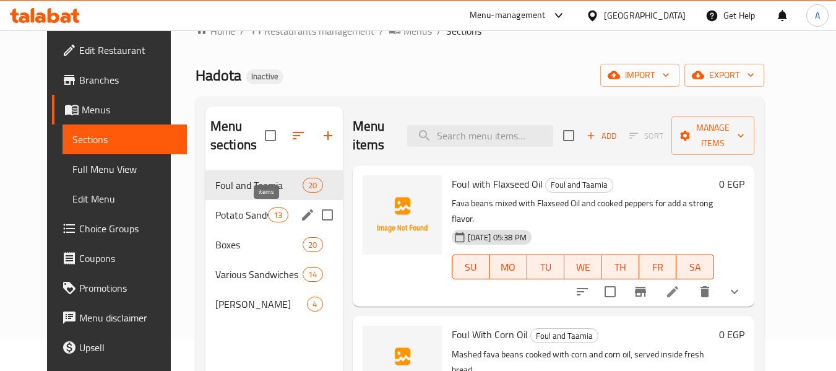
scroll to position [62, 0]
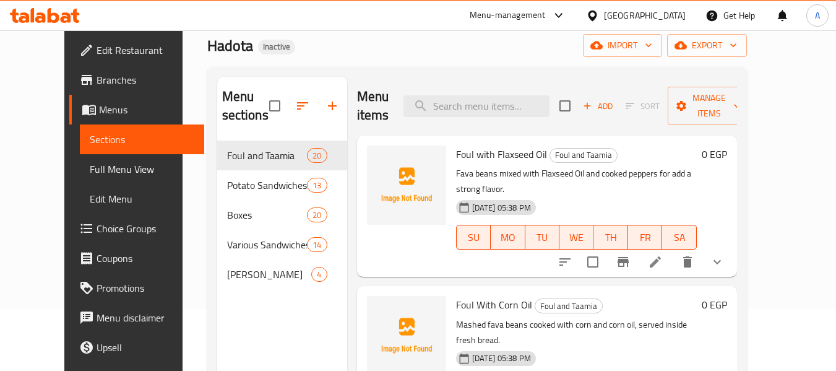
click at [90, 164] on span "Full Menu View" at bounding box center [142, 169] width 105 height 15
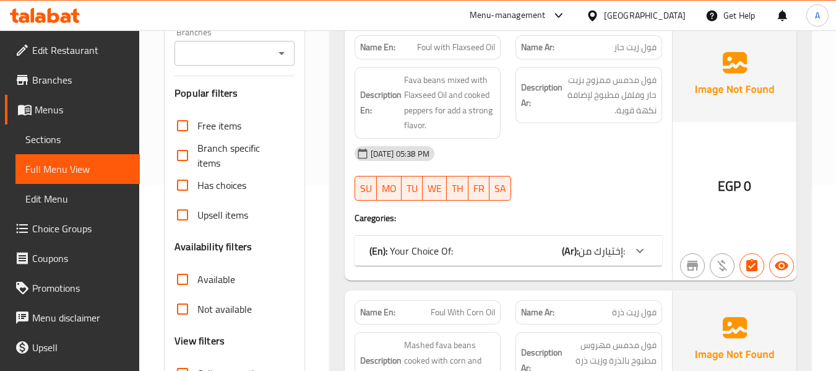
scroll to position [310, 0]
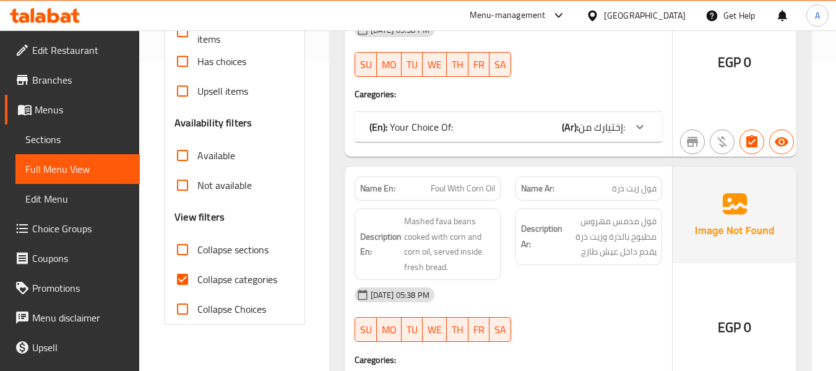
click at [239, 281] on span "Collapse categories" at bounding box center [238, 279] width 80 height 15
click at [198, 281] on input "Collapse categories" at bounding box center [183, 279] width 30 height 30
checkbox input "false"
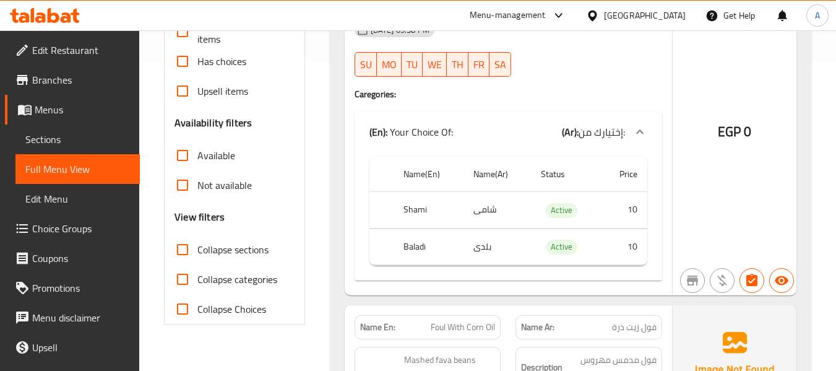
scroll to position [0, 0]
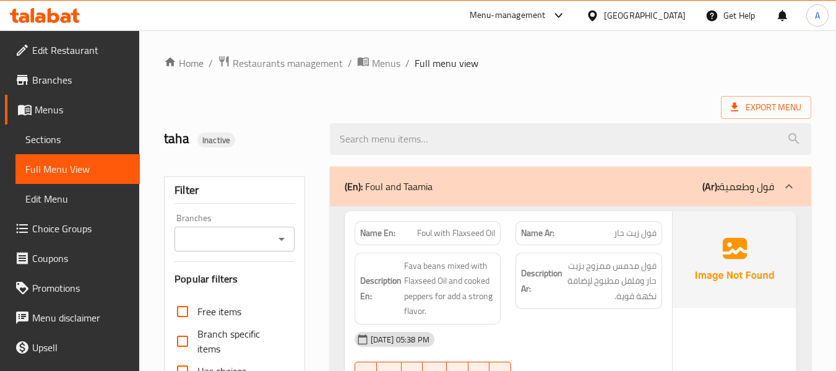
click at [375, 233] on strong "Name En:" at bounding box center [377, 233] width 35 height 13
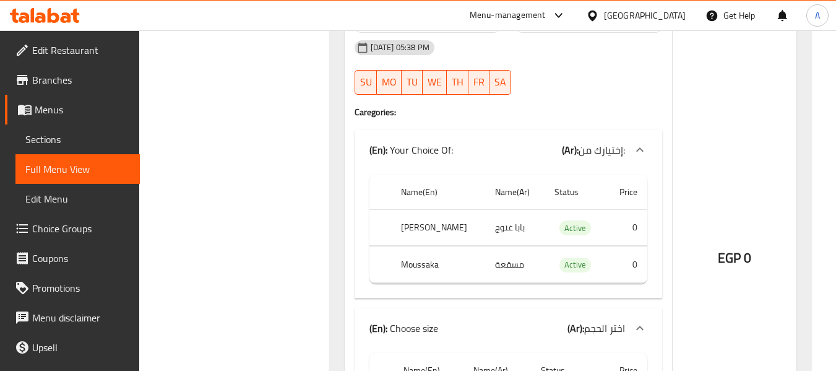
scroll to position [13888, 0]
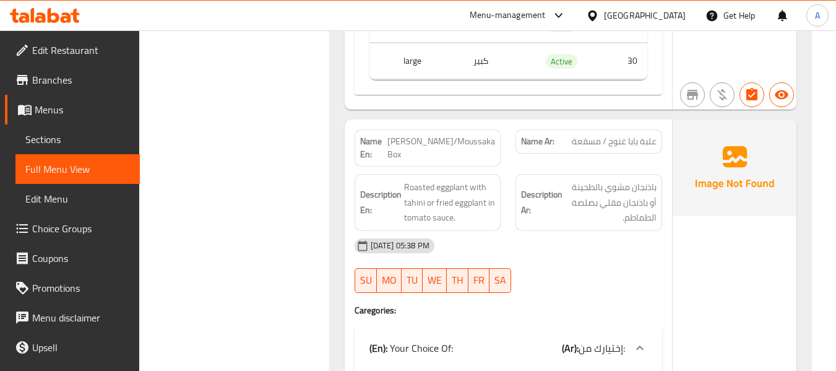
click at [368, 135] on strong "Name En:" at bounding box center [374, 148] width 28 height 26
copy strong "Name En:"
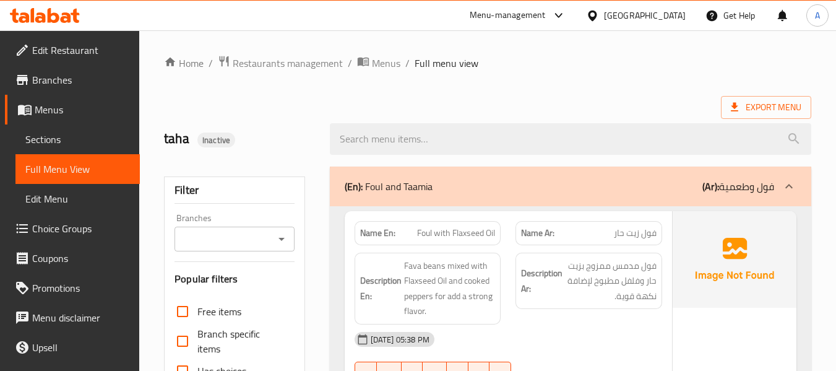
scroll to position [248, 0]
